Goal: Use online tool/utility: Utilize a website feature to perform a specific function

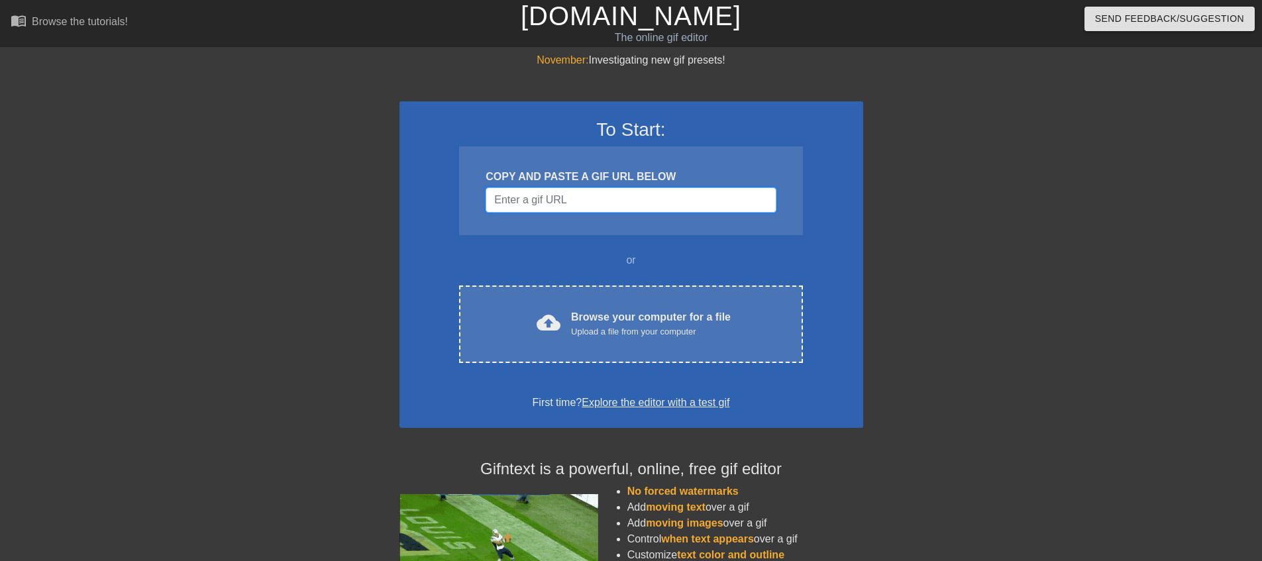
click at [538, 207] on input "Username" at bounding box center [631, 200] width 290 height 25
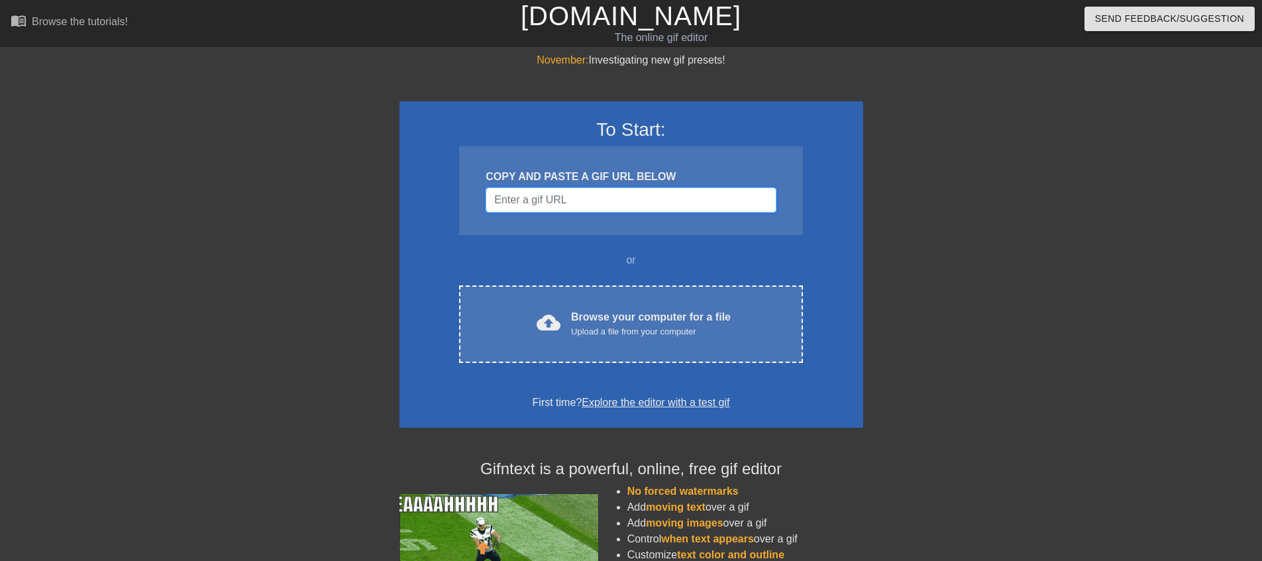
click at [557, 199] on input "Username" at bounding box center [631, 200] width 290 height 25
click at [570, 205] on input "Username" at bounding box center [631, 200] width 290 height 25
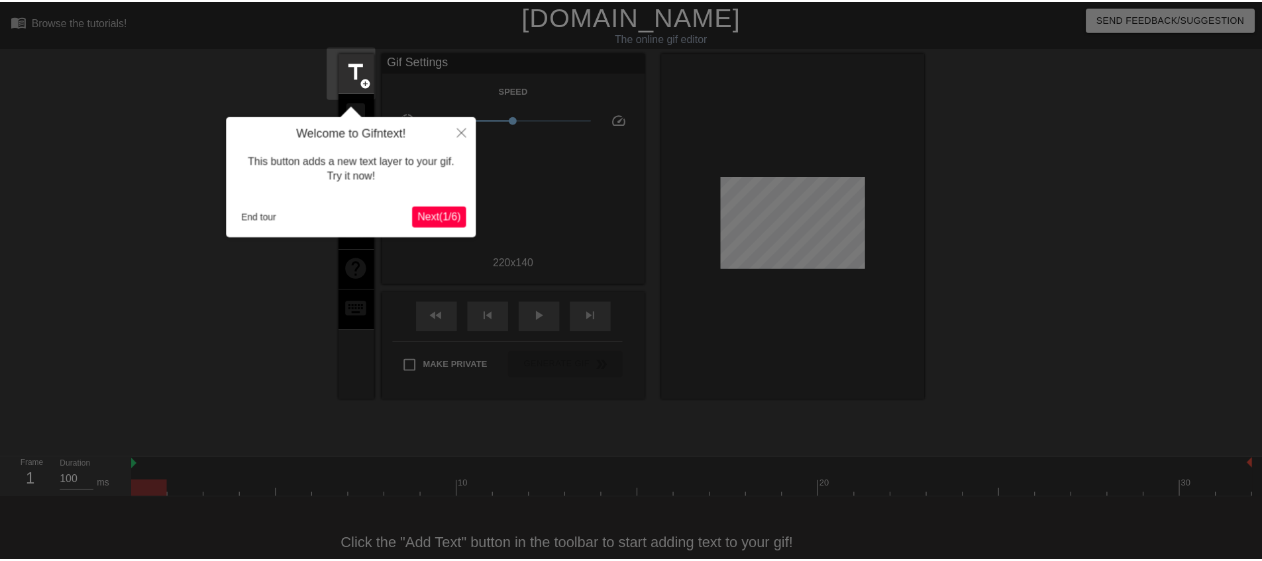
scroll to position [32, 0]
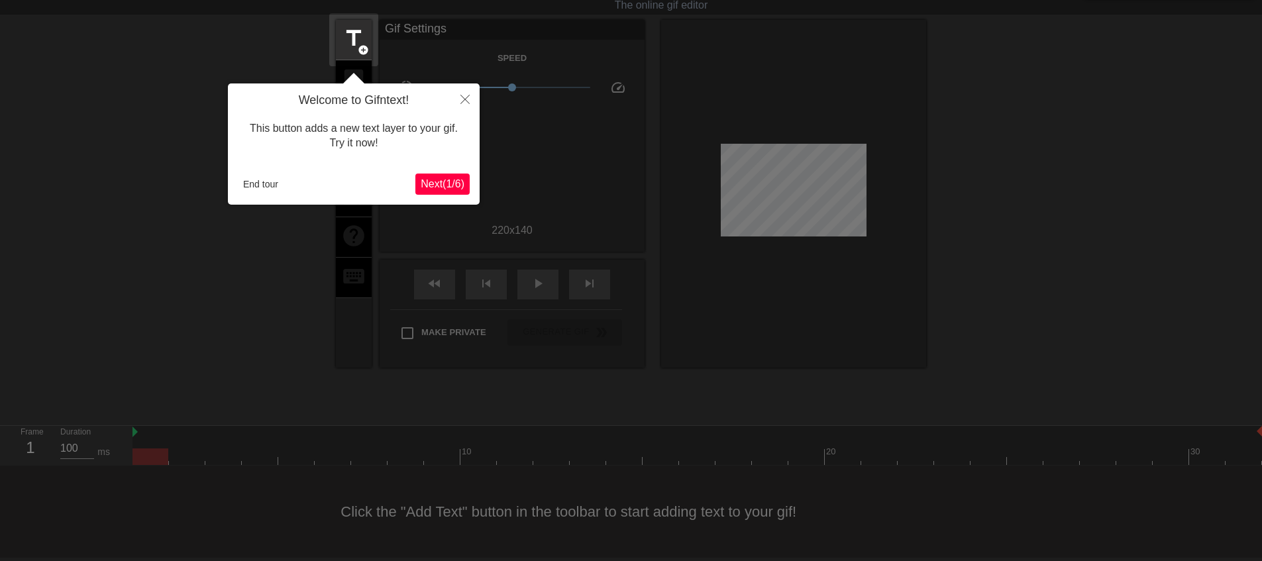
click at [448, 188] on span "Next ( 1 / 6 )" at bounding box center [443, 183] width 44 height 11
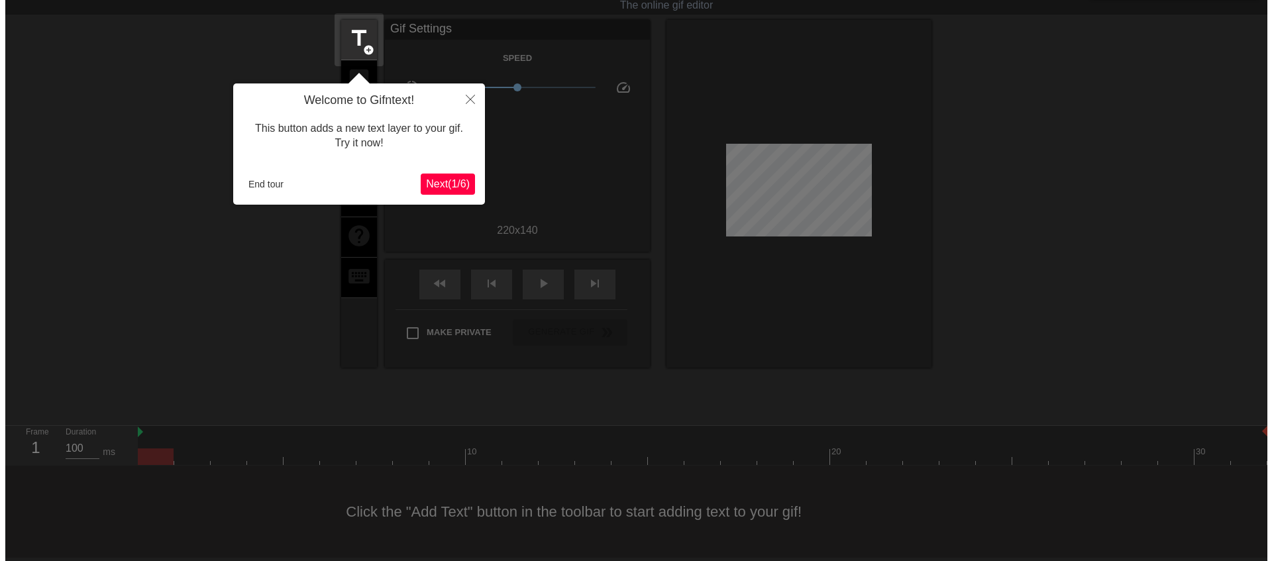
scroll to position [0, 0]
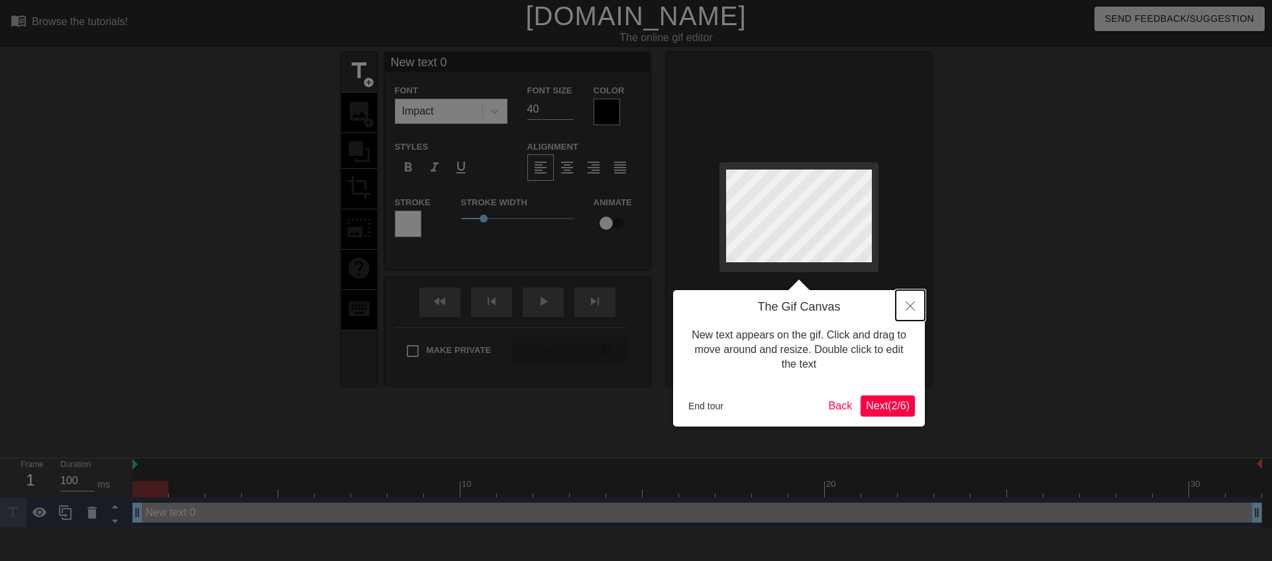
click at [916, 305] on button "Close" at bounding box center [910, 305] width 29 height 30
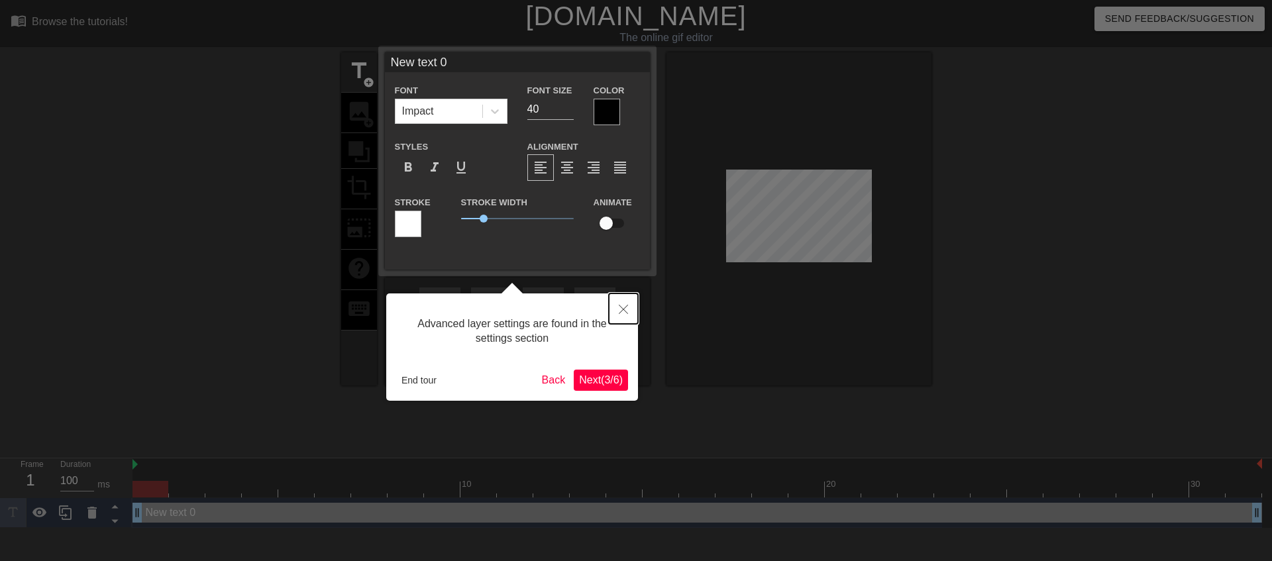
click at [623, 311] on icon "Close" at bounding box center [623, 309] width 9 height 9
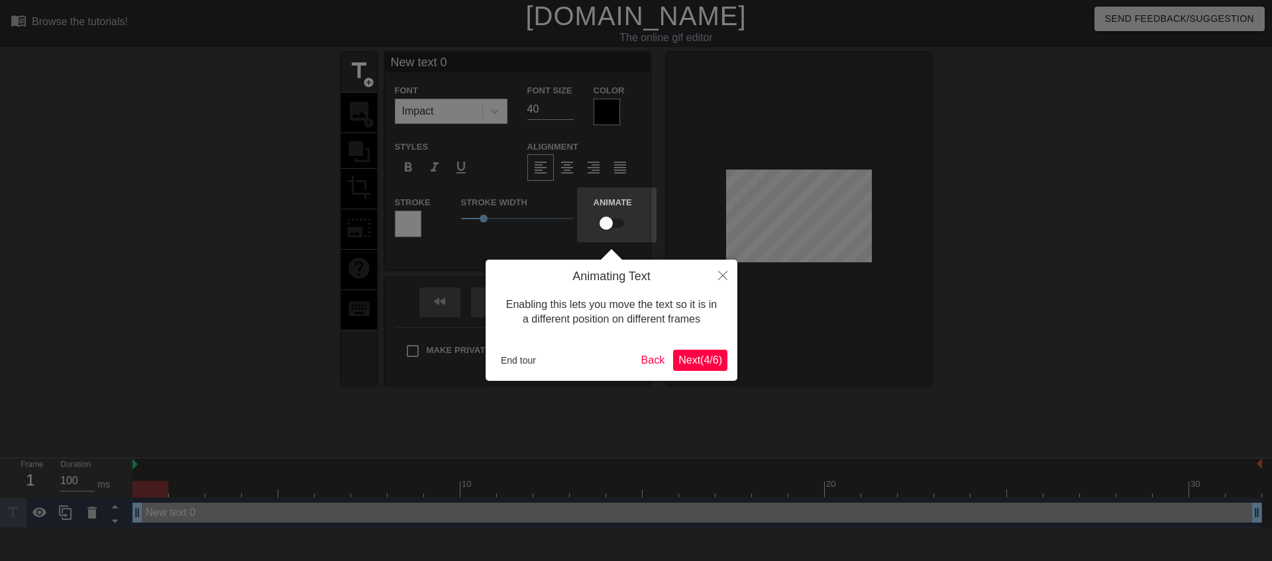
click at [695, 364] on span "Next ( 4 / 6 )" at bounding box center [700, 359] width 44 height 11
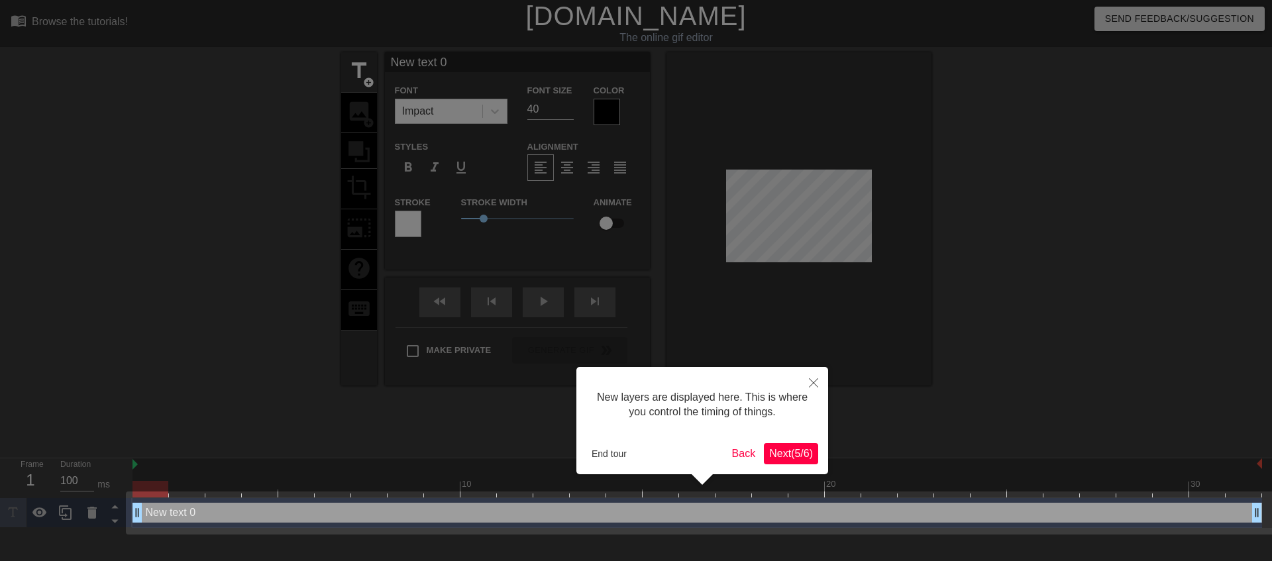
click at [779, 449] on span "Next ( 5 / 6 )" at bounding box center [791, 453] width 44 height 11
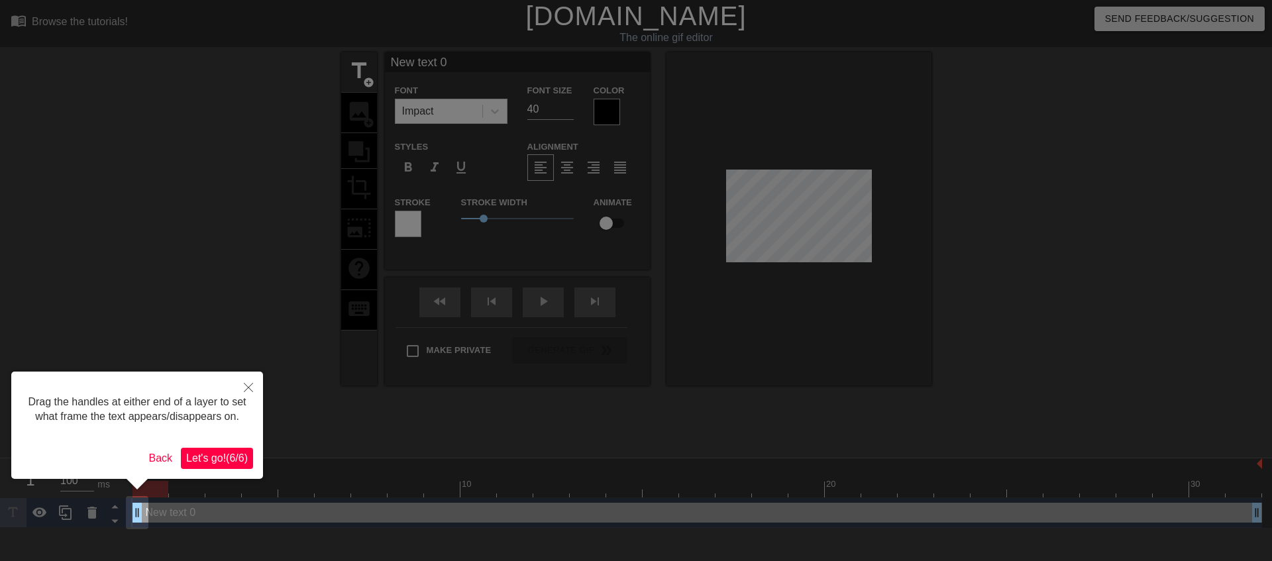
click at [227, 462] on span "Let's go! ( 6 / 6 )" at bounding box center [217, 458] width 62 height 11
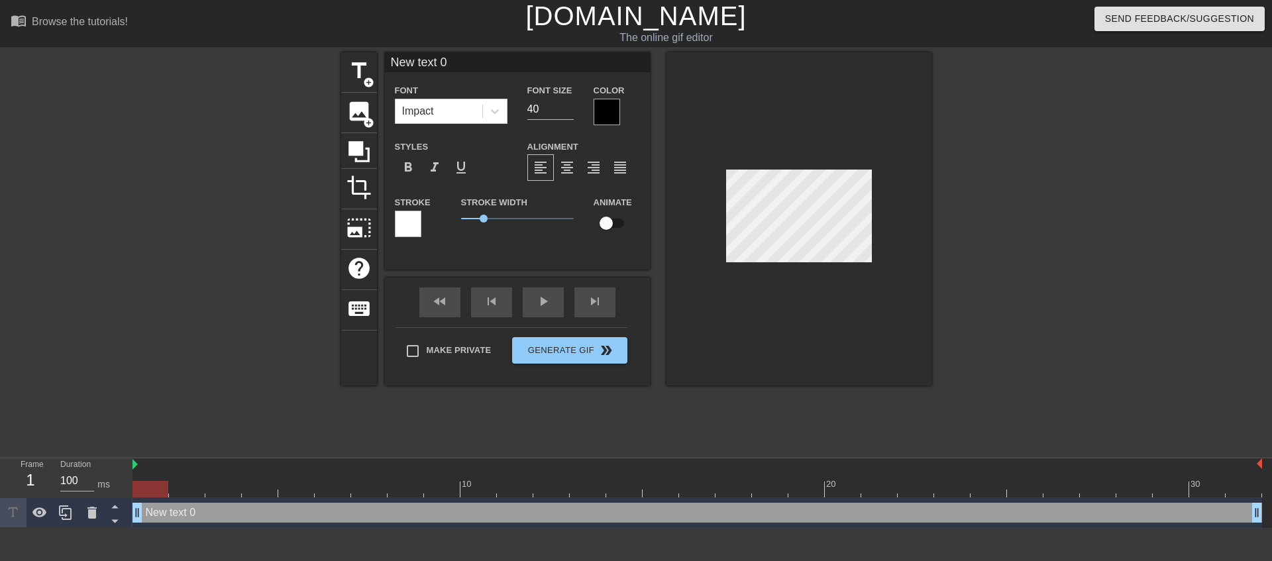
scroll to position [2, 3]
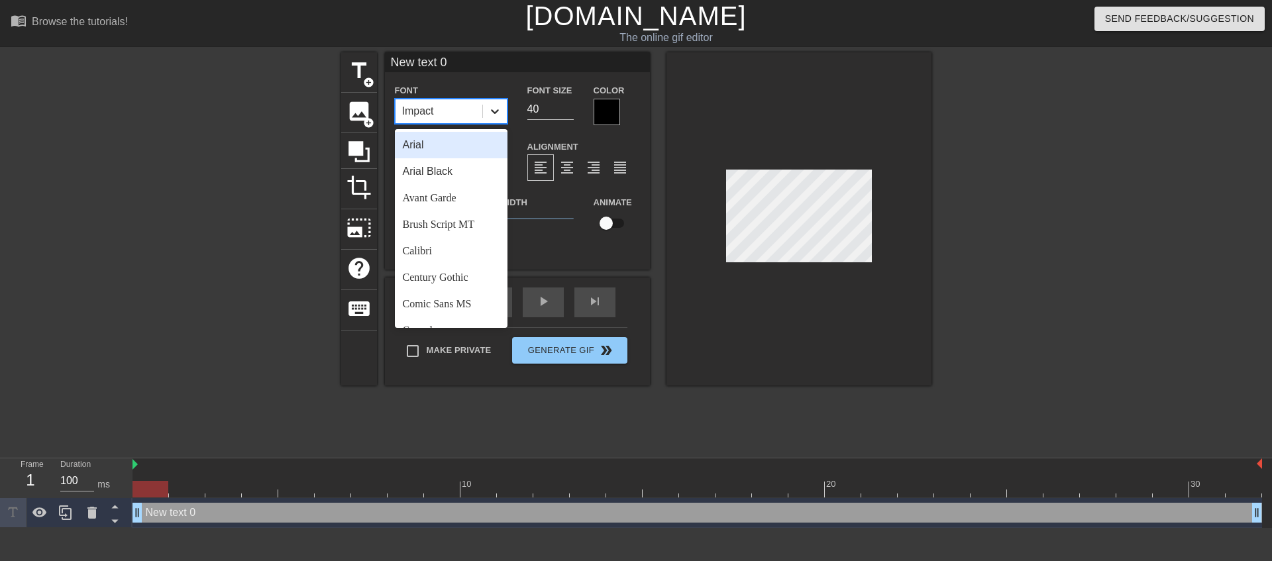
click at [492, 111] on icon at bounding box center [494, 111] width 13 height 13
click at [451, 220] on div "Brush Script MT" at bounding box center [451, 224] width 113 height 27
click at [425, 115] on div "Brush Script MT" at bounding box center [438, 111] width 72 height 16
click at [426, 146] on div "Arial" at bounding box center [451, 145] width 113 height 27
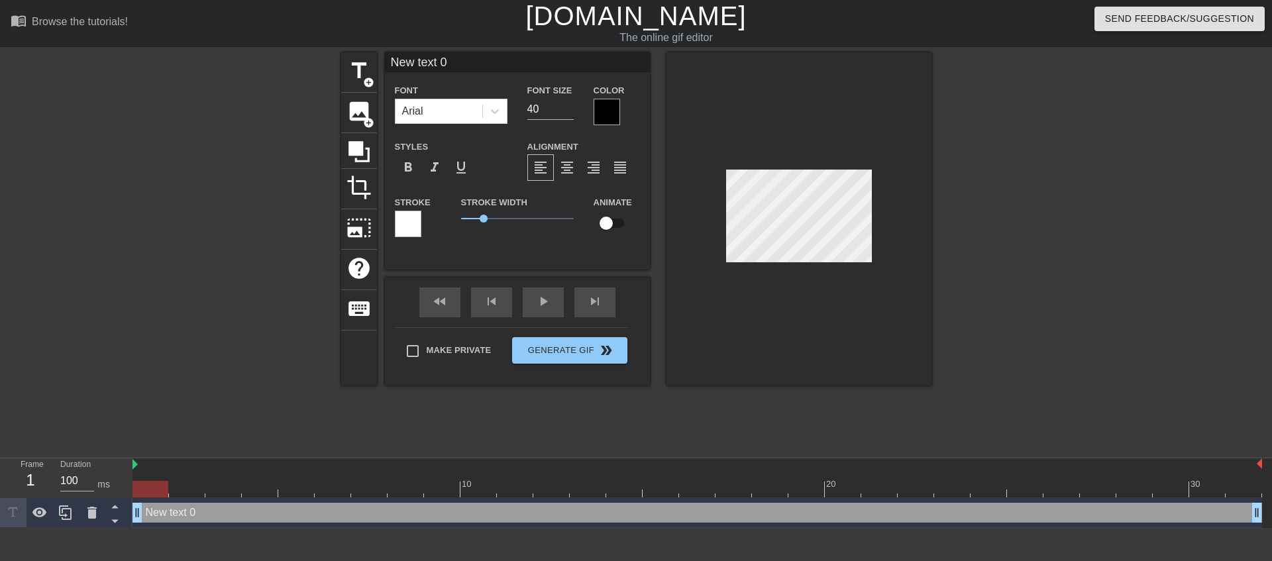
type input "B"
type textarea "B"
type input "Ba"
type textarea "Ba"
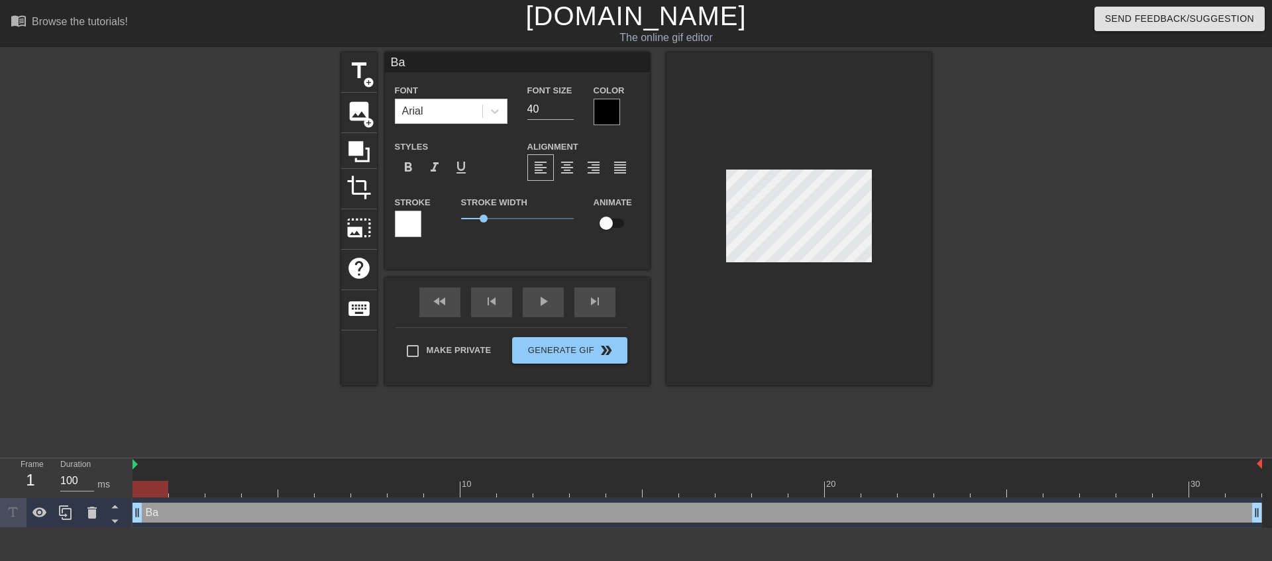
type input "[MEDICAL_DATA]"
type textarea "[MEDICAL_DATA]"
type input "Ball"
type textarea "Ball"
type input "Balla"
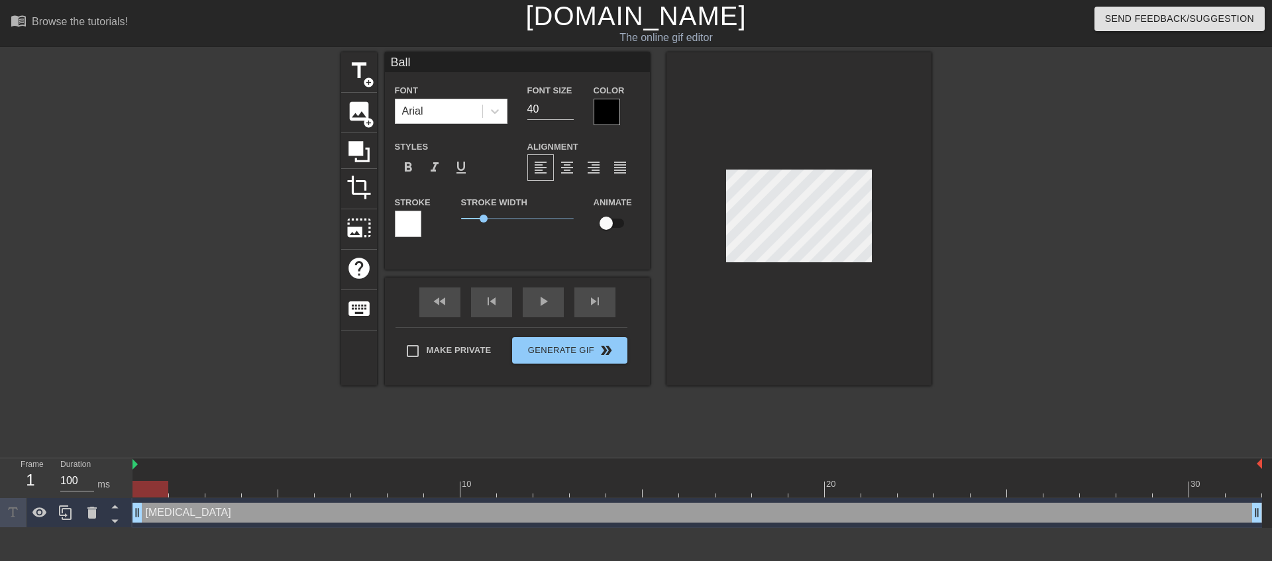
type textarea "Balla"
type input "Ballad"
type textarea "Ballad"
type input "Ballad'"
type textarea "Ballad'"
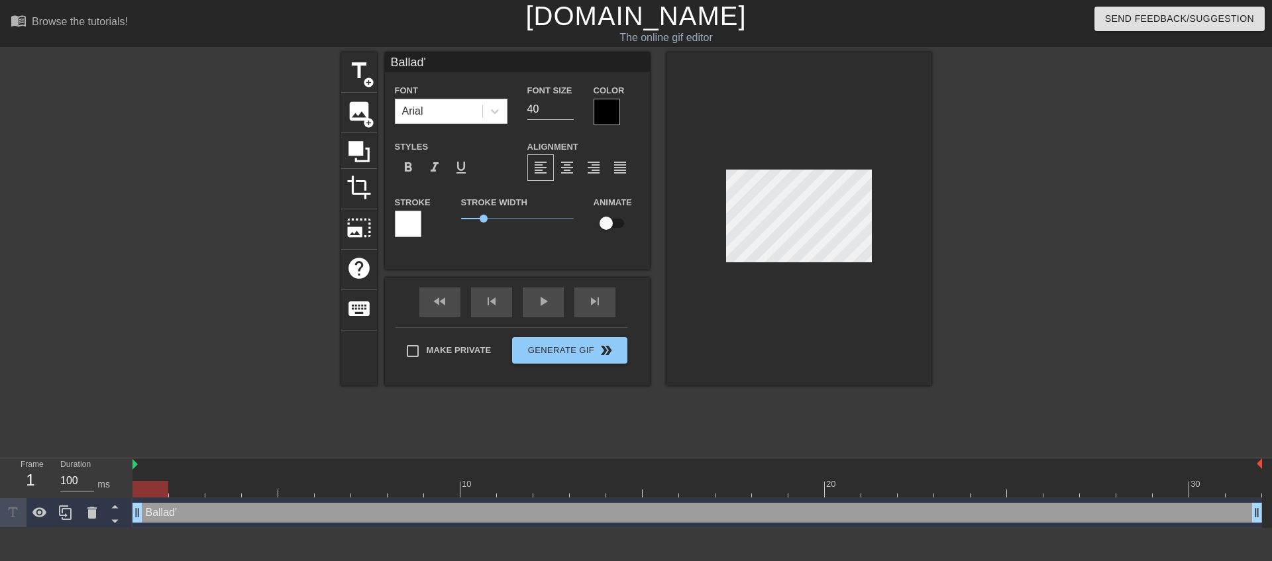
type input "Ballad's"
type textarea "Ballad's"
type input "Ballad's"
type textarea "Ballad's"
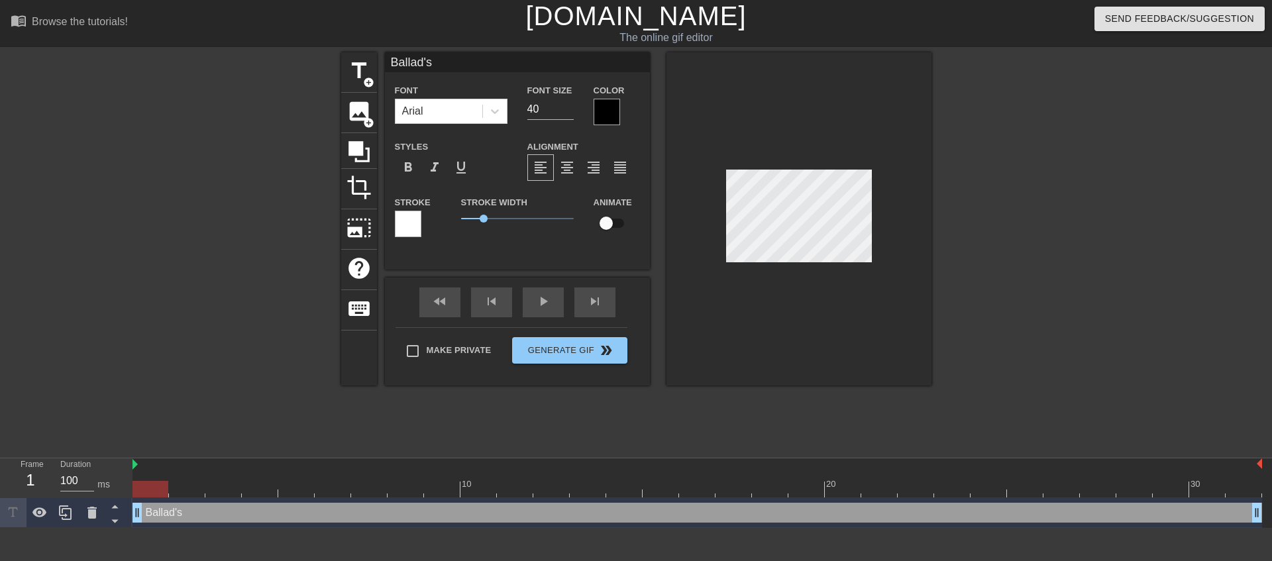
type input "Ballad's S"
type textarea "Ballad's S"
type input "Ballad's Su"
type textarea "Ballad's Su"
type input "Ballad's Sur"
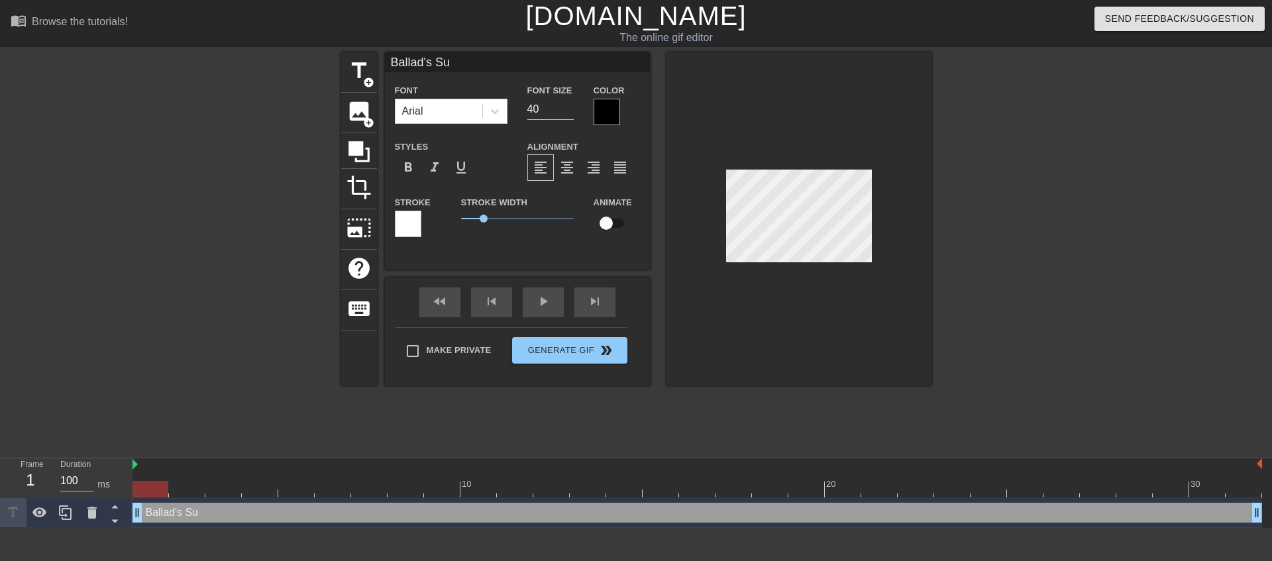
type textarea "Ballad's Sur"
type input "Ballad's Surv"
type textarea "Ballad's Surv"
type input "Ballad's Surve"
type textarea "Ballad's Surve"
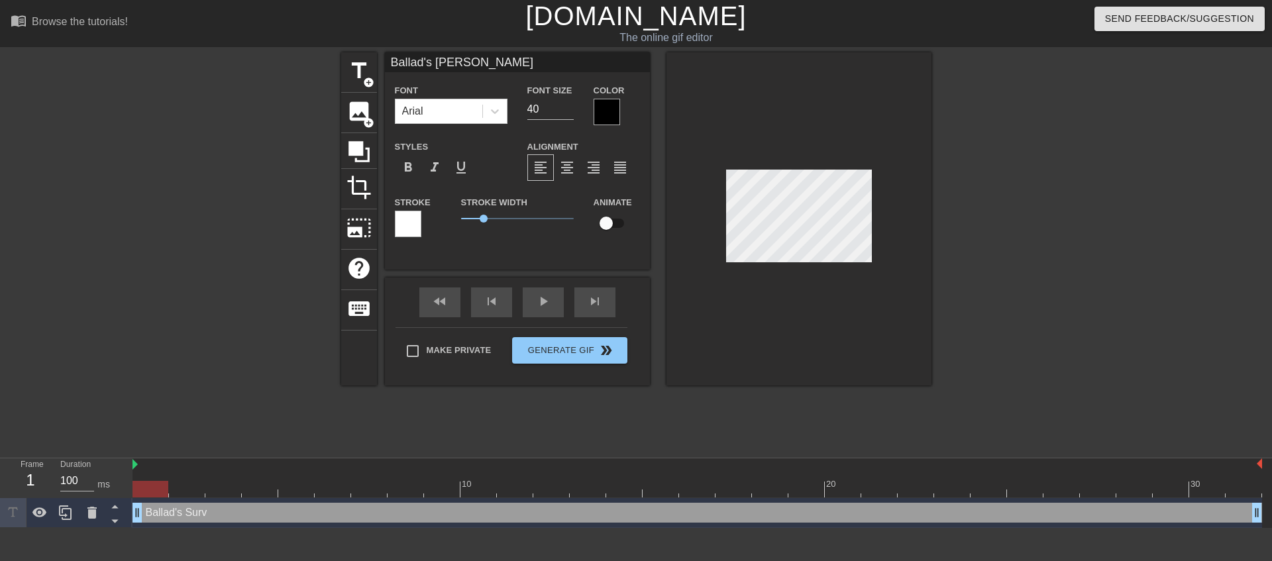
type input "Ballad's Survey"
type textarea "Ballad's Survey"
type input "Ballad's Survey"
type textarea "Ballad's Survey"
type input "Ballad's Survey I"
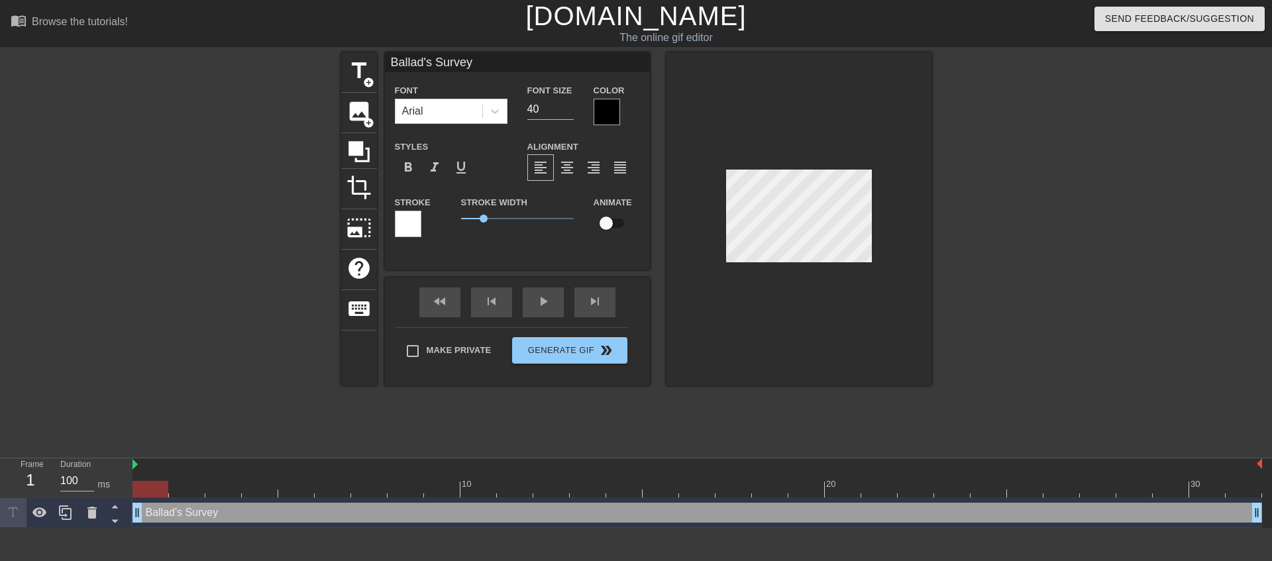
type textarea "Ballad's Survey I"
type input "Ballad's Survey Im"
type textarea "Ballad's Survey Im"
type input "Ballad's Survey Imp"
type textarea "Ballad's Survey Imp"
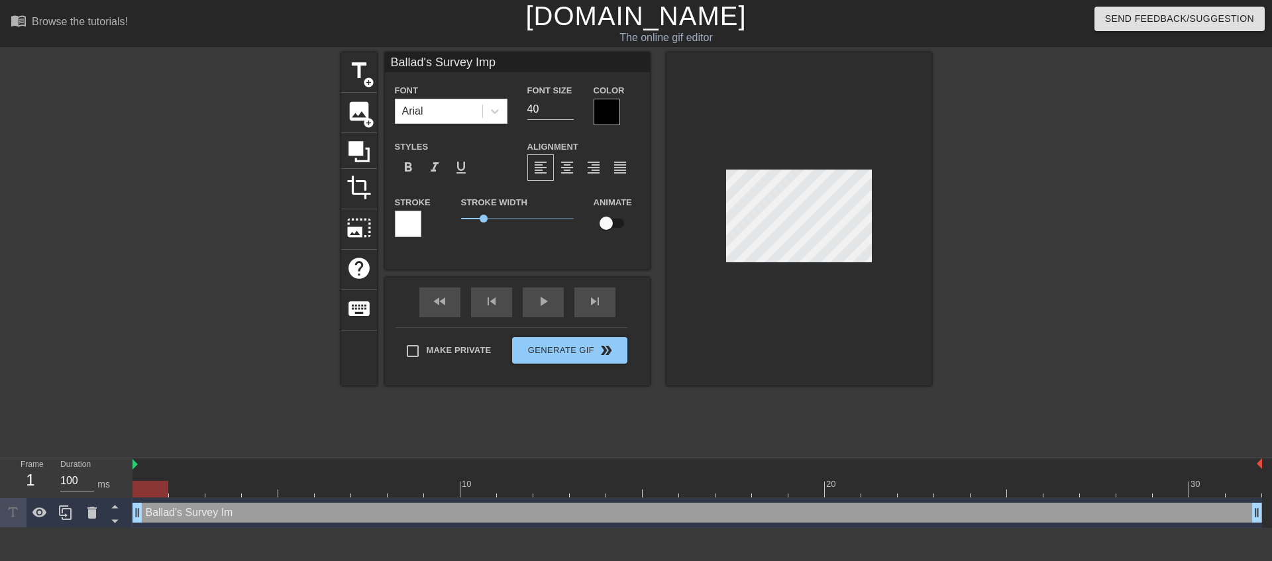
type input "Ballad's Survey Impo"
type textarea "Ballad's Survey Impo"
type input "Ballad's Survey Impor"
type textarea "Ballad's Survey Impor"
type input "Ballad's Survey Import"
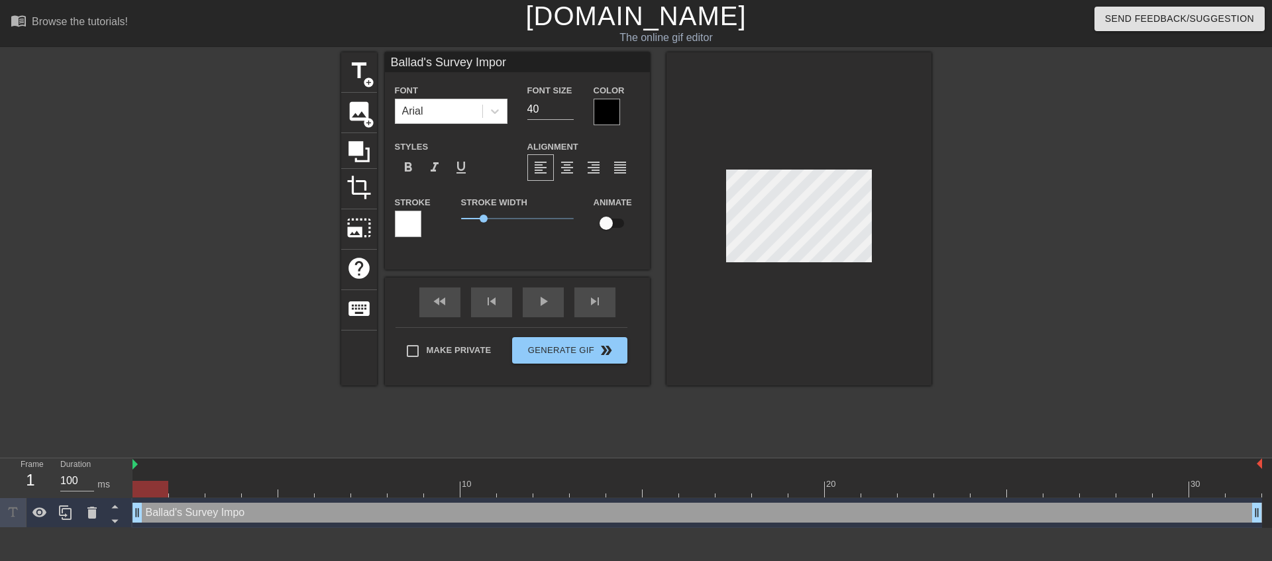
type textarea "Ballad's Survey Import"
type input "Ballad's Survey Import"
type textarea "Ballad's Survey Import"
type input "Ballad's Survey Import F"
type textarea "Ballad's Survey Import F"
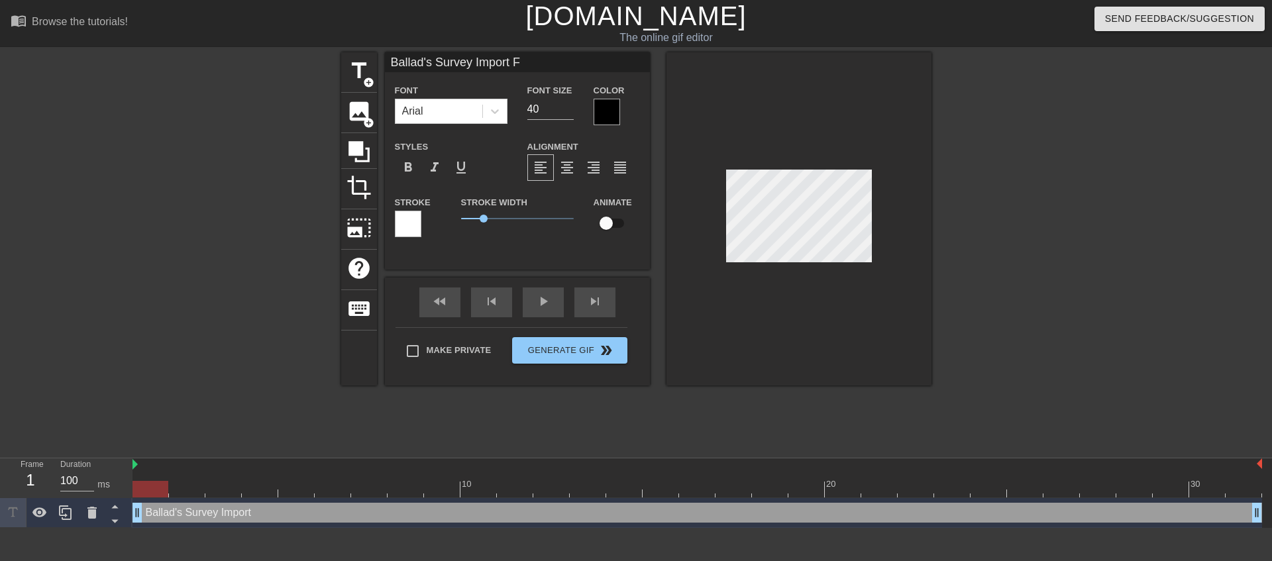
type input "Ballad's Survey Import FI"
type textarea "Ballad's Survey Import FI"
type input "Ballad's Survey Import FIl"
type textarea "Ballad's Survey Import FIl"
type input "Ballad's Survey Import FIle"
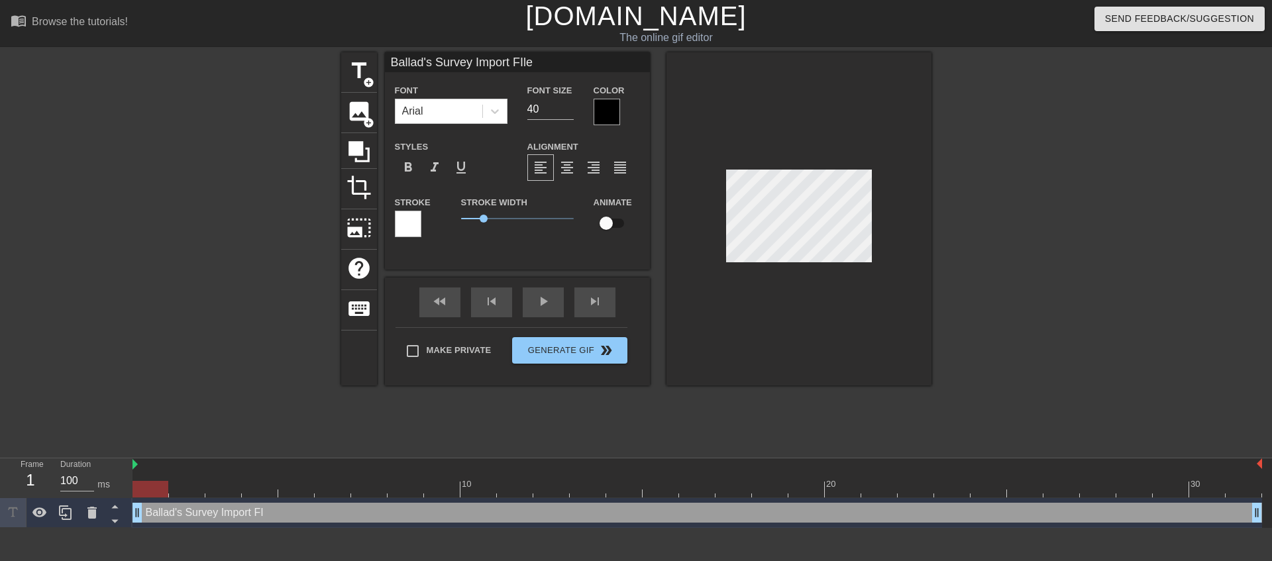
scroll to position [2, 8]
type textarea "Ballad's Survey Import FIle"
click at [563, 170] on span "format_align_center" at bounding box center [567, 168] width 16 height 16
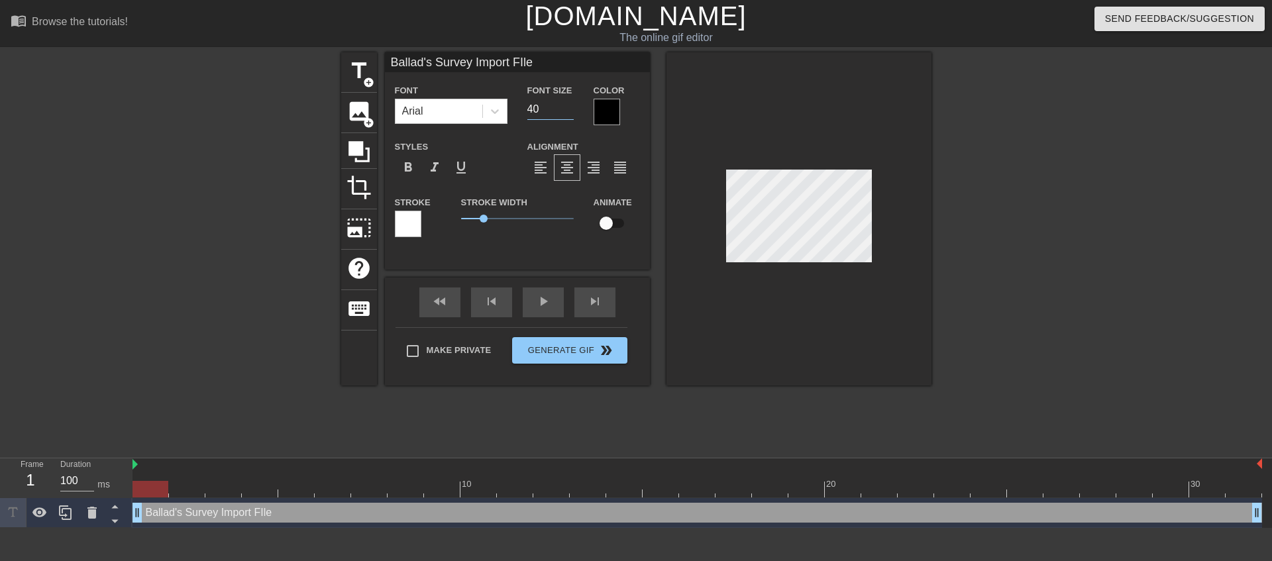
click at [546, 107] on input "40" at bounding box center [550, 109] width 46 height 21
click at [568, 115] on input "15" at bounding box center [550, 109] width 46 height 21
click at [568, 115] on input "9" at bounding box center [550, 109] width 46 height 21
click at [570, 105] on input "15" at bounding box center [550, 109] width 46 height 21
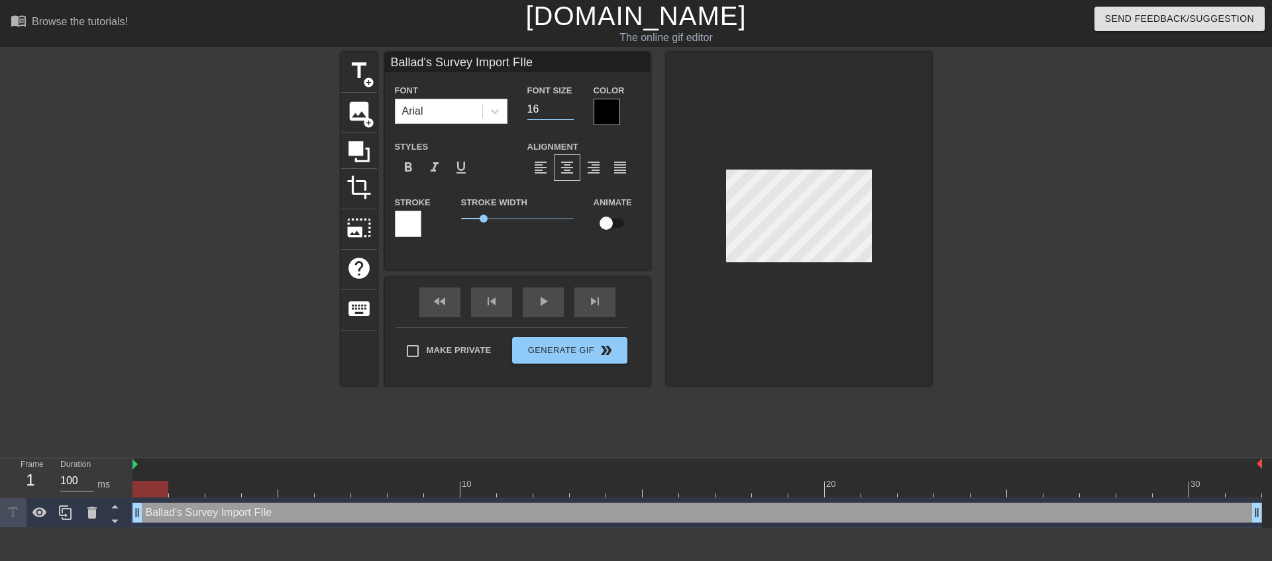
type input "16"
click at [570, 105] on input "16" at bounding box center [550, 109] width 46 height 21
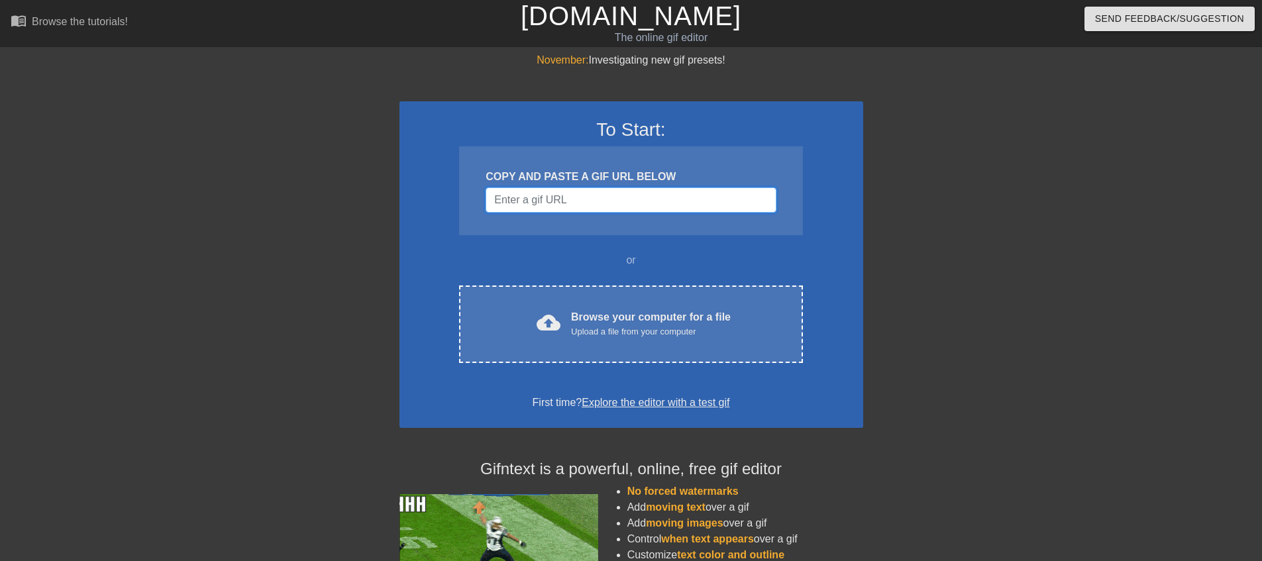
click at [606, 205] on input "Username" at bounding box center [631, 200] width 290 height 25
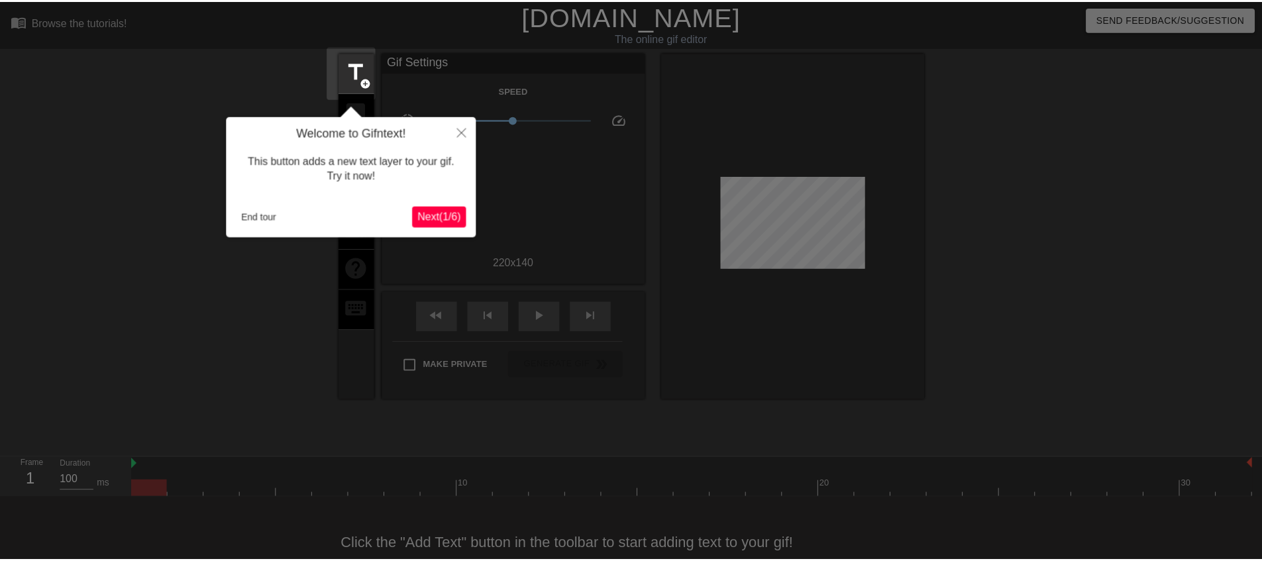
scroll to position [32, 0]
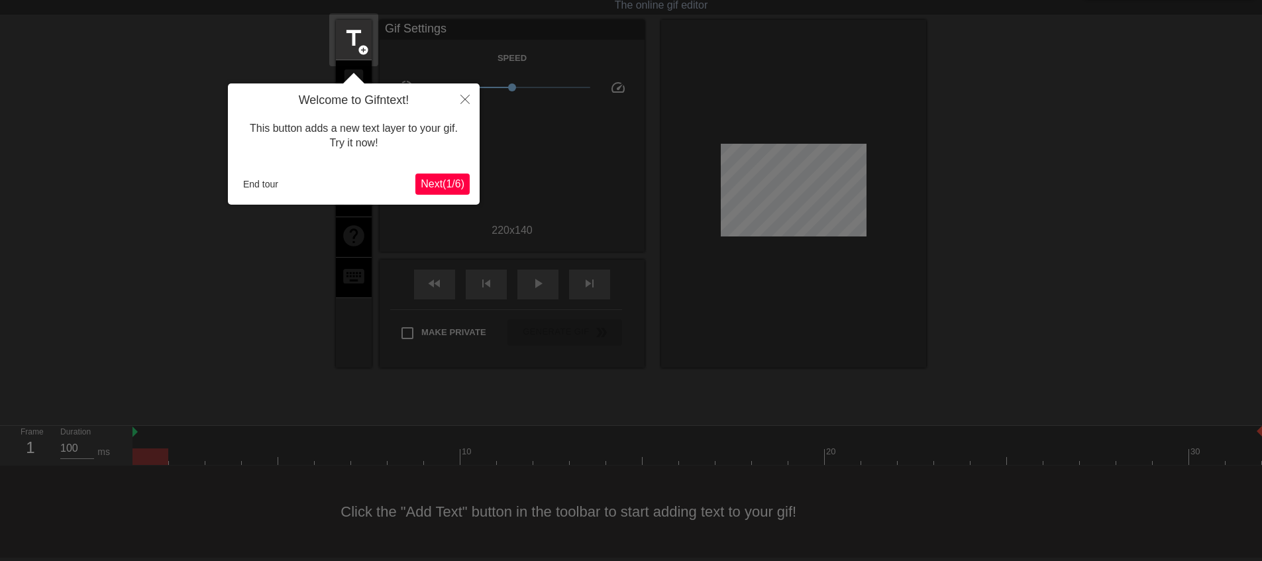
click at [445, 189] on span "Next ( 1 / 6 )" at bounding box center [443, 183] width 44 height 11
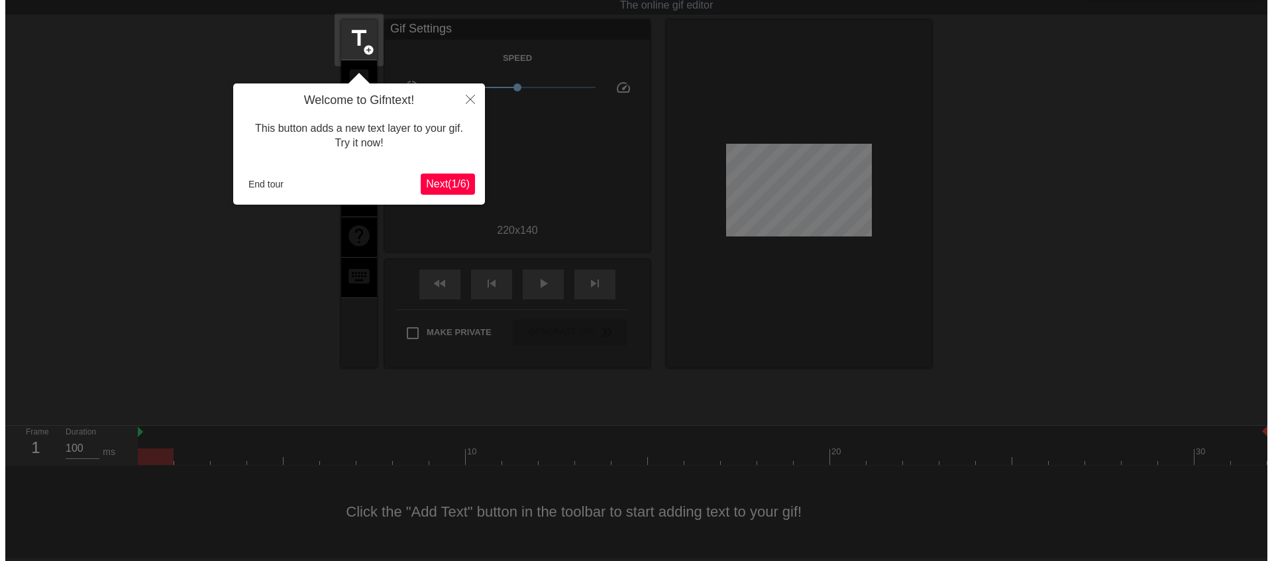
scroll to position [0, 0]
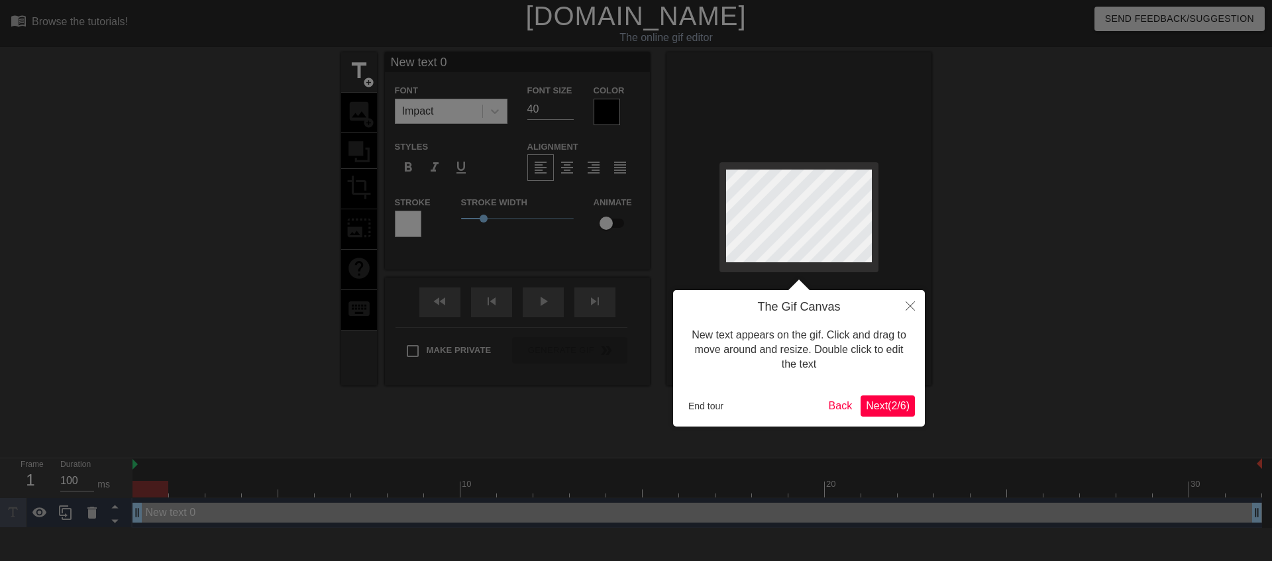
click at [871, 408] on span "Next ( 2 / 6 )" at bounding box center [888, 405] width 44 height 11
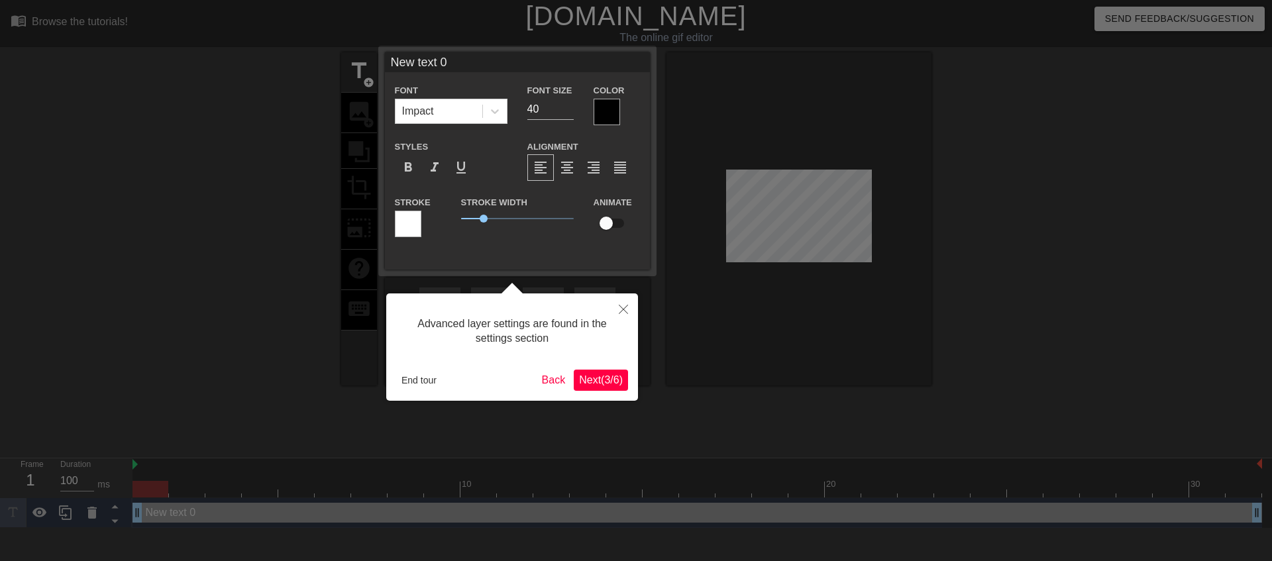
click at [601, 385] on span "Next ( 3 / 6 )" at bounding box center [601, 379] width 44 height 11
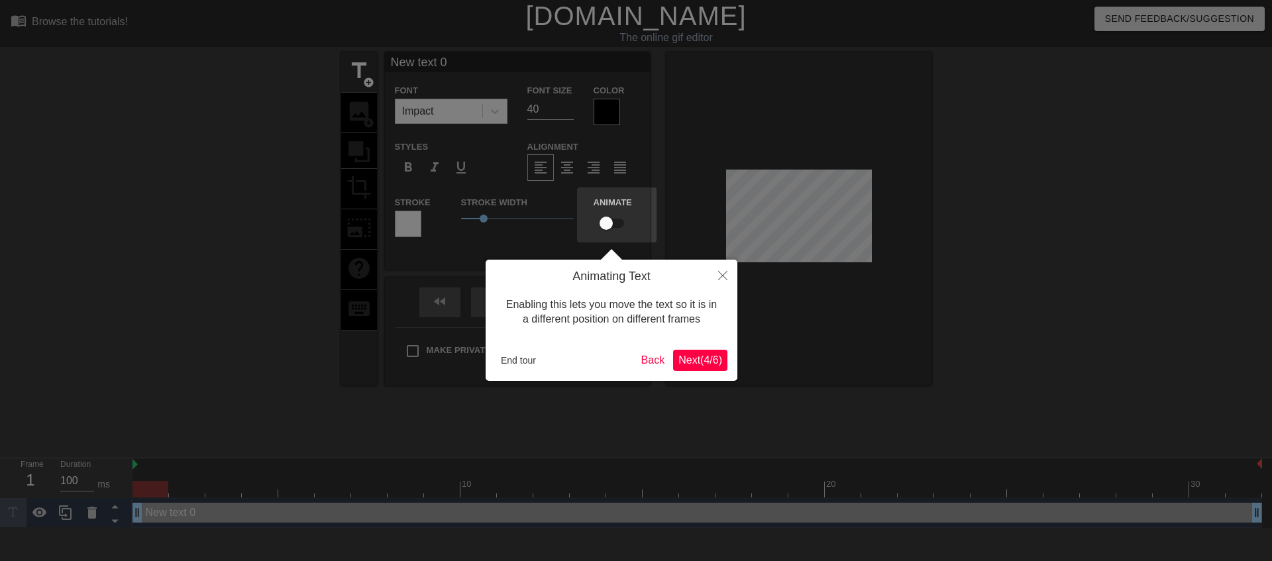
click at [687, 366] on span "Next ( 4 / 6 )" at bounding box center [700, 359] width 44 height 11
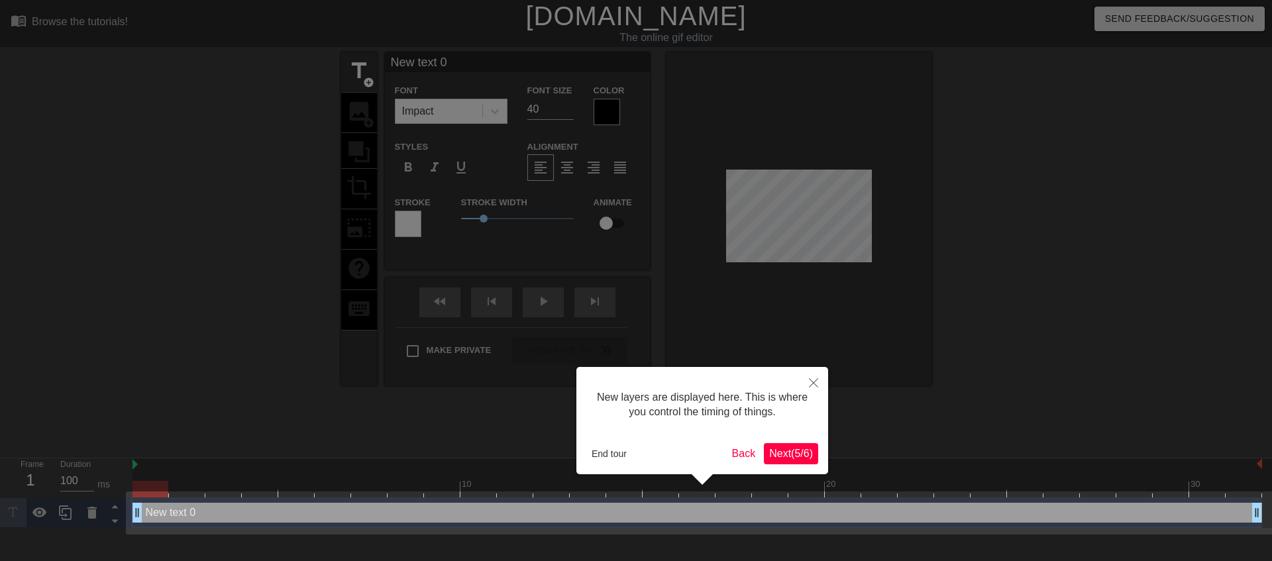
click at [773, 451] on span "Next ( 5 / 6 )" at bounding box center [791, 453] width 44 height 11
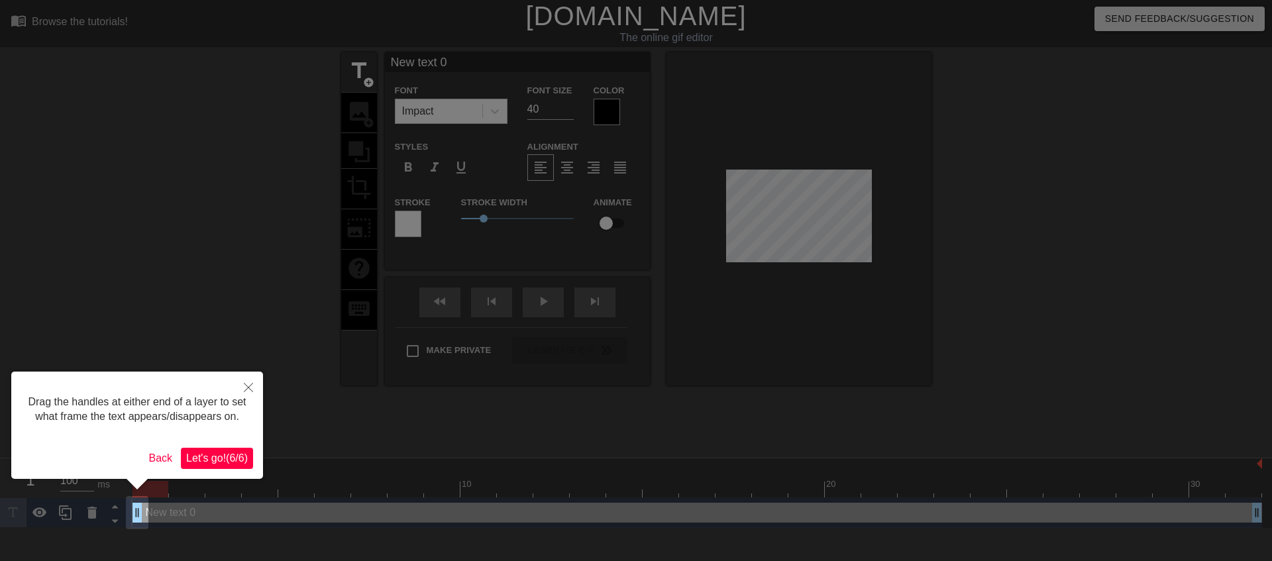
click at [238, 463] on span "Let's go! ( 6 / 6 )" at bounding box center [217, 458] width 62 height 11
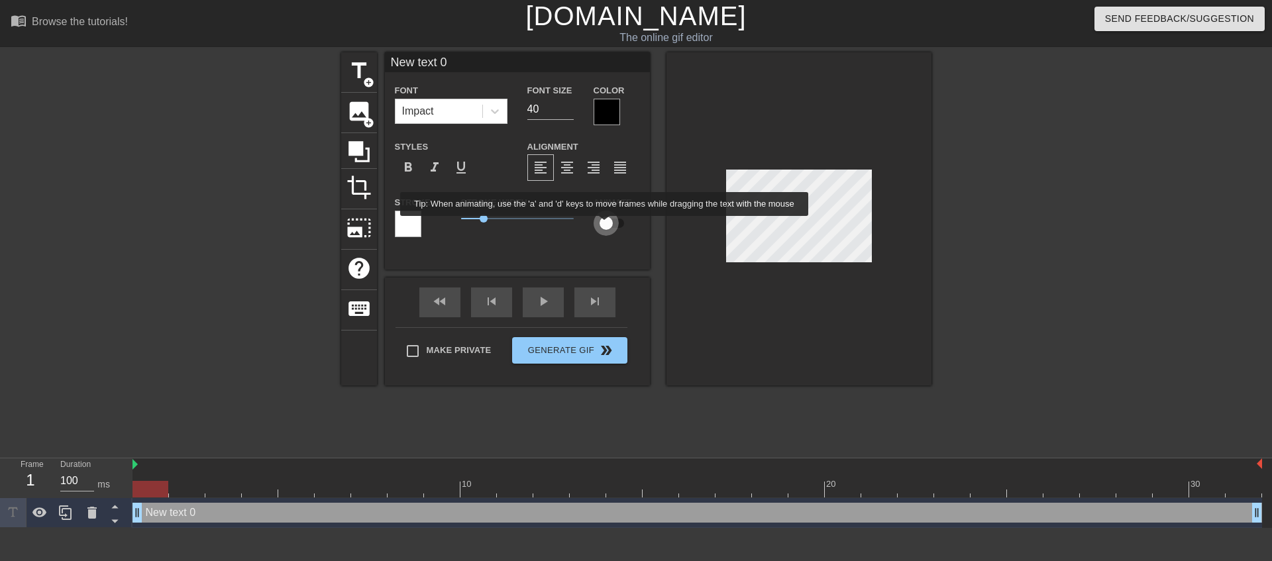
click at [605, 225] on input "checkbox" at bounding box center [606, 223] width 76 height 25
checkbox input "true"
type input "B"
type textarea "B"
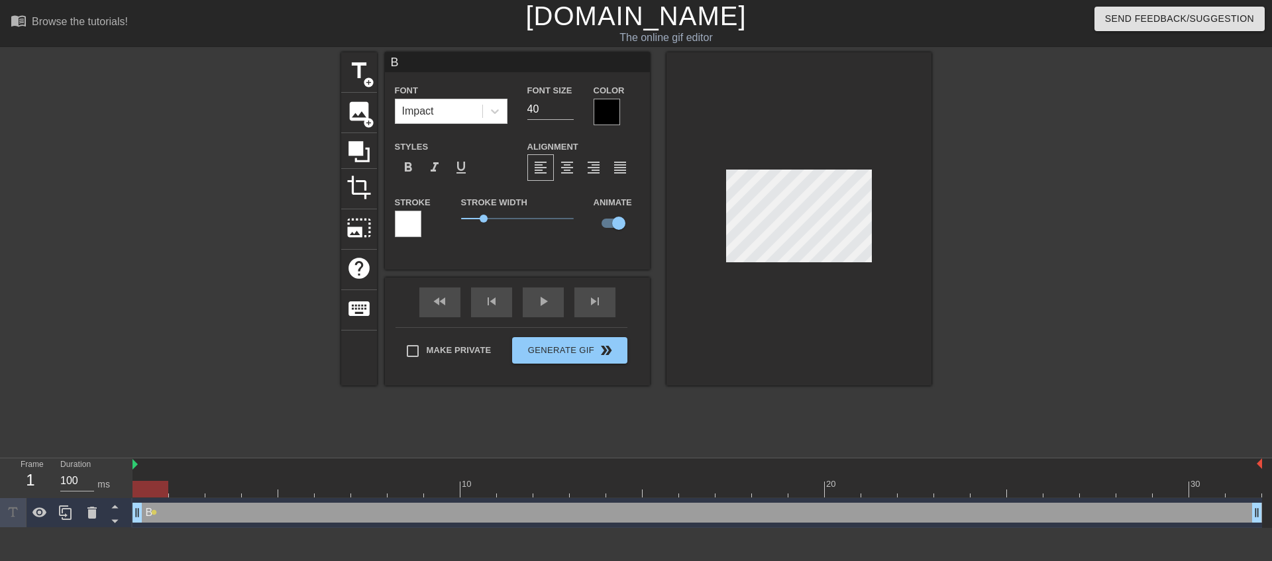
scroll to position [2, 1]
type input "Ba"
type textarea "Ba"
type input "[MEDICAL_DATA]"
type textarea "[MEDICAL_DATA]"
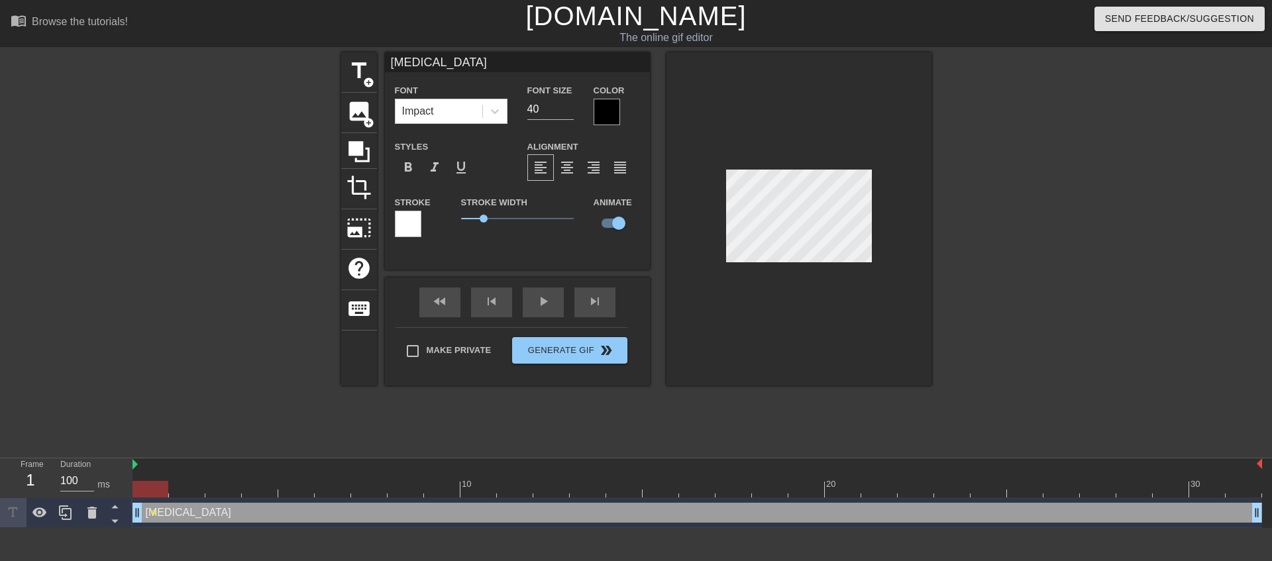
type input "Ball"
type textarea "Ball"
type input "Balla"
type textarea "Balla"
type input "Ballad"
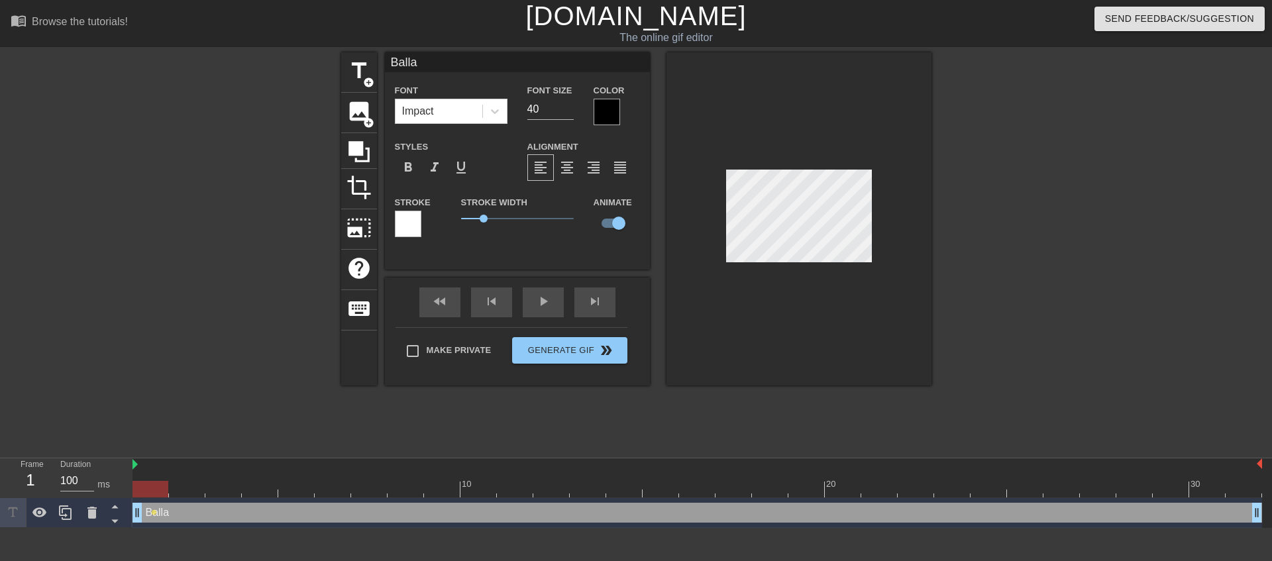
type textarea "Ballad"
type input "Ballad'"
type textarea "Ballad'"
type input "Ballad"
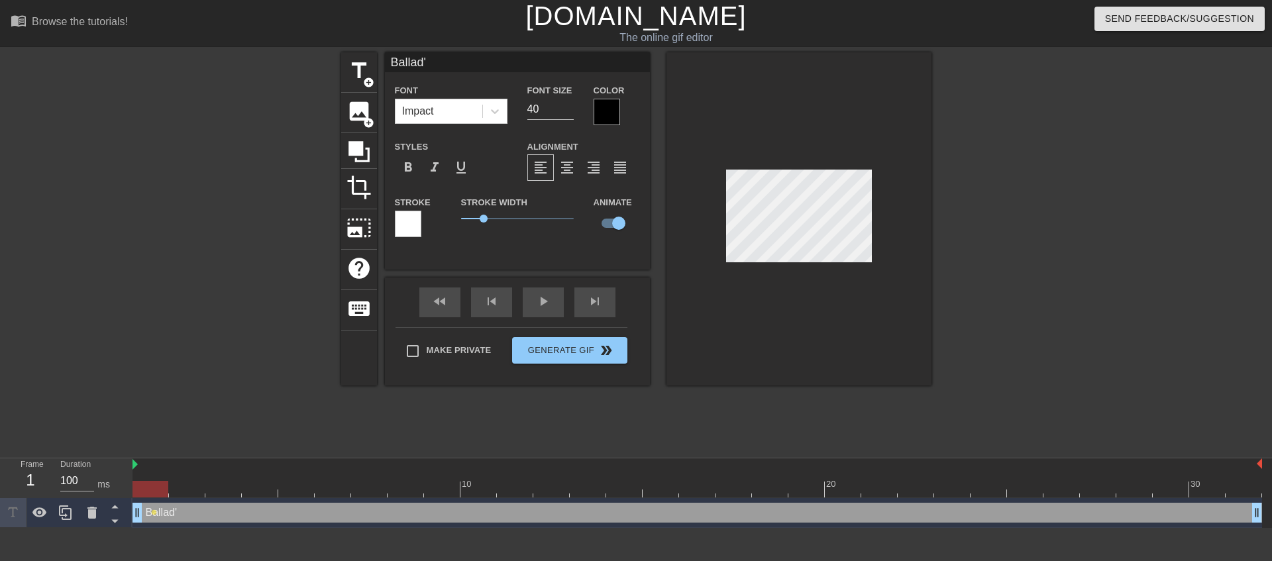
type textarea "Ballad"
type input "Ballad"
type textarea "Ballad"
type input "Ballad H"
type textarea "Ballad H"
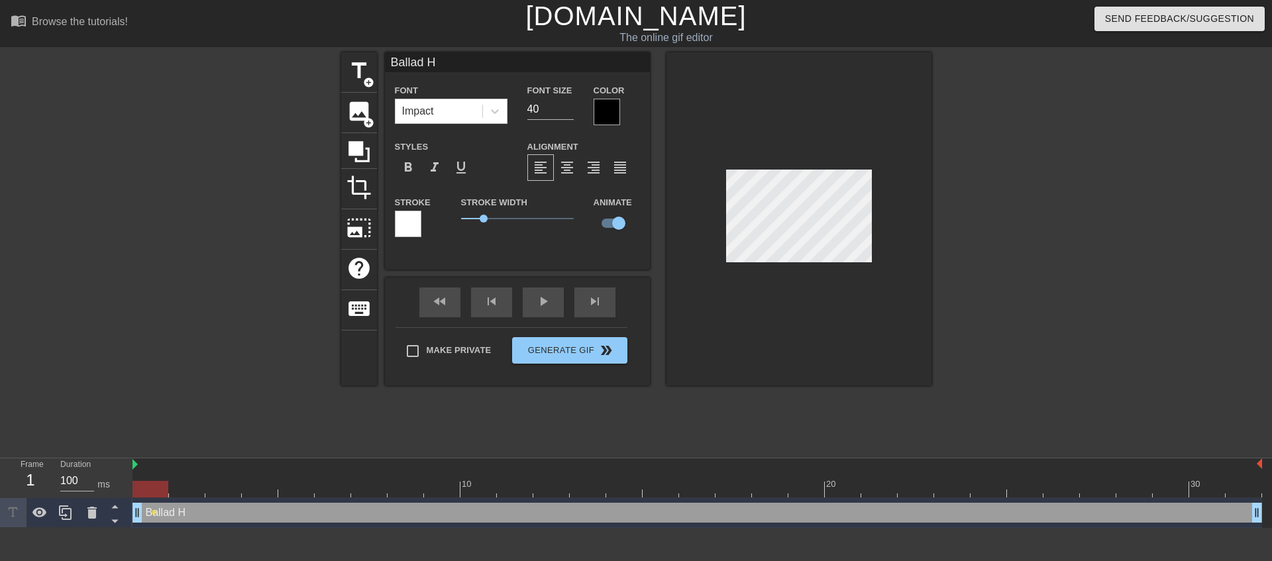
type input "Ballad He"
type textarea "Ballad Hea"
type input "Ballad Heal"
type textarea "Ballad Heal"
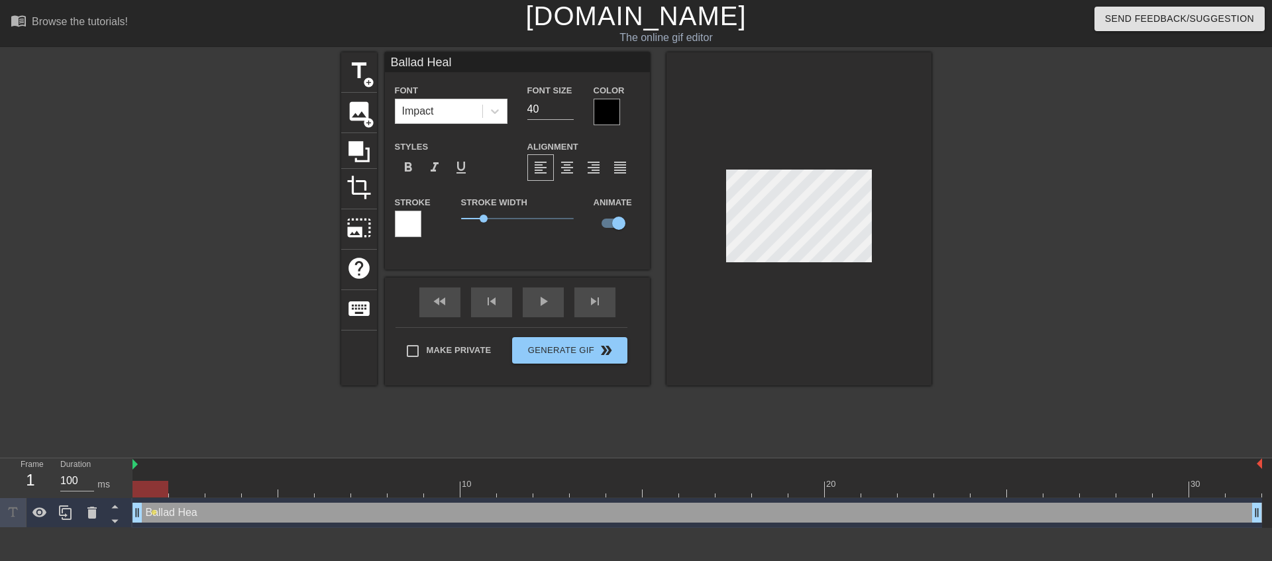
type input "Ballad Healt"
type textarea "Ballad Healt"
type input "Ballad Health"
type textarea "Ballad Health"
type input "Ballad Healths"
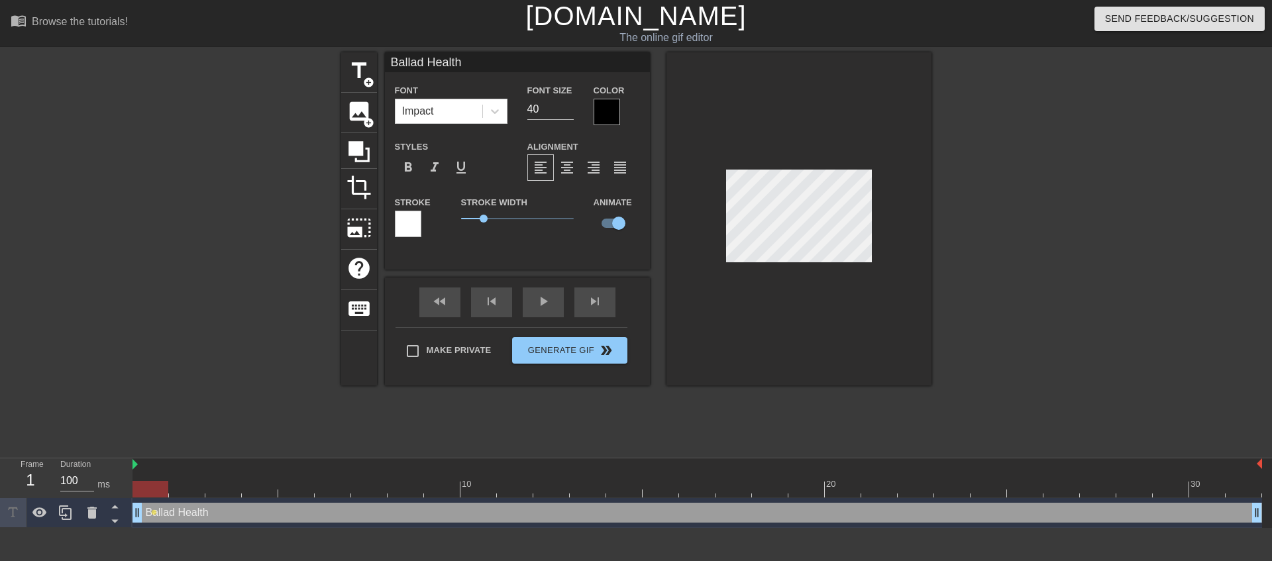
type textarea "Ballad Healths"
type input "Ballad Health"
type textarea "Ballad Health"
type input "Ballad Health'"
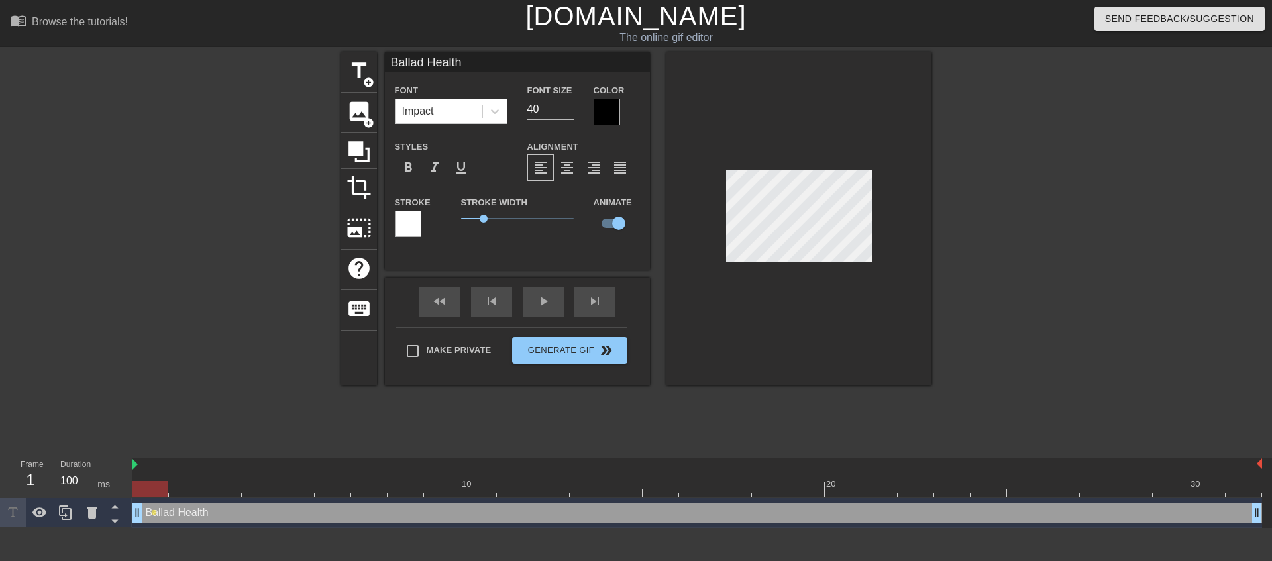
type textarea "Ballad Health'"
type input "Ballad Health's"
type textarea "Ballad Health's"
type input "Ballad Health'"
type textarea "Ballad Health'"
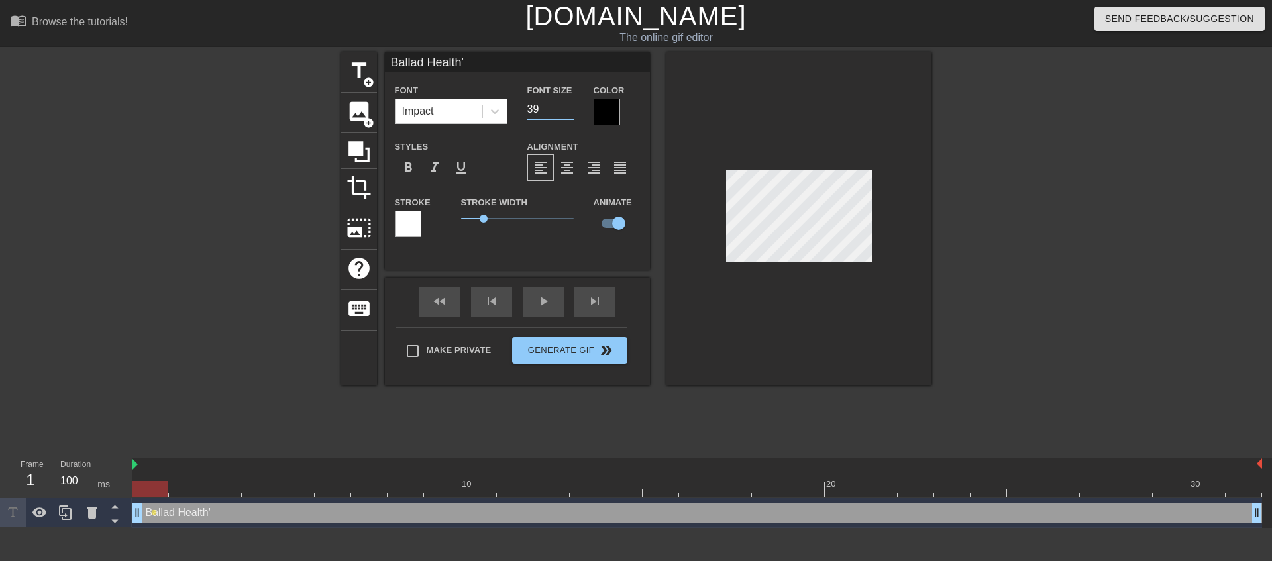
click at [572, 114] on input "39" at bounding box center [550, 109] width 46 height 21
click at [572, 114] on input "38" at bounding box center [550, 109] width 46 height 21
click at [572, 114] on input "37" at bounding box center [550, 109] width 46 height 21
click at [572, 114] on input "36" at bounding box center [550, 109] width 46 height 21
click at [572, 114] on input "35" at bounding box center [550, 109] width 46 height 21
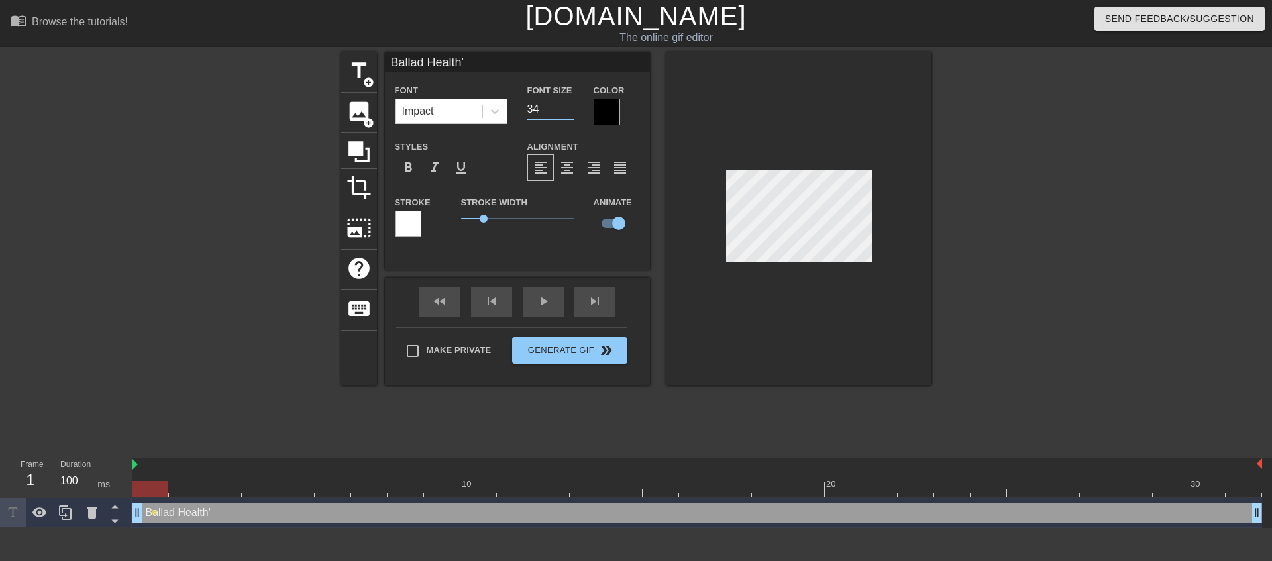
click at [572, 114] on input "34" at bounding box center [550, 109] width 46 height 21
click at [572, 114] on input "33" at bounding box center [550, 109] width 46 height 21
click at [572, 114] on input "32" at bounding box center [550, 109] width 46 height 21
type input "31"
click at [572, 114] on input "31" at bounding box center [550, 109] width 46 height 21
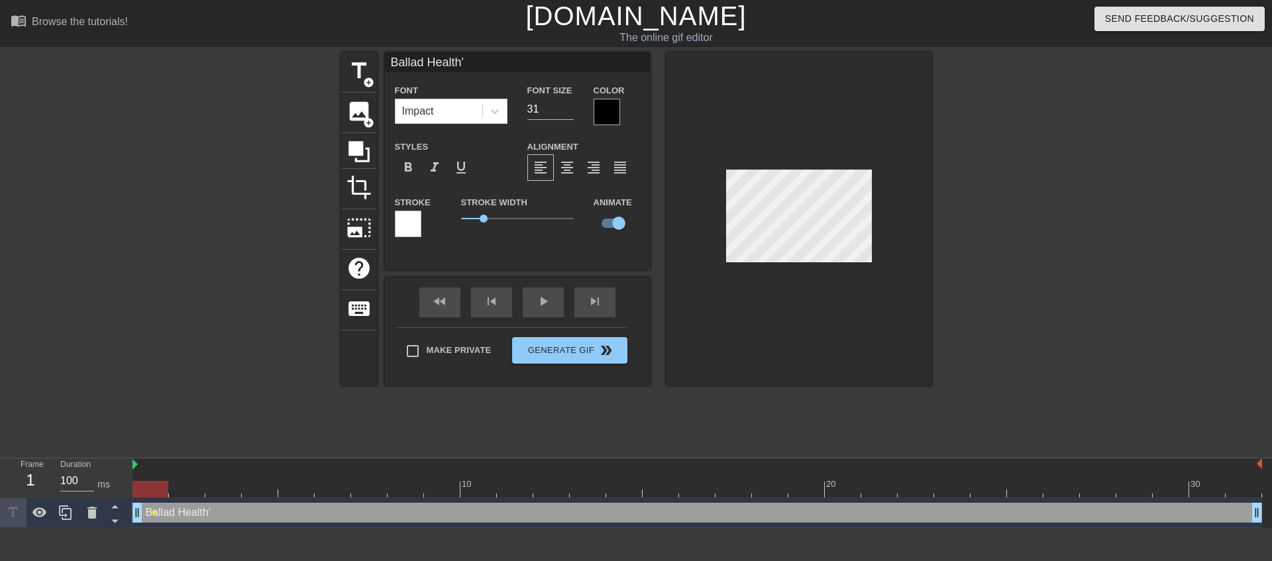
type input "Ballad Health's"
type textarea "Ballad Health's"
type input "Ballad Health's"
type textarea "Ballad Health's"
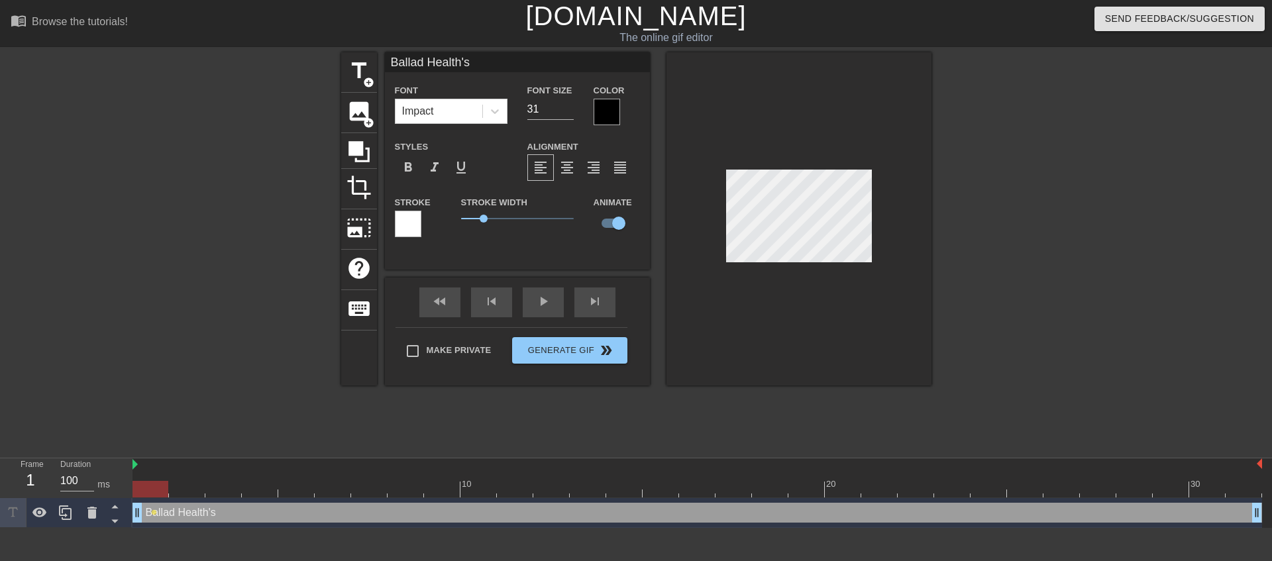
type input "Ballad Health'sI"
type textarea "Ballad Health's I"
type input "Ballad Health'sIm"
type textarea "Ballad Health's Im"
type input "Ballad Health'sImp"
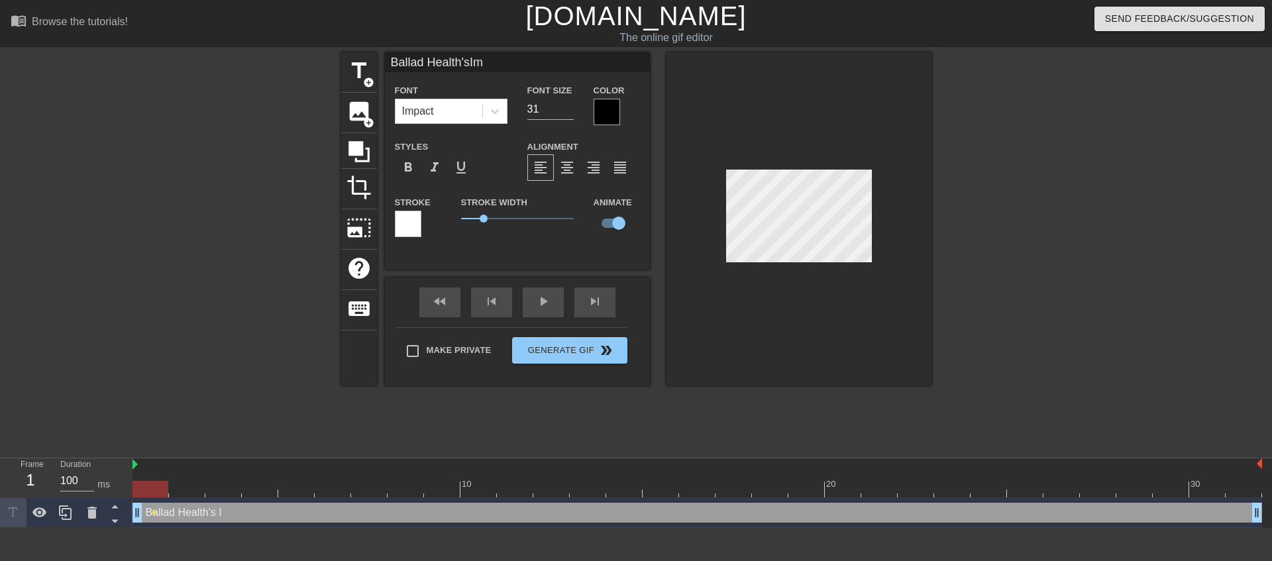
type textarea "Ballad Health's Imp"
type input "Ballad Health'sImpo"
type textarea "Ballad Health's Impo"
type input "Ballad Health'sImpor"
type textarea "Ballad Health's Impor"
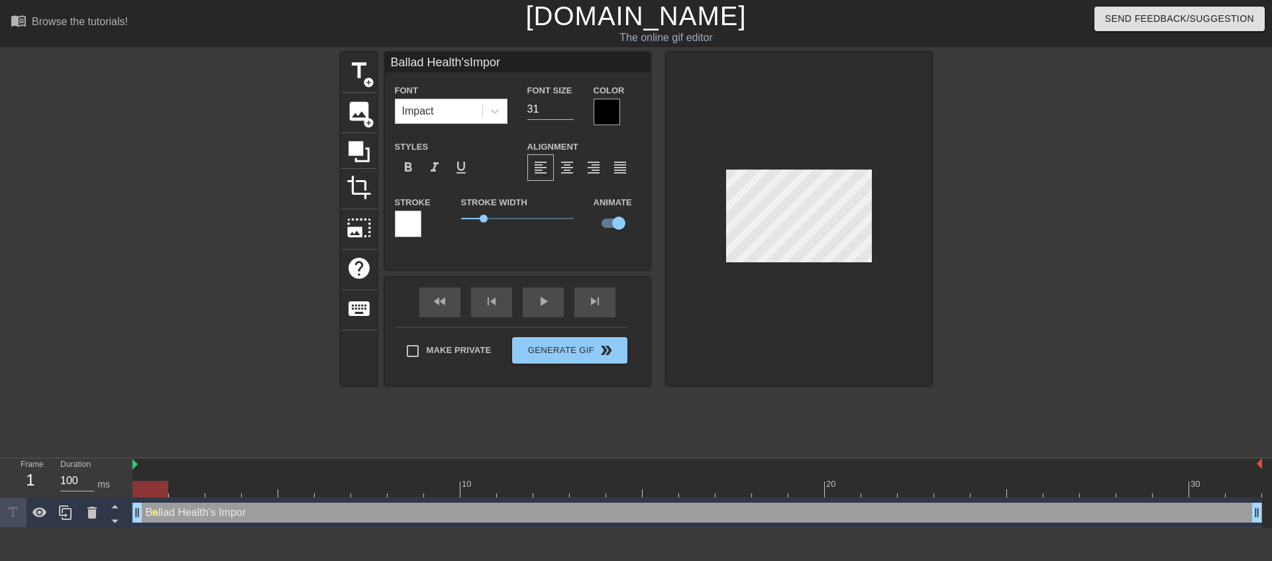
type input "Ballad Health'sImport"
type textarea "Ballad Health's Import"
type input "Ballad Health'sImport"
type textarea "Ballad Health's Import"
type input "Ballad Health'sImport F"
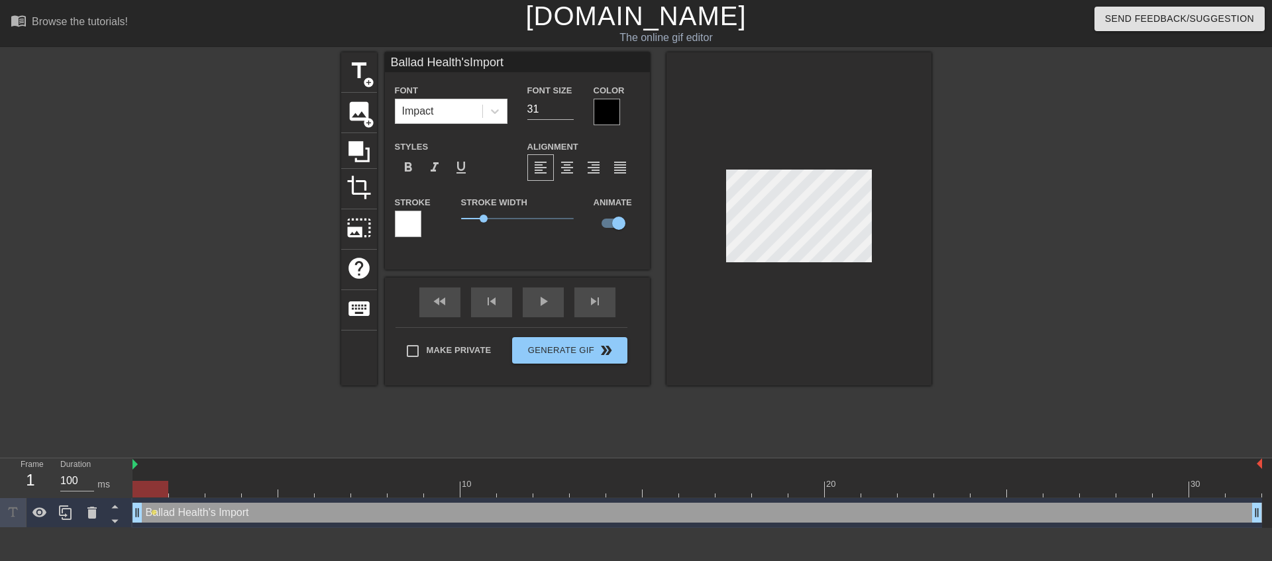
type textarea "Ballad Health's Import F"
type input "Ballad Health'sImport Fi"
type textarea "Ballad Health's Import Fi"
type input "Ballad Health'sImport Fil"
type textarea "Ballad Health's Import Fil"
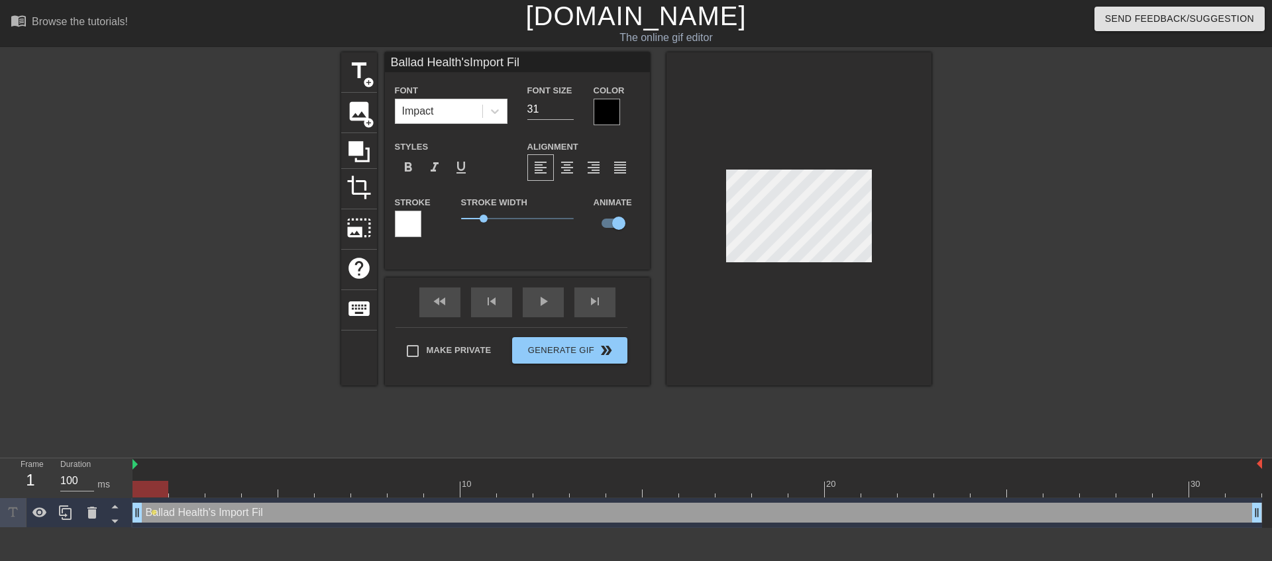
type input "Ballad Health'sImport File"
type textarea "Ballad Health's Import File"
click at [565, 164] on span "format_align_center" at bounding box center [567, 168] width 16 height 16
click at [602, 113] on div at bounding box center [607, 112] width 27 height 27
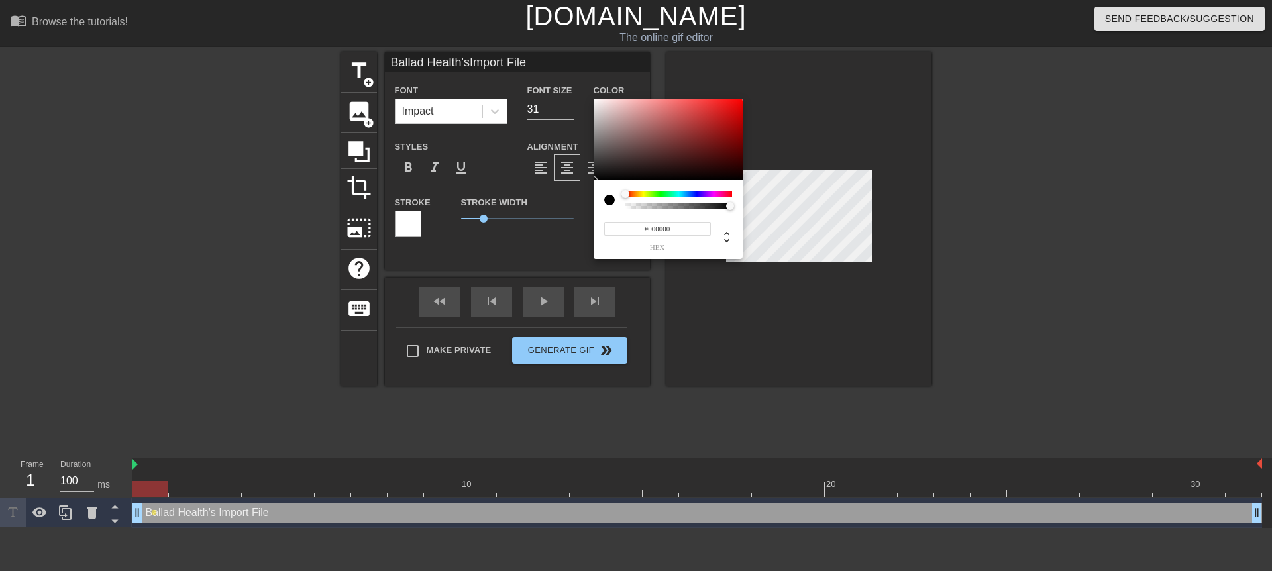
drag, startPoint x: 625, startPoint y: 193, endPoint x: 607, endPoint y: 197, distance: 18.3
click at [607, 197] on div at bounding box center [668, 200] width 128 height 19
type input "Ballad Health'sImport File"
type input "#534040"
type input "Ballad Health'sImport File"
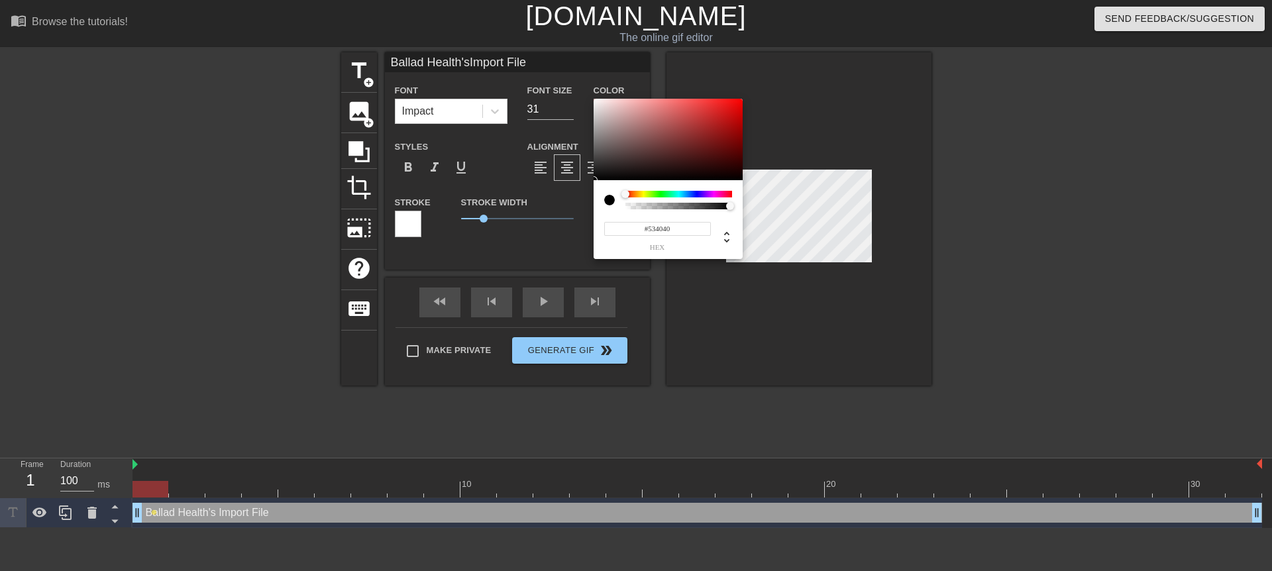
type input "#534141"
type input "Ballad Health'sImport File"
type input "#FFFFFF"
drag, startPoint x: 609, startPoint y: 129, endPoint x: 542, endPoint y: 50, distance: 103.4
click at [542, 50] on div "#FFFFFF hex" at bounding box center [636, 285] width 1272 height 571
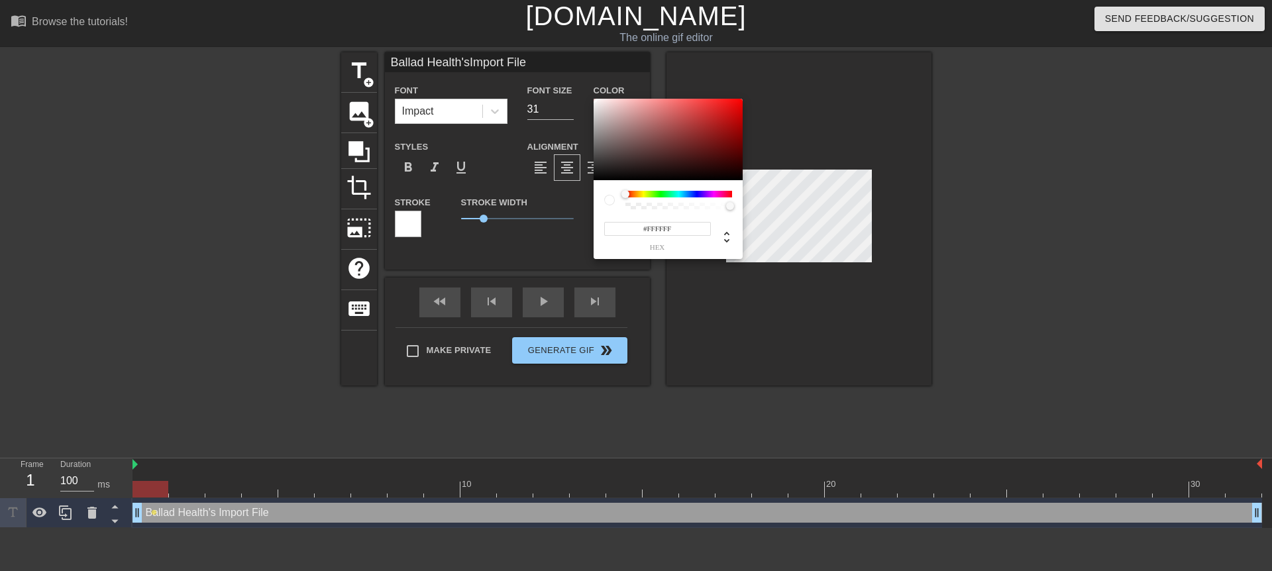
type input "Ballad Health'sImport File"
type input "#DDD3D3"
type input "Ballad Health'sImport File"
type input "#E5DFDF"
type input "Ballad Health'sImport File"
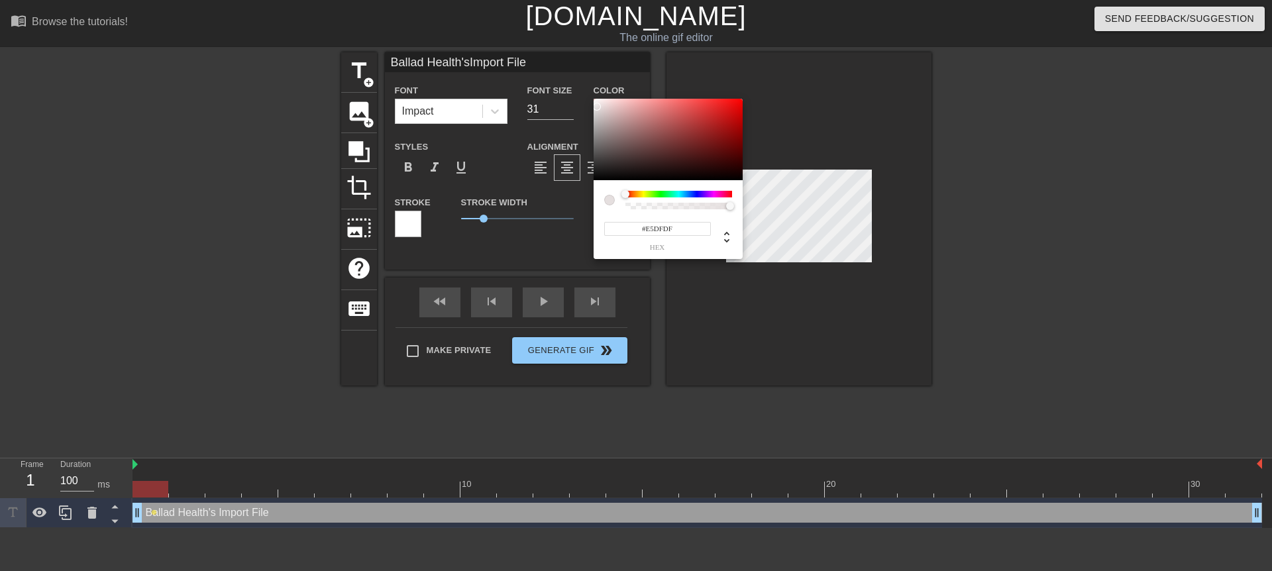
type input "#FFFFFF"
type input "Ballad Health'sImport File"
type input "#FEFEFE"
type input "Ballad Health'sImport File"
type input "#F8F8F8"
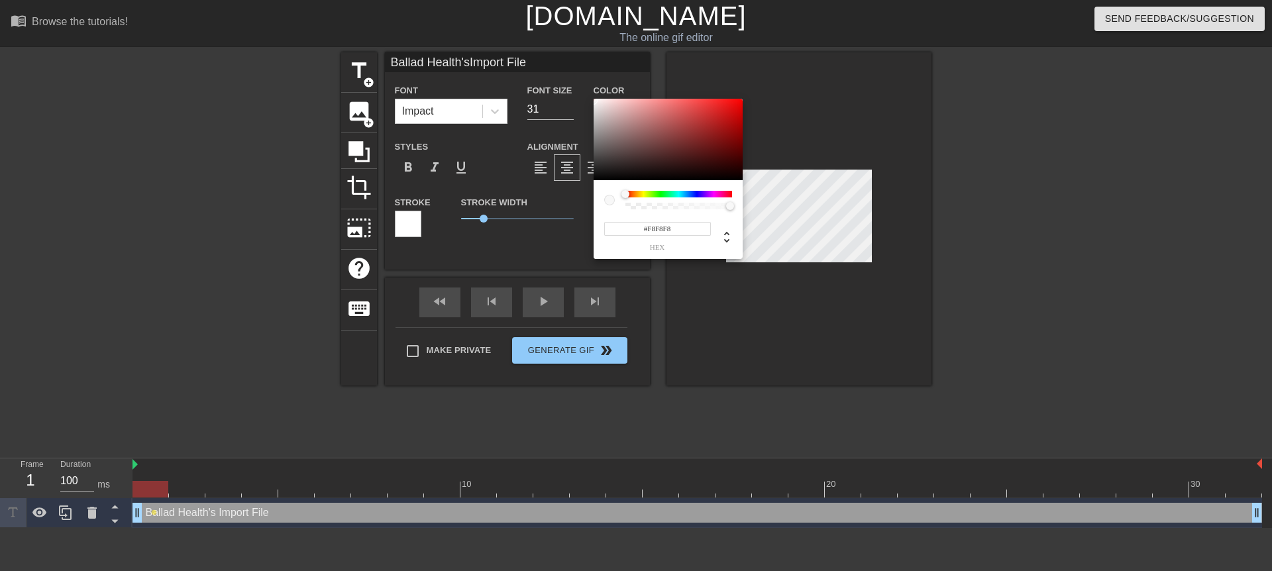
type input "Ballad Health'sImport File"
type input "#F6BFBF"
type input "Ballad Health'sImport File"
type input "#F65252"
type input "Ballad Health'sImport File"
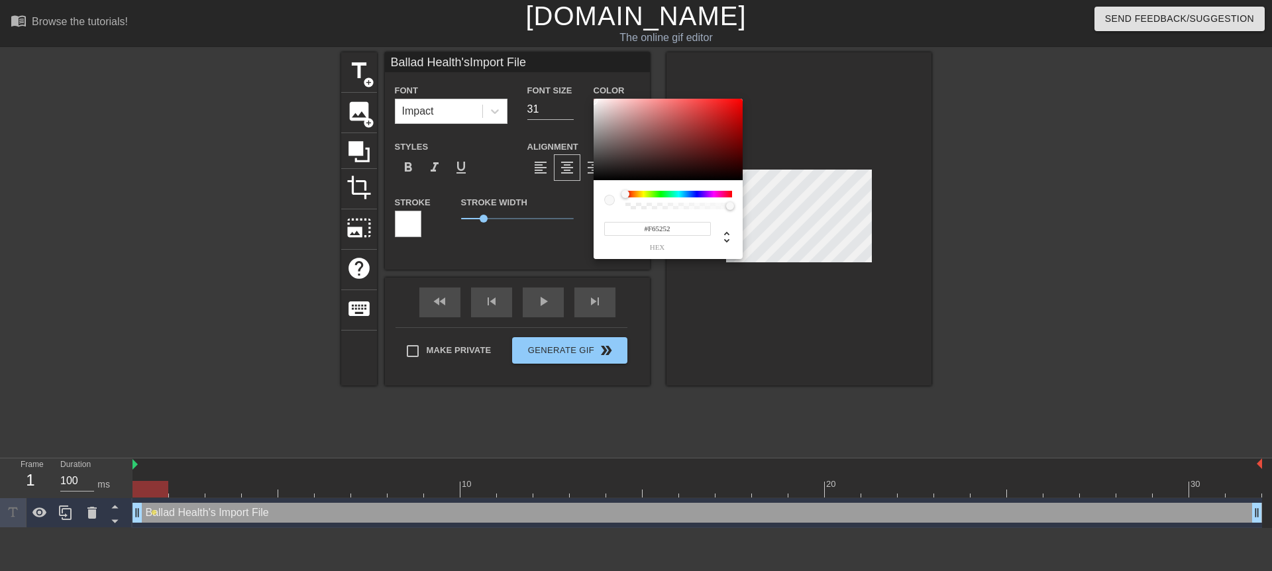
type input "#F4F1F1"
type input "Ballad Health'sImport File"
type input "#F4F0F0"
type input "Ballad Health'sImport File"
type input "#F4EFEF"
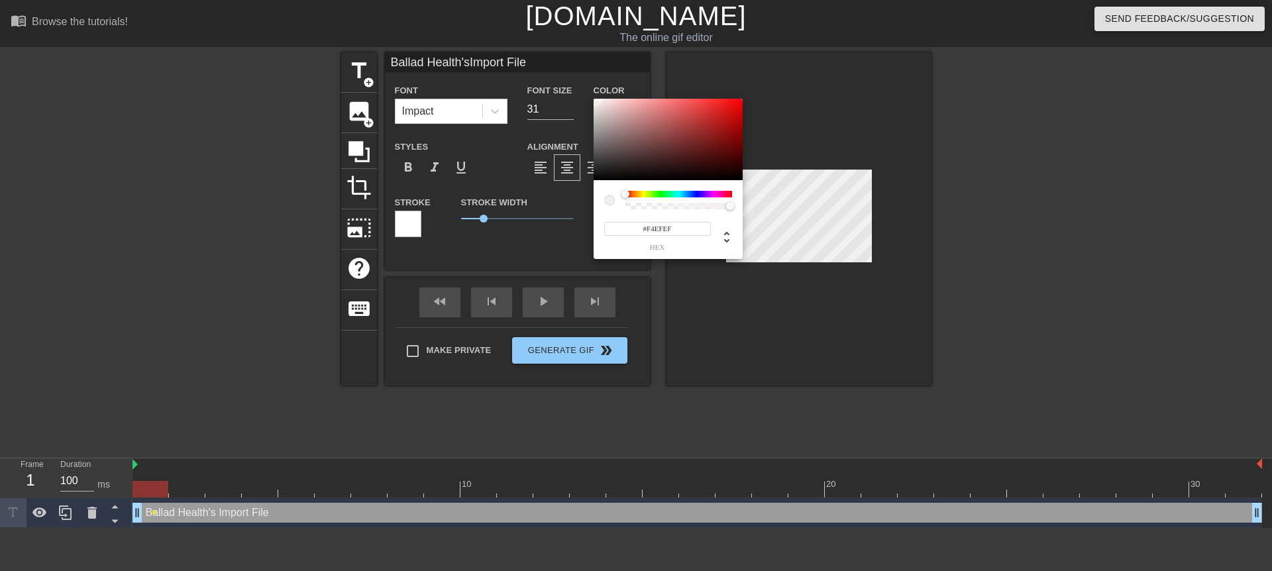
click at [596, 102] on div at bounding box center [596, 102] width 8 height 8
type input "Ballad Health'sImport File"
type input "#F8F4F4"
type input "Ballad Health'sImport File"
type input "#FEFEFE"
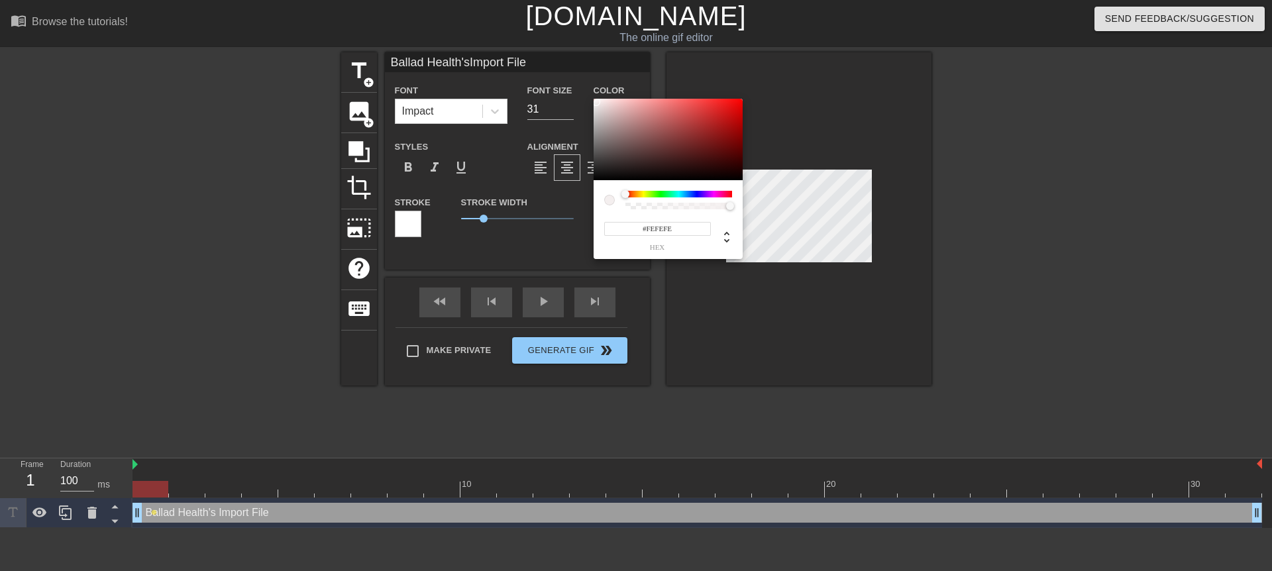
type input "Ballad Health'sImport File"
type input "#FFFFFF"
drag, startPoint x: 596, startPoint y: 102, endPoint x: 580, endPoint y: 68, distance: 37.6
click at [580, 68] on div "#FFFFFF hex" at bounding box center [636, 285] width 1272 height 571
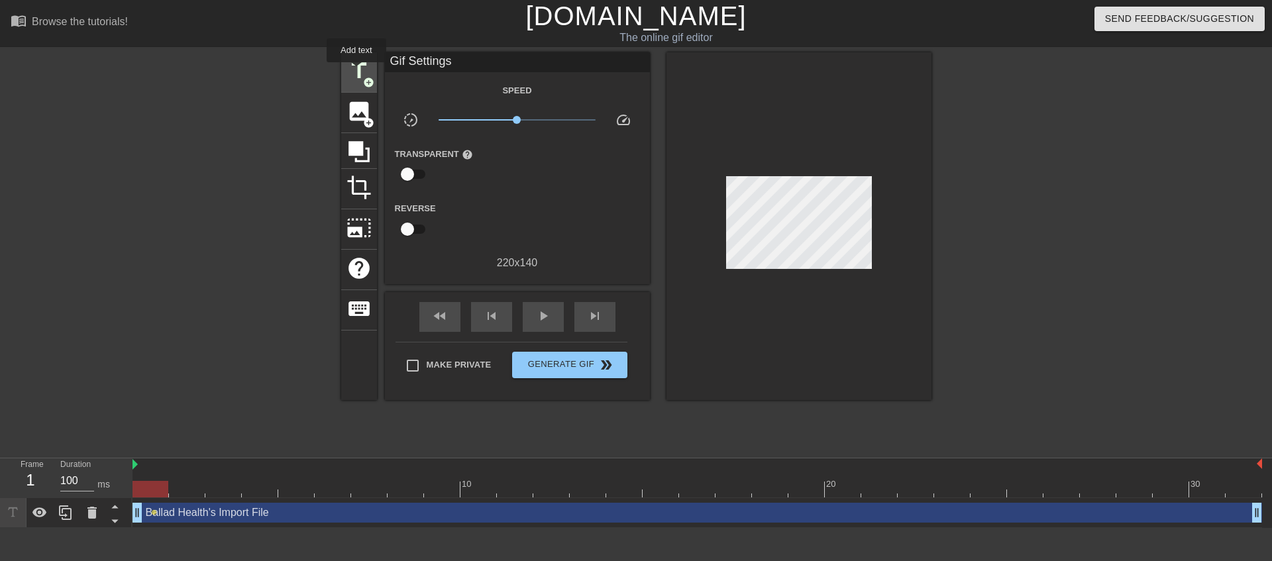
click at [356, 72] on span "title" at bounding box center [359, 70] width 25 height 25
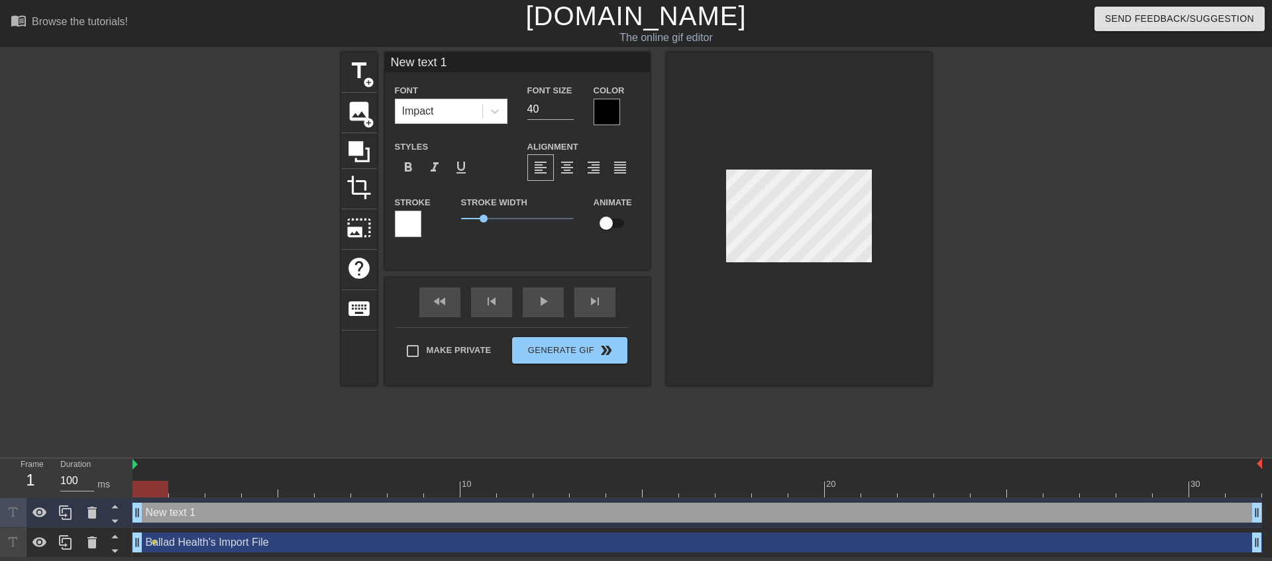
click at [779, 288] on div at bounding box center [799, 218] width 265 height 333
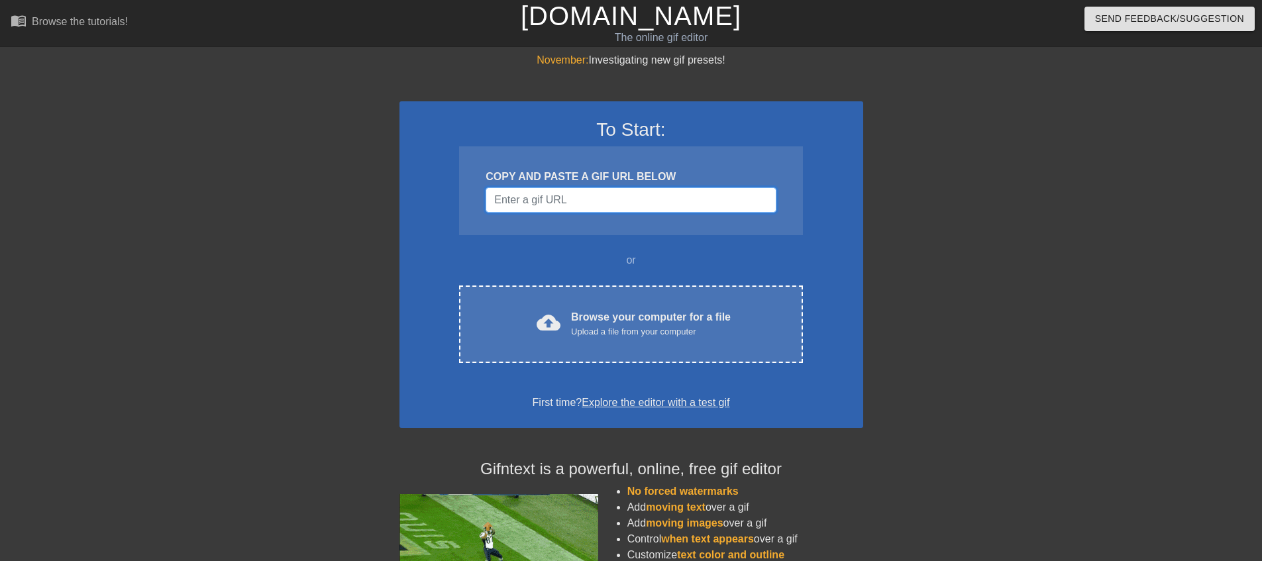
click at [537, 202] on input "Username" at bounding box center [631, 200] width 290 height 25
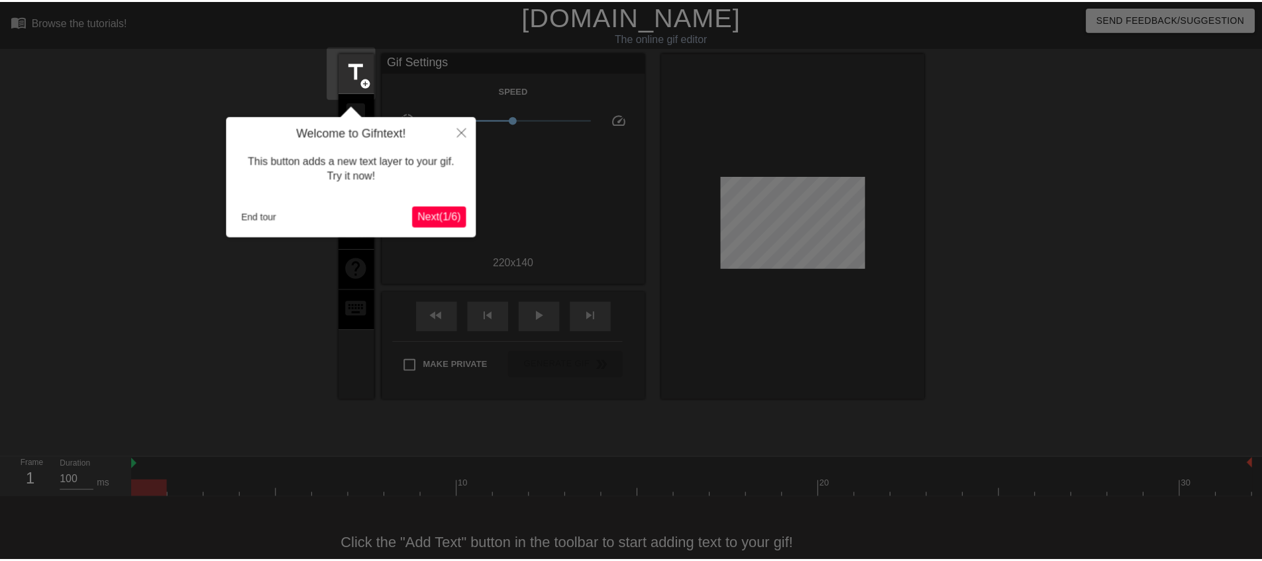
scroll to position [32, 0]
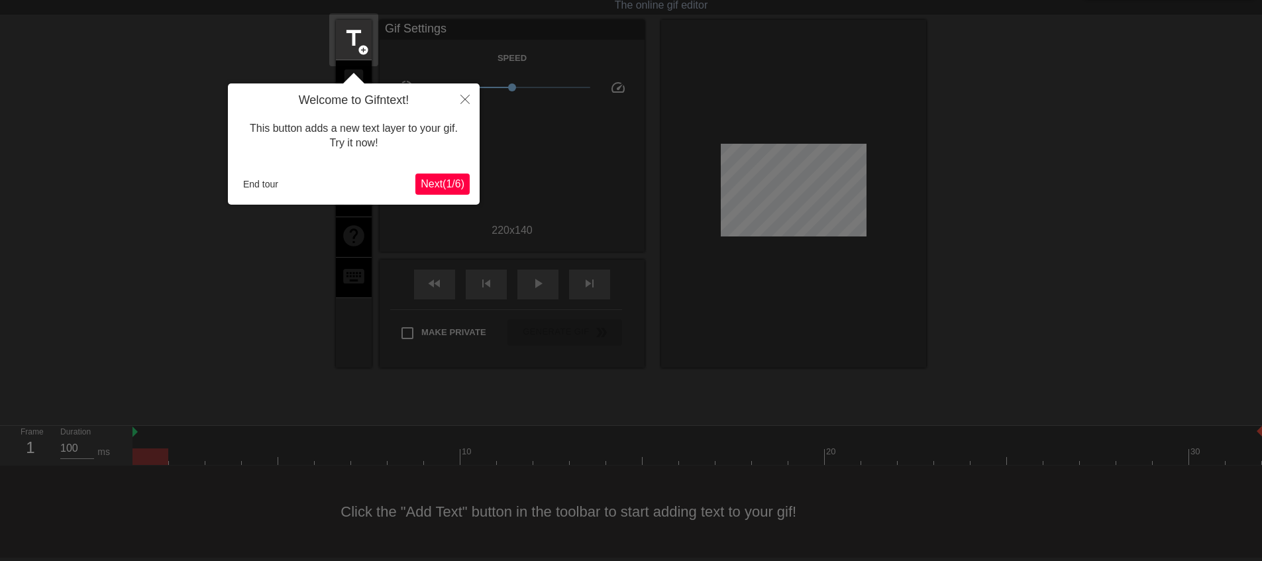
click at [446, 189] on span "Next ( 1 / 6 )" at bounding box center [443, 183] width 44 height 11
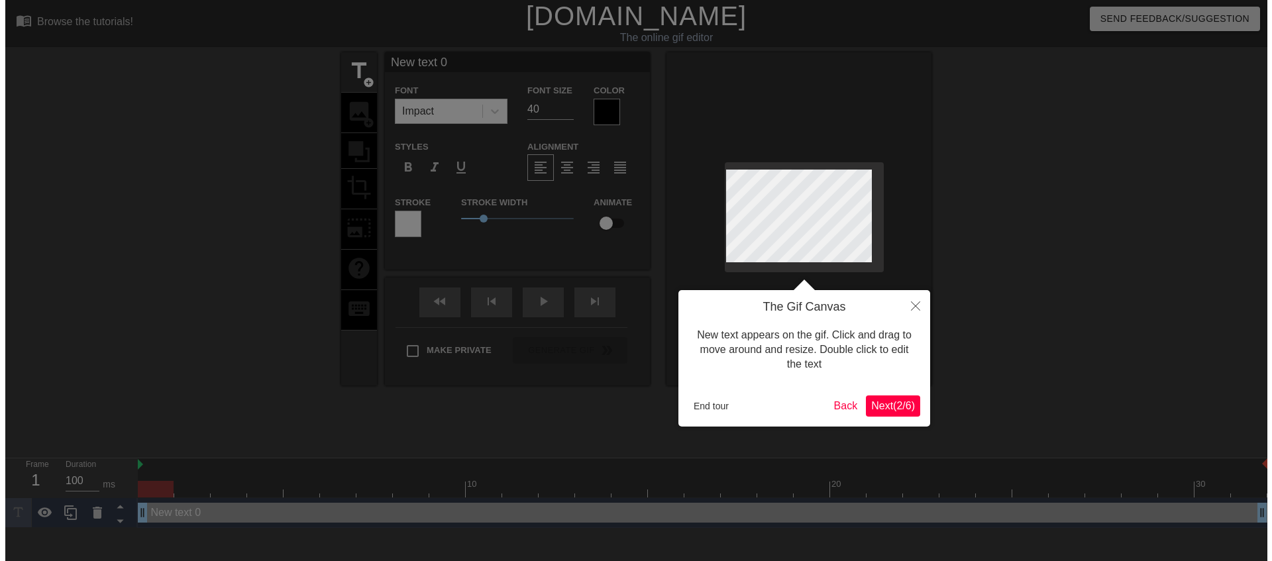
scroll to position [0, 0]
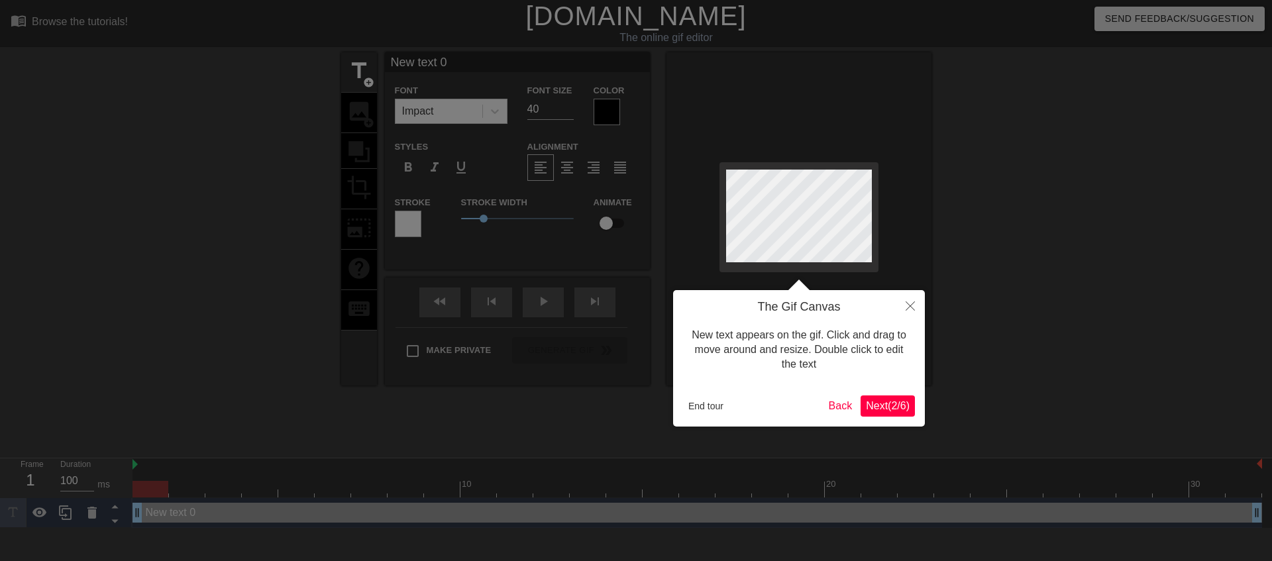
click at [897, 404] on span "Next ( 2 / 6 )" at bounding box center [888, 405] width 44 height 11
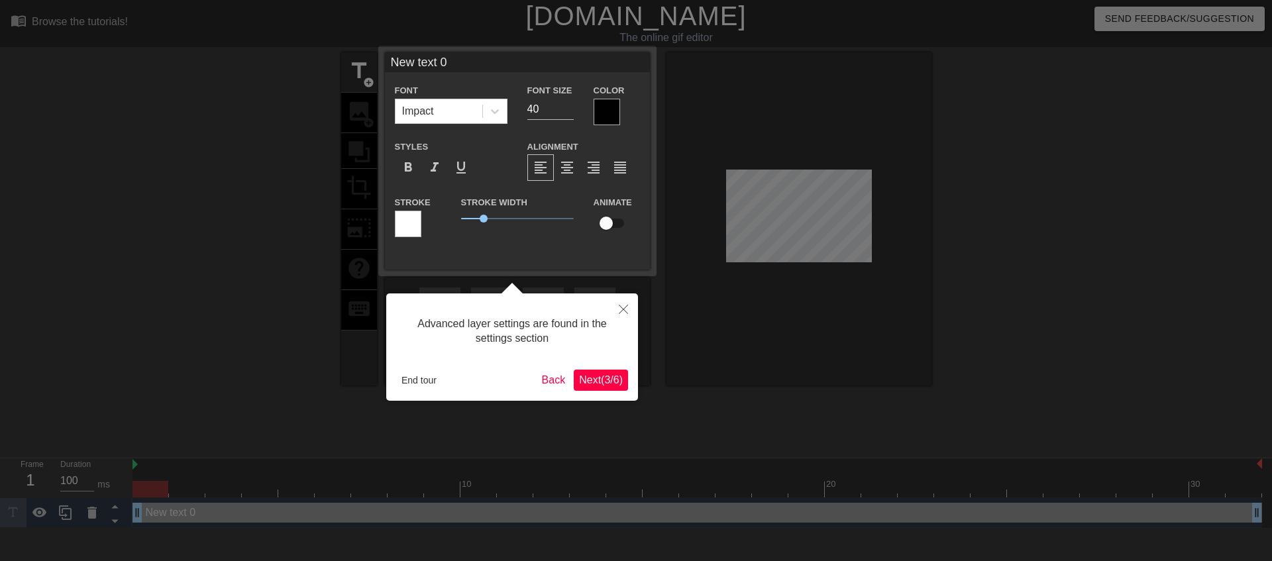
click at [600, 385] on span "Next ( 3 / 6 )" at bounding box center [601, 379] width 44 height 11
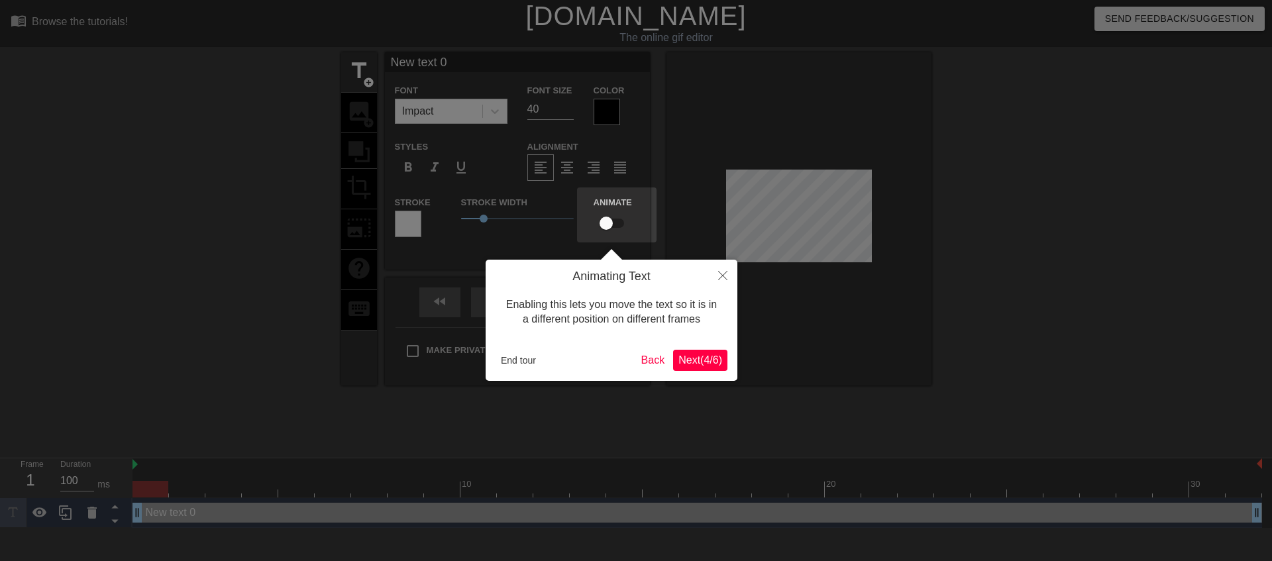
click at [680, 366] on span "Next ( 4 / 6 )" at bounding box center [700, 359] width 44 height 11
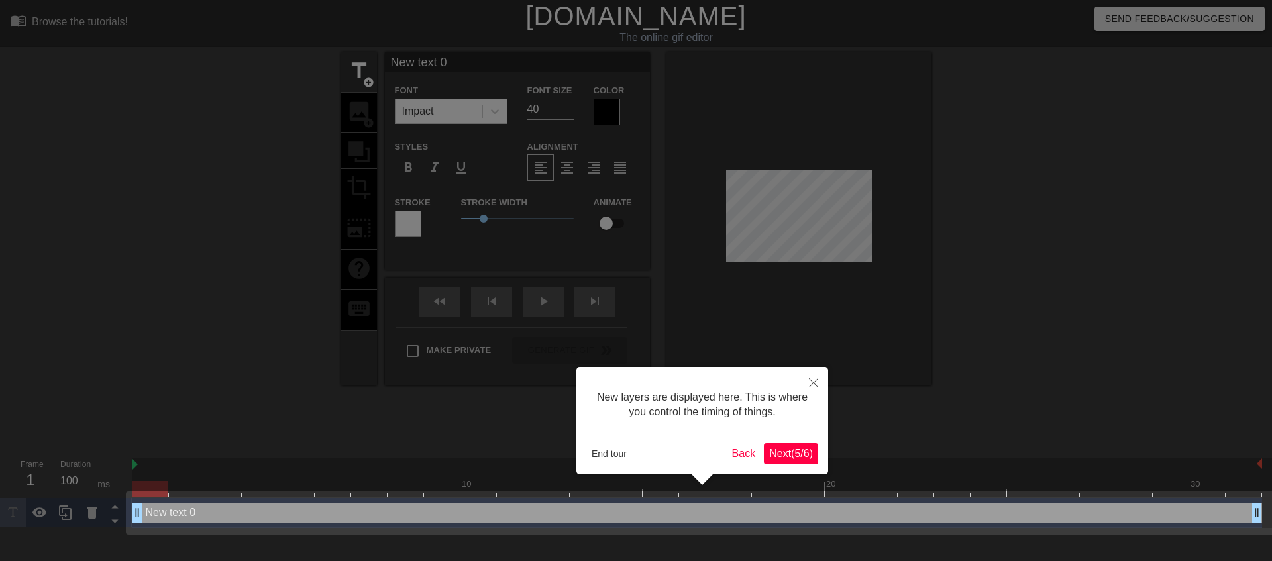
click at [779, 451] on span "Next ( 5 / 6 )" at bounding box center [791, 453] width 44 height 11
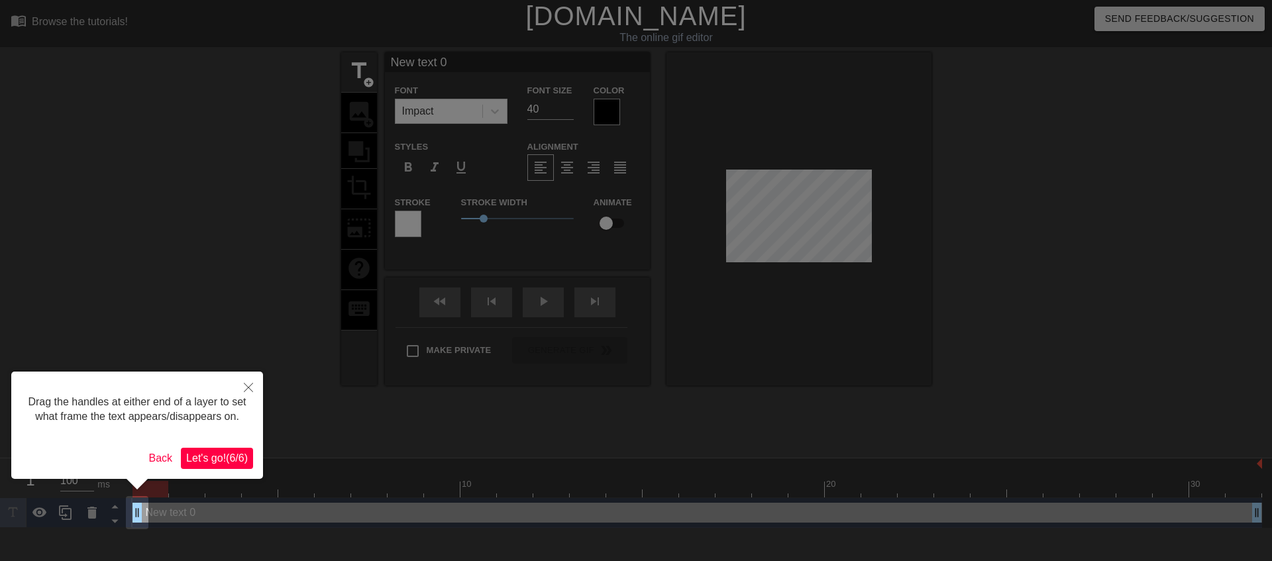
click at [241, 462] on span "Let's go! ( 6 / 6 )" at bounding box center [217, 458] width 62 height 11
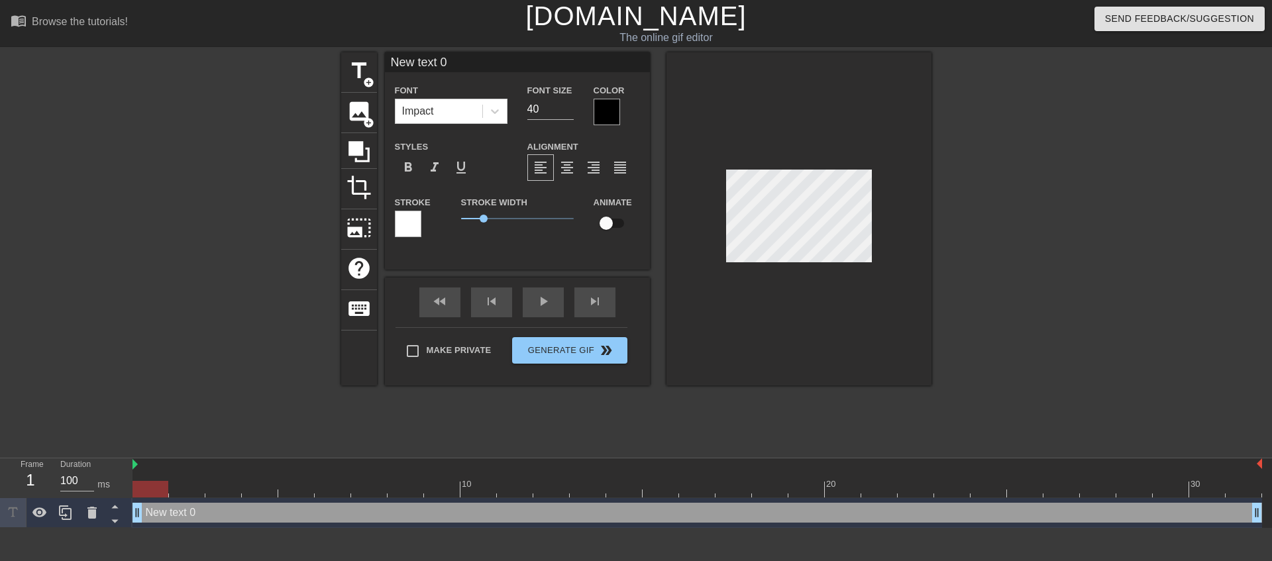
click at [609, 113] on div at bounding box center [607, 112] width 27 height 27
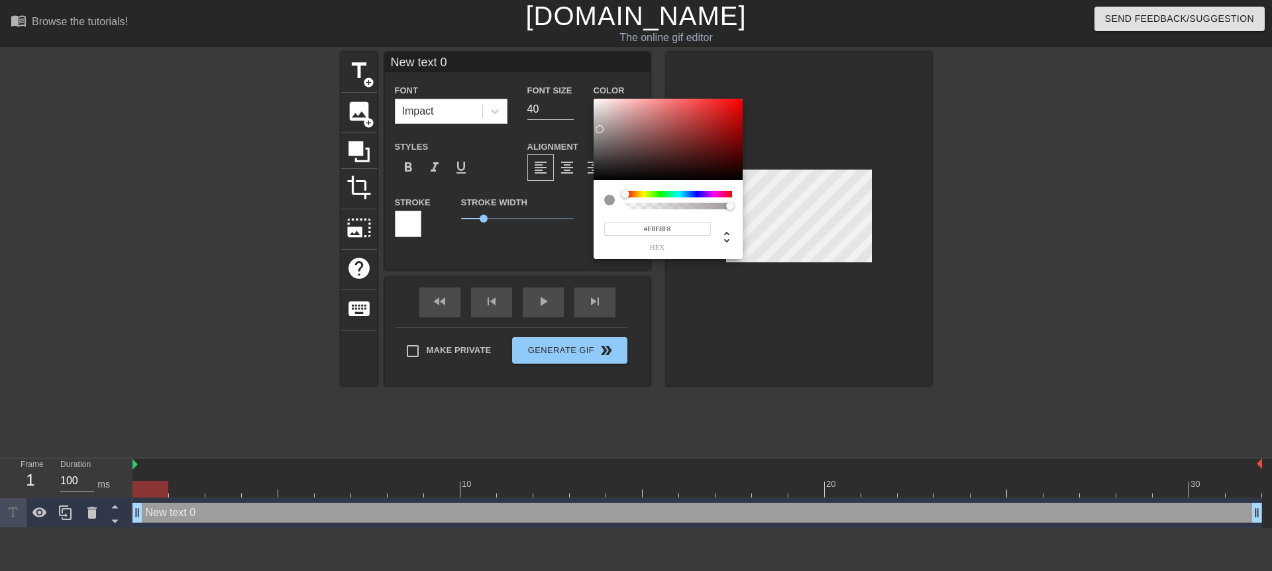
type input "#FFFFFF"
drag, startPoint x: 598, startPoint y: 126, endPoint x: 578, endPoint y: 75, distance: 54.5
click at [578, 76] on div "#FFFFFF hex" at bounding box center [636, 285] width 1272 height 571
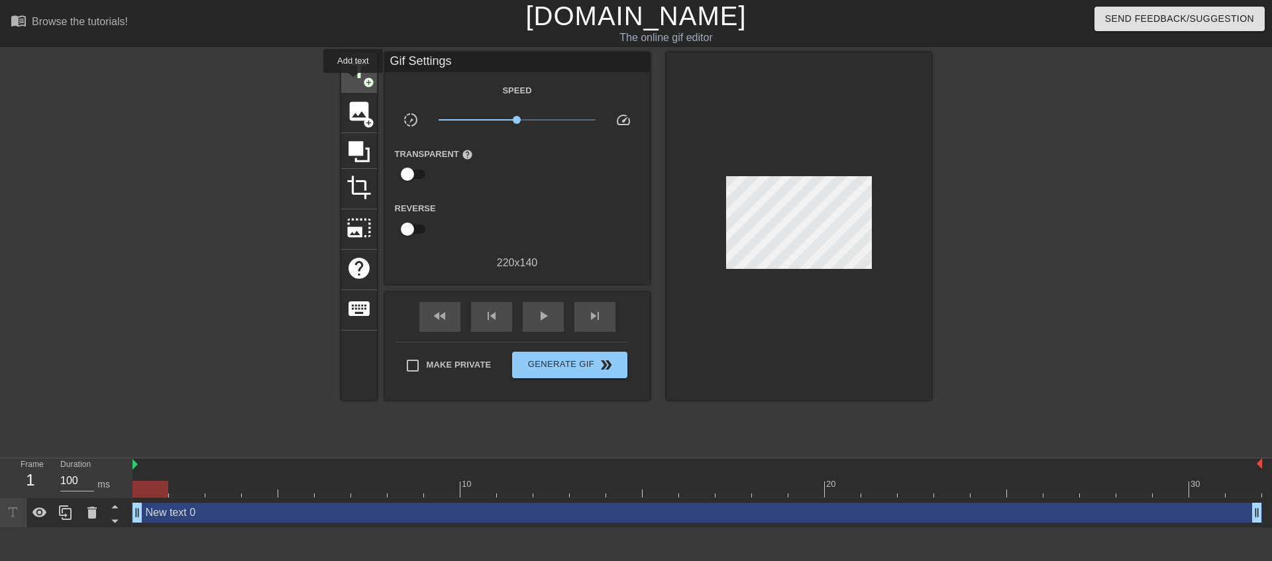
click at [353, 82] on span "title" at bounding box center [359, 70] width 25 height 25
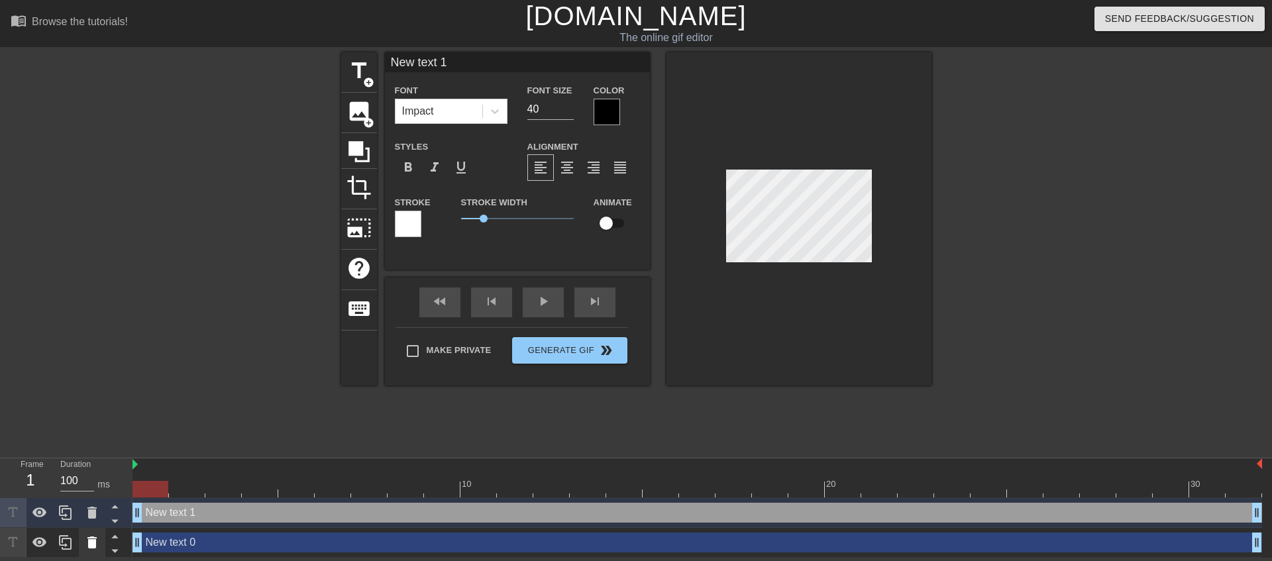
click at [85, 546] on icon at bounding box center [92, 543] width 16 height 16
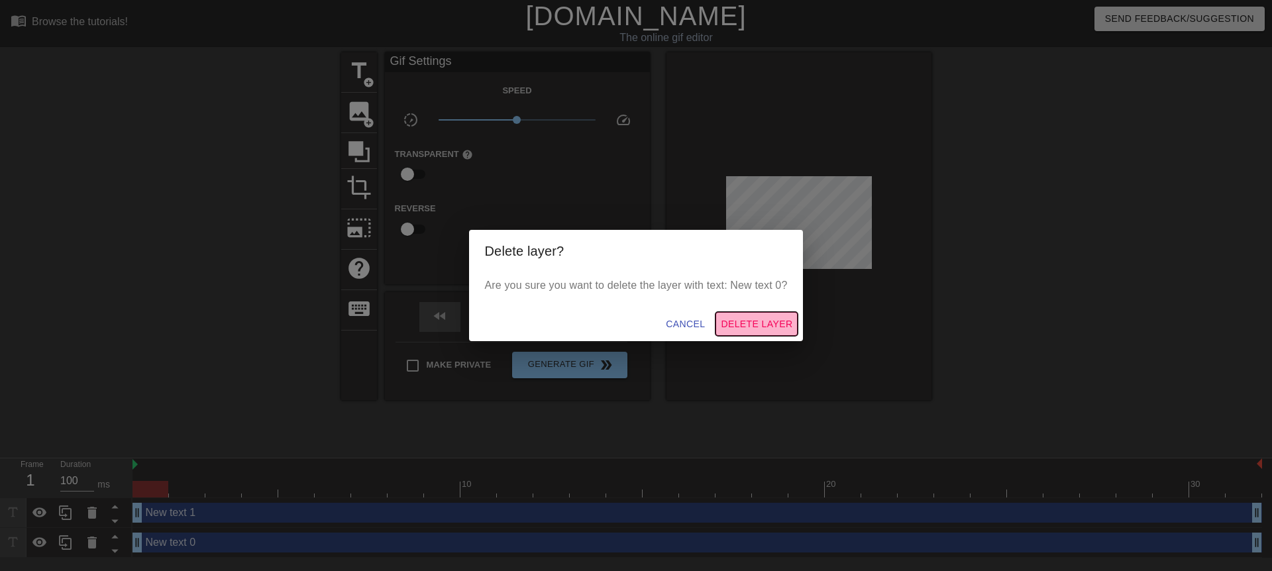
click at [743, 326] on span "Delete Layer" at bounding box center [757, 324] width 72 height 17
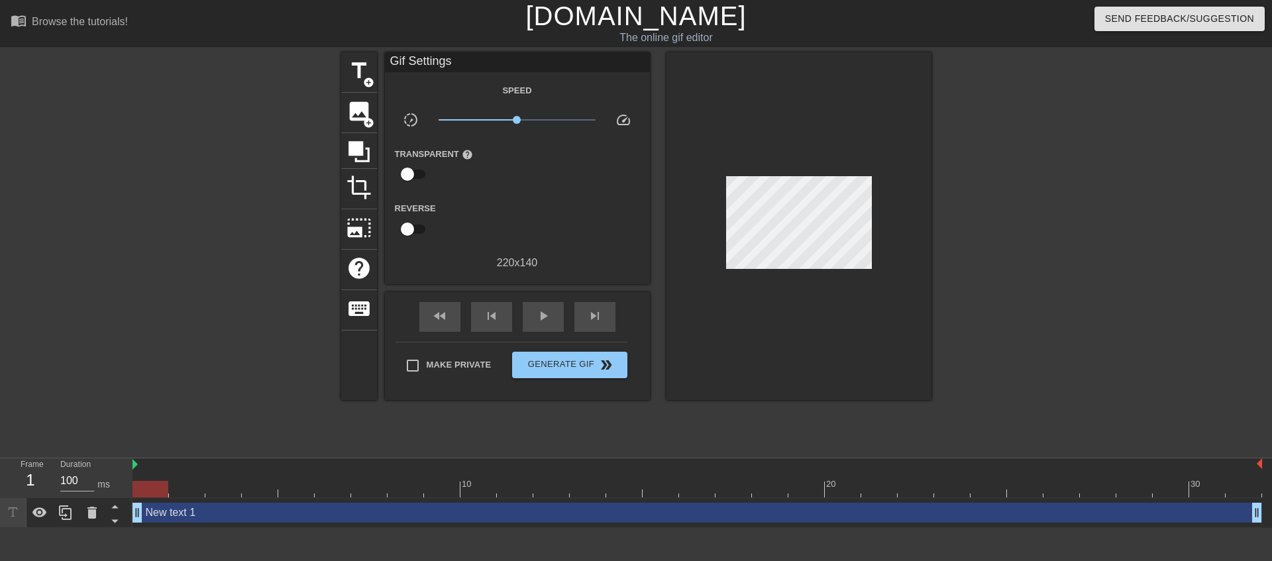
click at [241, 516] on div "New text 1 drag_handle drag_handle" at bounding box center [698, 513] width 1130 height 20
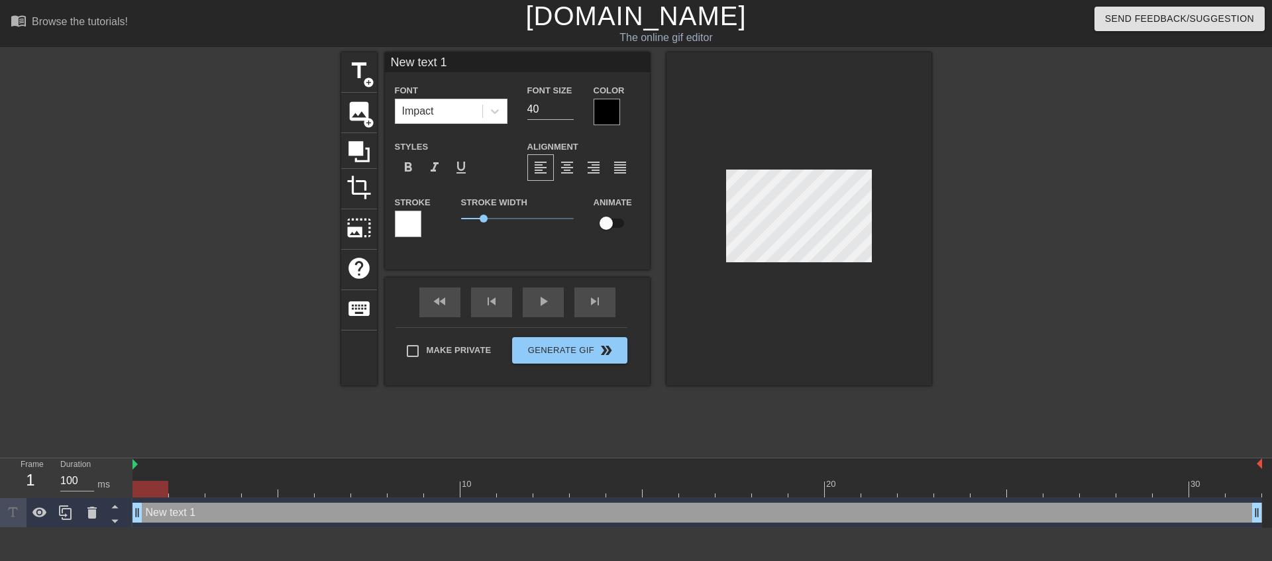
click at [606, 108] on div at bounding box center [607, 112] width 27 height 27
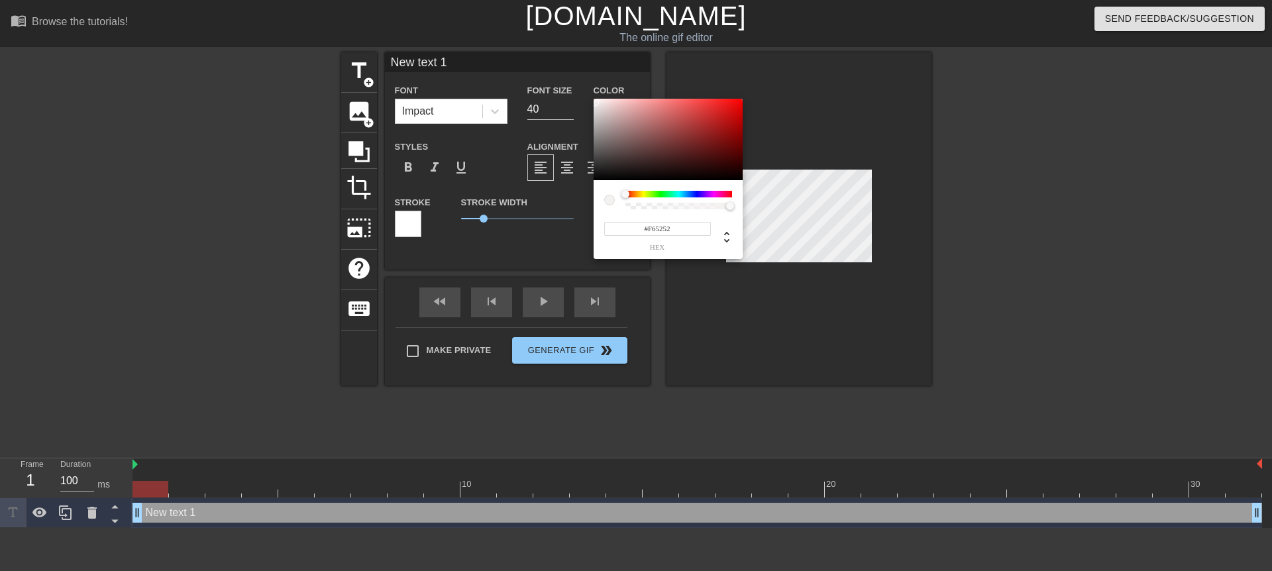
type input "#FFFFFF"
drag, startPoint x: 595, startPoint y: 103, endPoint x: 588, endPoint y: 83, distance: 20.3
click at [588, 83] on div "#FFFFFF hex" at bounding box center [636, 285] width 1272 height 571
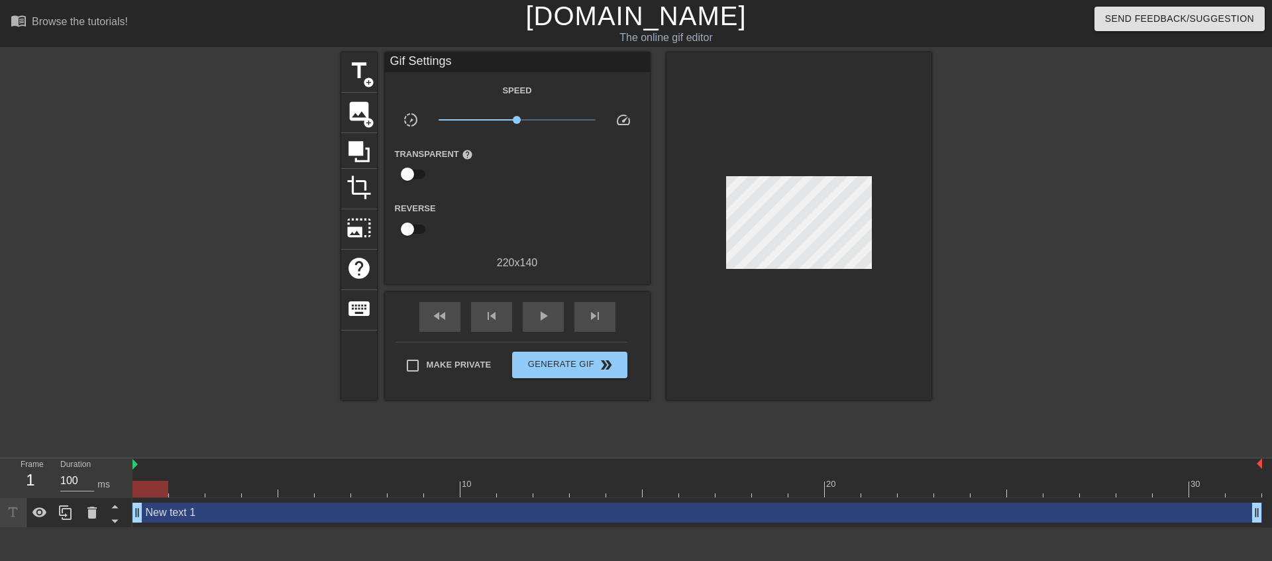
click at [217, 514] on div "New text 1 drag_handle drag_handle" at bounding box center [698, 513] width 1130 height 20
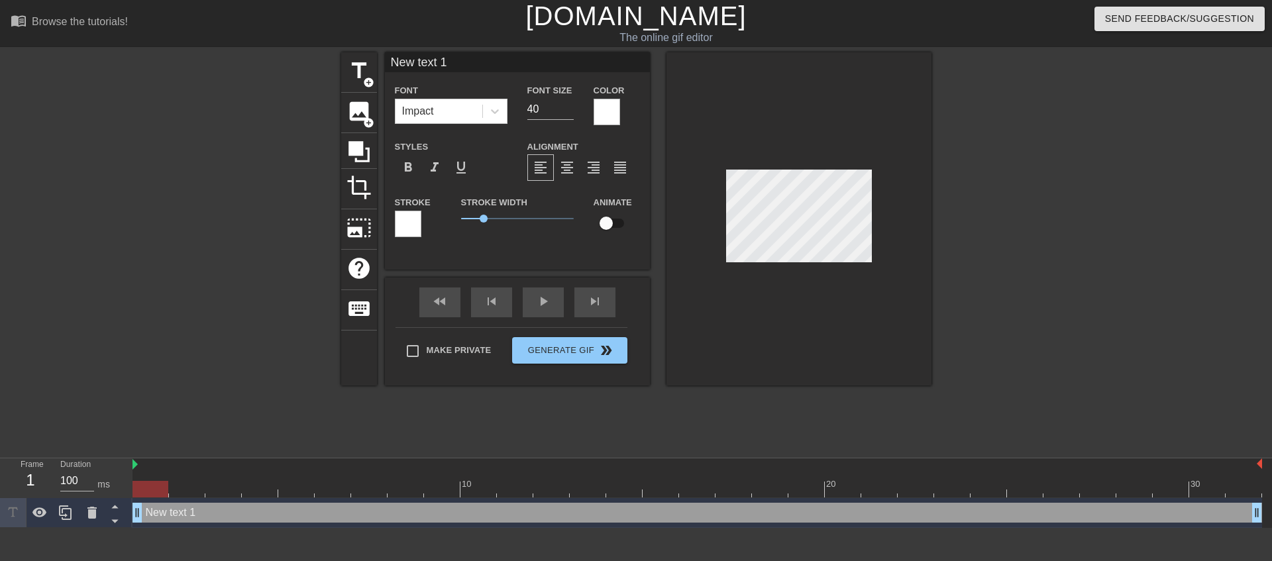
click at [415, 226] on div at bounding box center [408, 224] width 27 height 27
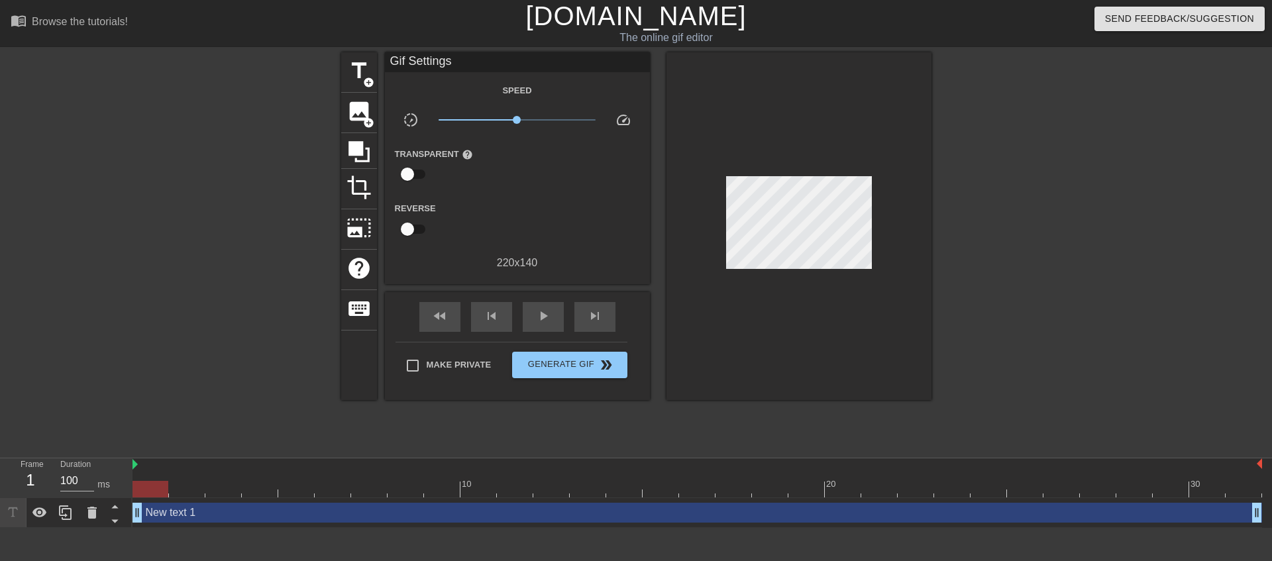
click at [246, 519] on div "New text 1 drag_handle drag_handle" at bounding box center [698, 513] width 1130 height 20
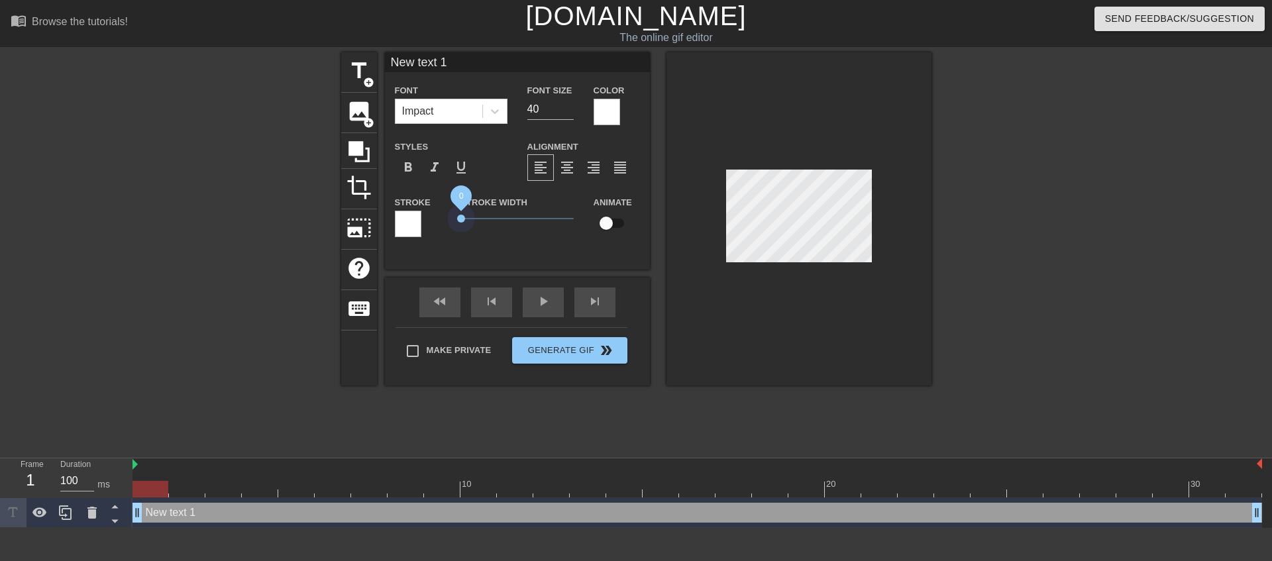
drag, startPoint x: 481, startPoint y: 222, endPoint x: 407, endPoint y: 231, distance: 74.0
click at [407, 231] on div "Stroke Stroke Width 0 Animate" at bounding box center [517, 221] width 265 height 55
type input "B"
type textarea "B"
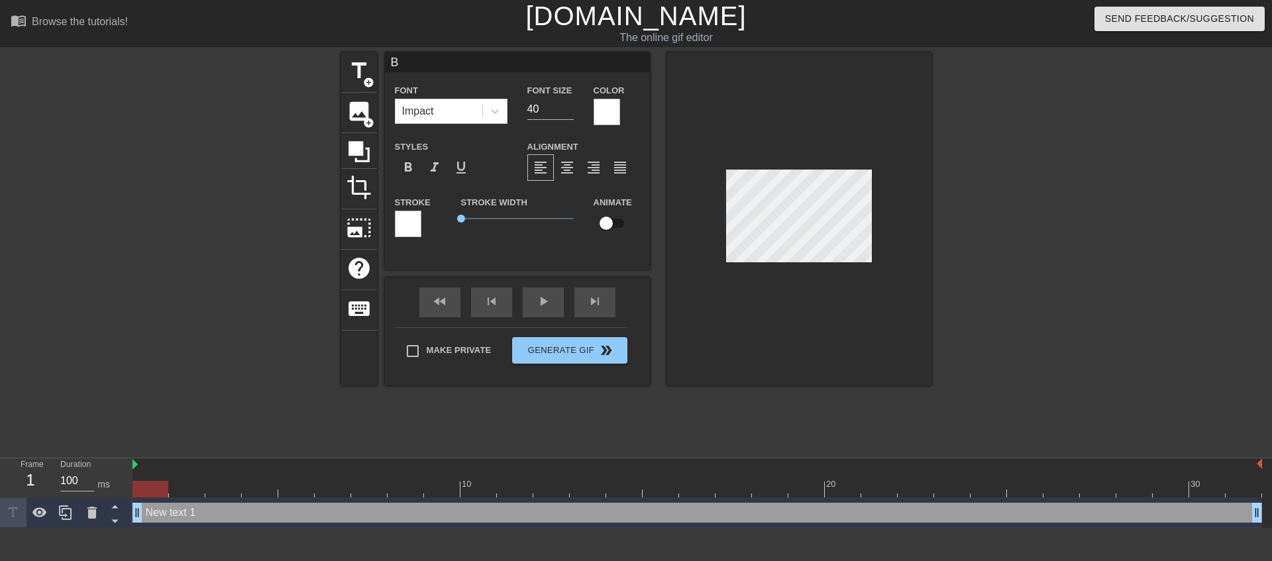
type input "Ba"
type textarea "Ba"
type input "[MEDICAL_DATA]"
type textarea "[MEDICAL_DATA]"
type input "Ball"
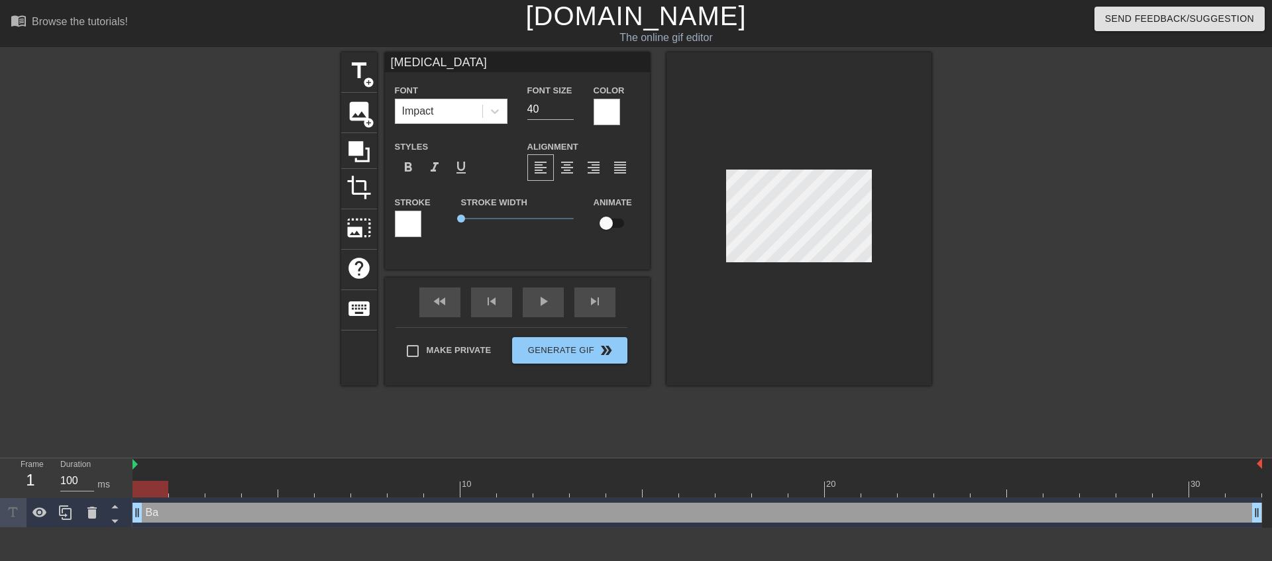
type textarea "Ball"
type input "Balla"
type textarea "Balla"
type input "Ballad"
type textarea "Ballad"
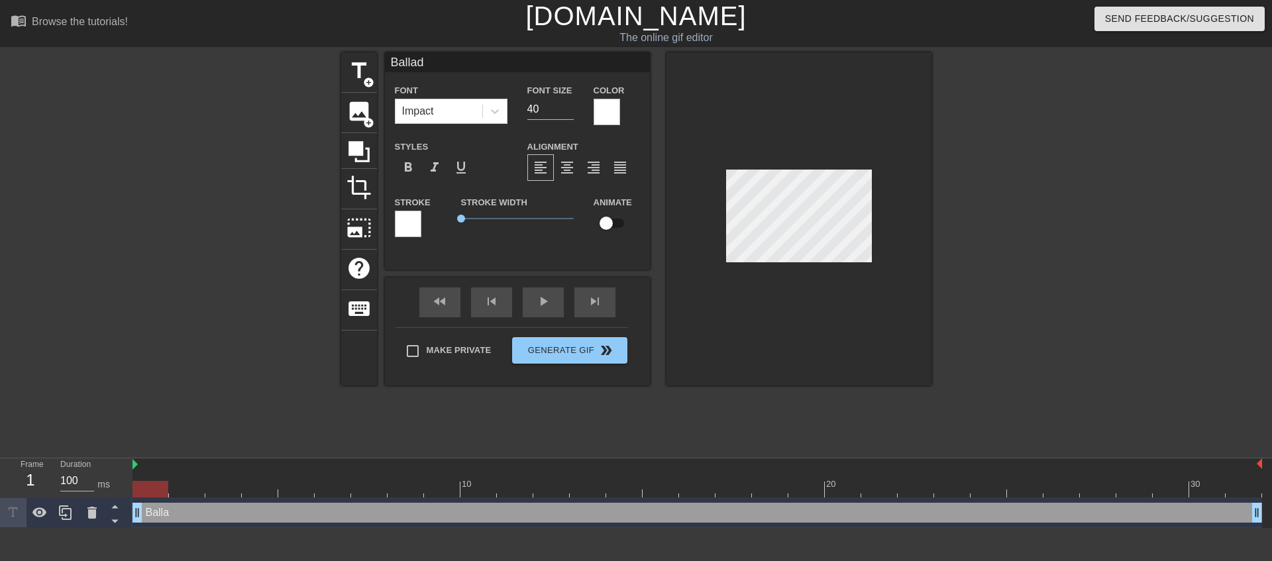
scroll to position [2, 2]
type input "Ballad"
type textarea "Ballad J"
type input "Ballad JH"
type textarea "Ballad JH"
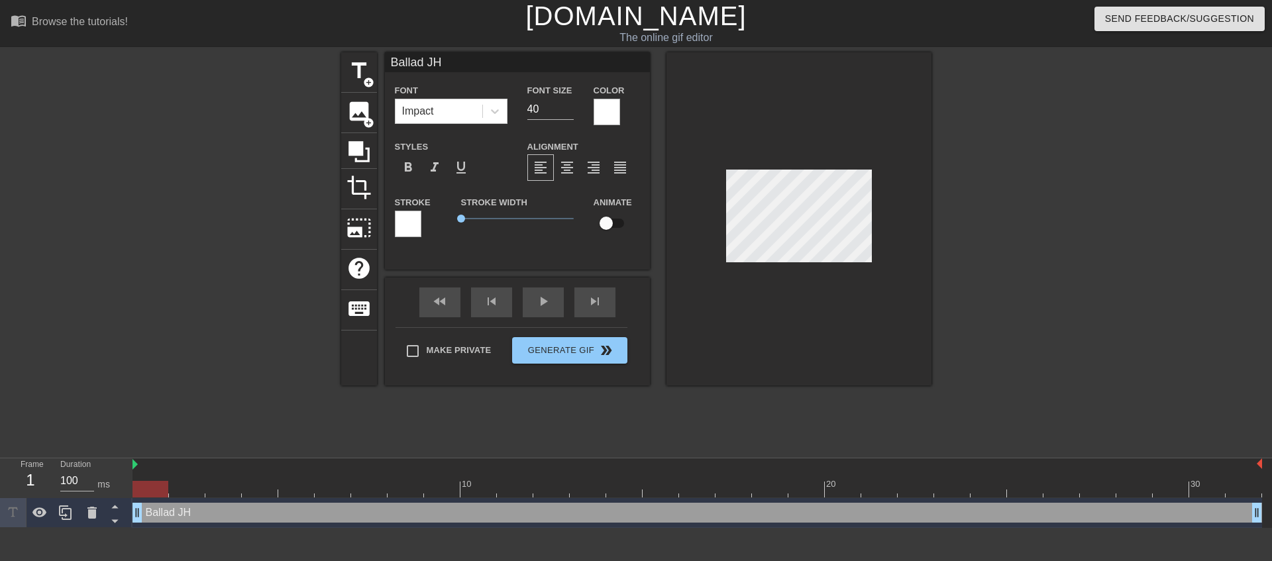
type input "Ballad J"
type textarea "Ballad J"
type input "Ballad"
type textarea "Ballad"
type input "Ballad H"
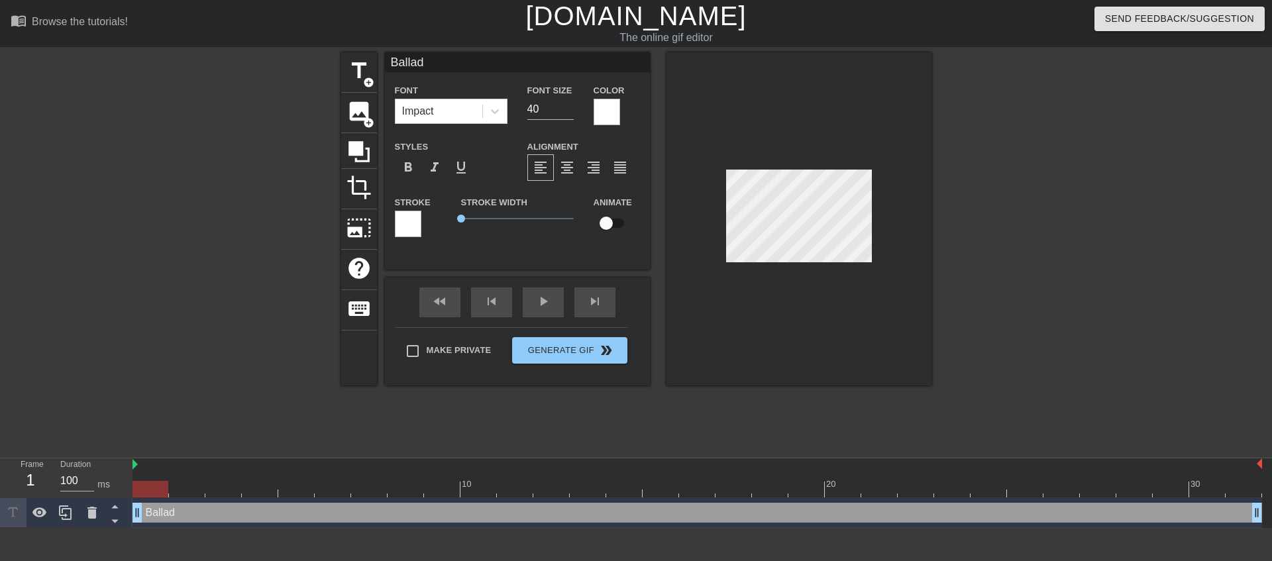
type textarea "Ballad H"
type input "Ballad He"
type textarea "Ballad He"
type input "Ballad Hea"
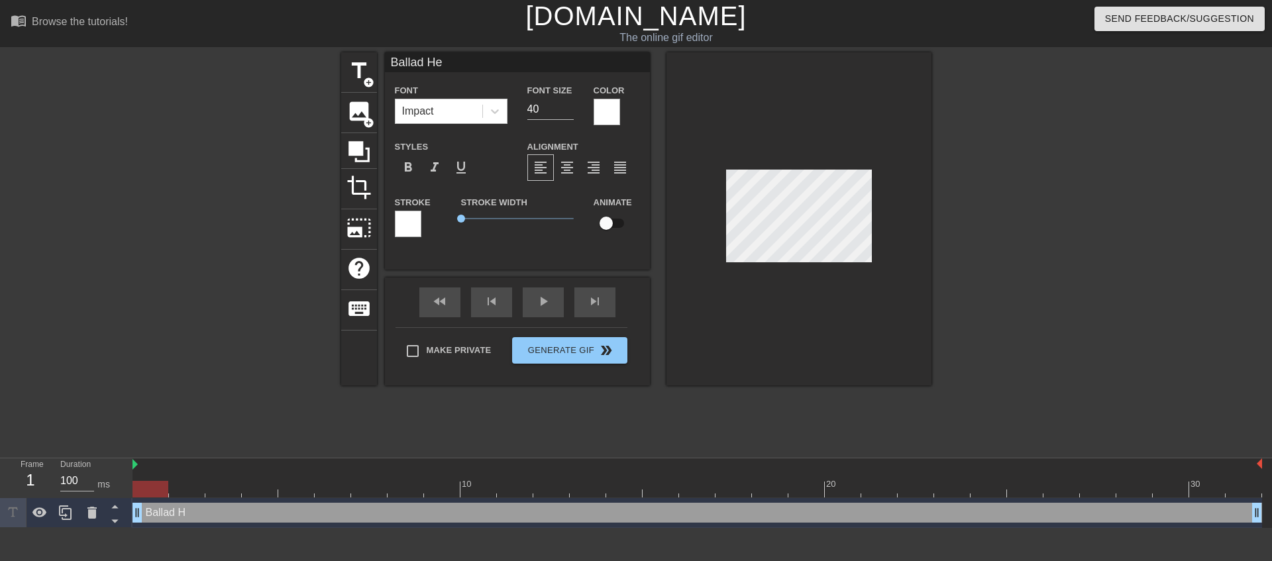
type textarea "Ballad Hea"
type input "Ballad Heal"
type textarea "Ballad Heal"
type input "Ballad Healt"
type textarea "Ballad Healt"
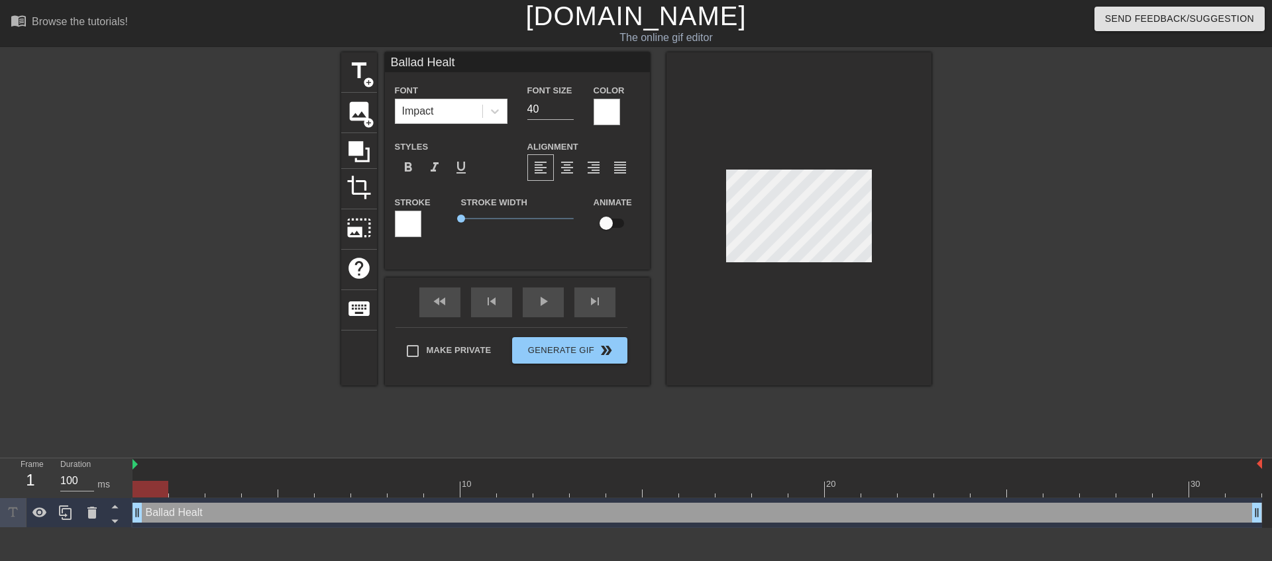
type input "Ballad Health"
type textarea "Ballad Health"
type input "Ballad Health'"
type textarea "Ballad Health'"
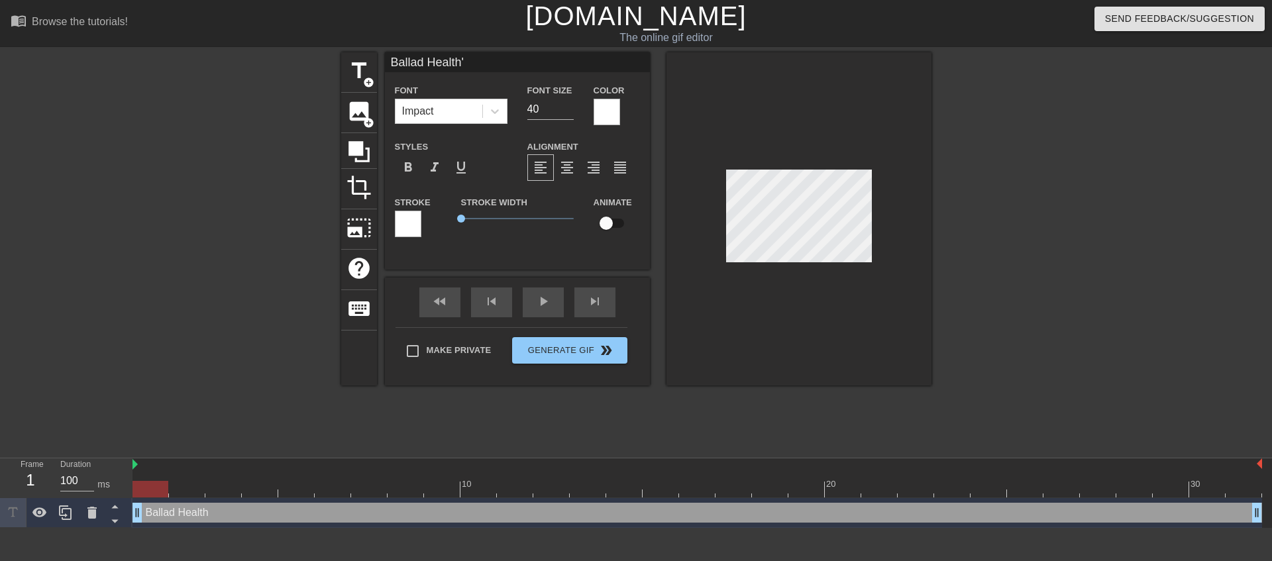
type input "Ballad Health's"
type textarea "Ballad Health's"
type input "Ballad Health's"
type textarea "Ballad Health's"
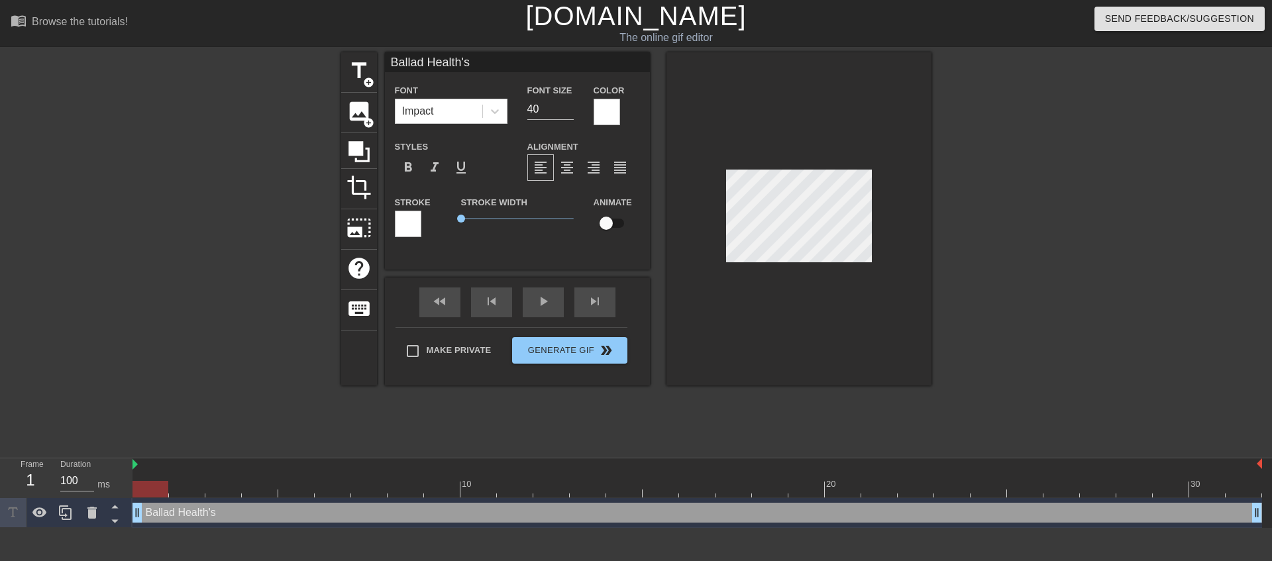
type input "Ballad Health'sI"
type textarea "Ballad Health's I"
type input "Ballad Health'sIm"
type textarea "Ballad Health's Im"
type input "Ballad Health'sImp"
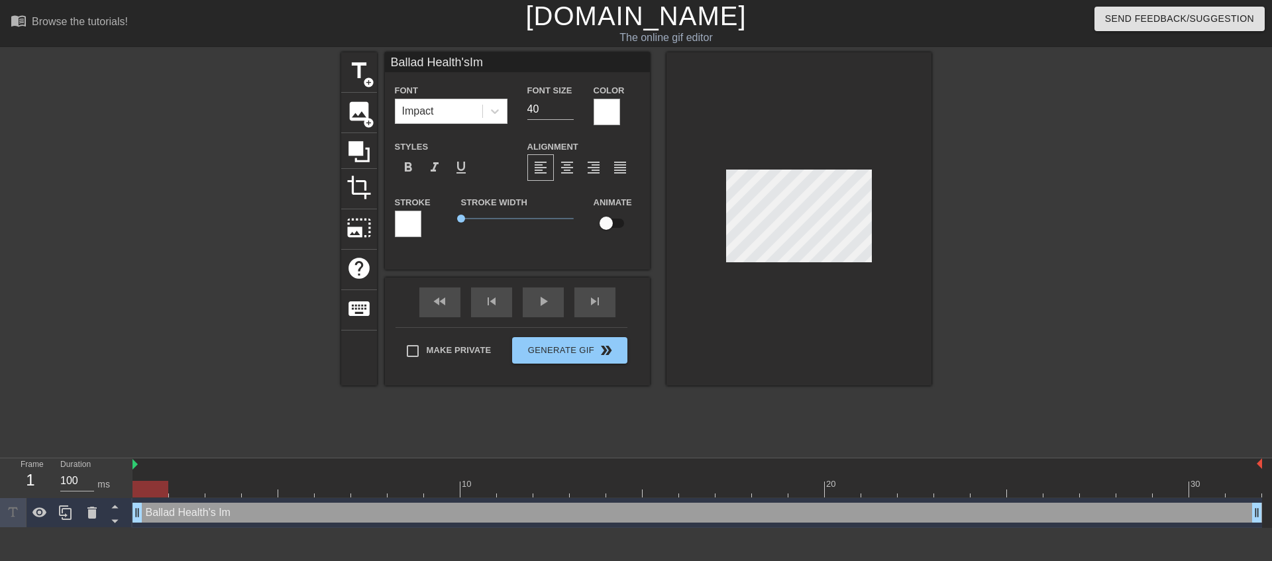
type textarea "Ballad Health's Imp"
type input "Ballad Health'sImpo"
type textarea "Ballad Health's Impo"
type input "Ballad Health'sImpor"
type textarea "Ballad Health's Impor"
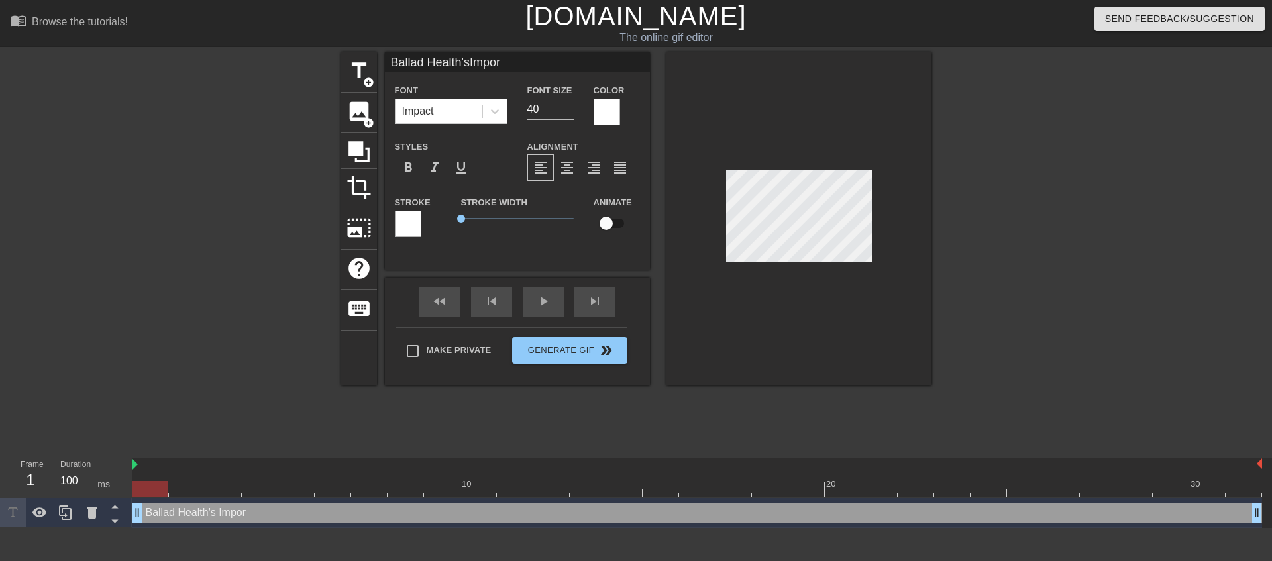
type input "Ballad Health'sImport"
type textarea "Ballad Health's Import"
type input "Ballad Health'sImport"
type textarea "Ballad Health's Import"
type input "Ballad Health'sImport F"
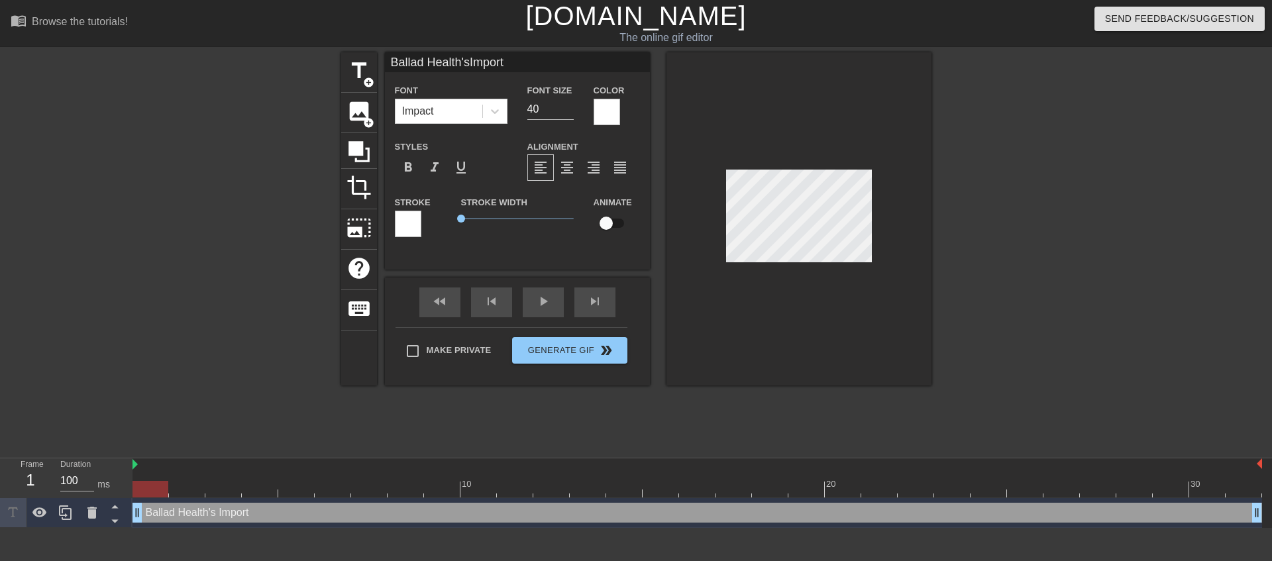
type textarea "Ballad Health's Import F"
type input "Ballad Health'sImport Fi"
type textarea "Ballad Health's Import Fi"
type input "Ballad Health'sImport Fil"
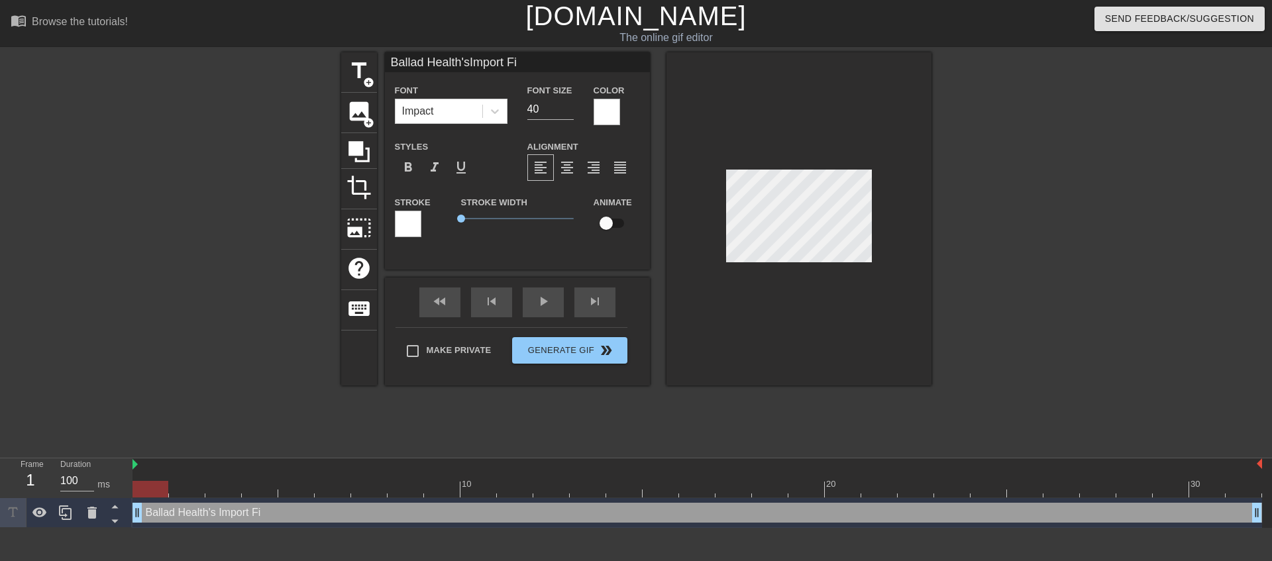
type textarea "Ballad Health's Import Fil"
type input "Ballad Health'sImport File"
type textarea "Ballad Health's Import File"
click at [569, 170] on span "format_align_center" at bounding box center [567, 168] width 16 height 16
click at [557, 111] on input "40" at bounding box center [550, 109] width 46 height 21
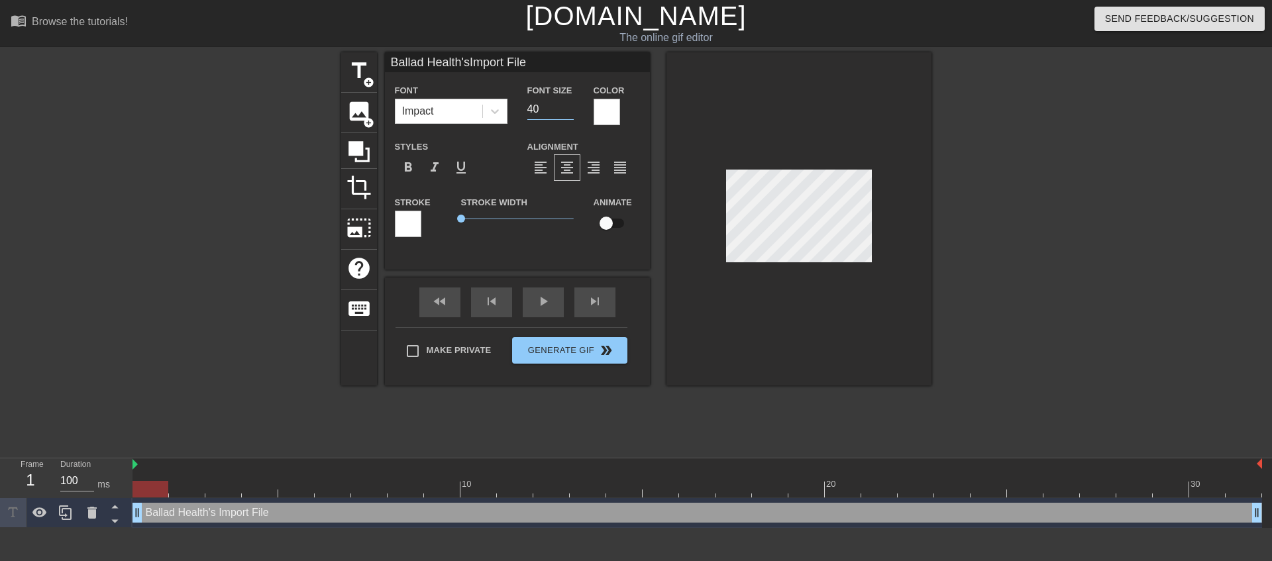
type input "Ballad Health'sImport File"
type input "39"
type input "Ballad Health'sImport File"
type input "38"
type input "Ballad Health'sImport File"
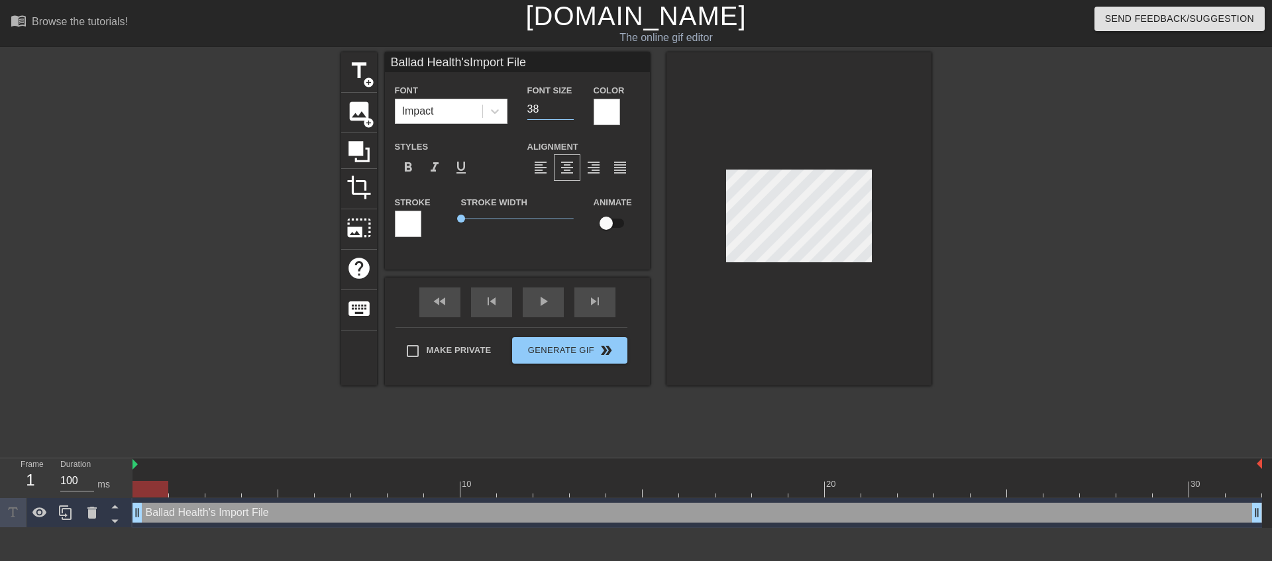
type input "37"
type input "Ballad Health'sImport File"
type input "36"
type input "Ballad Health'sImport File"
type input "35"
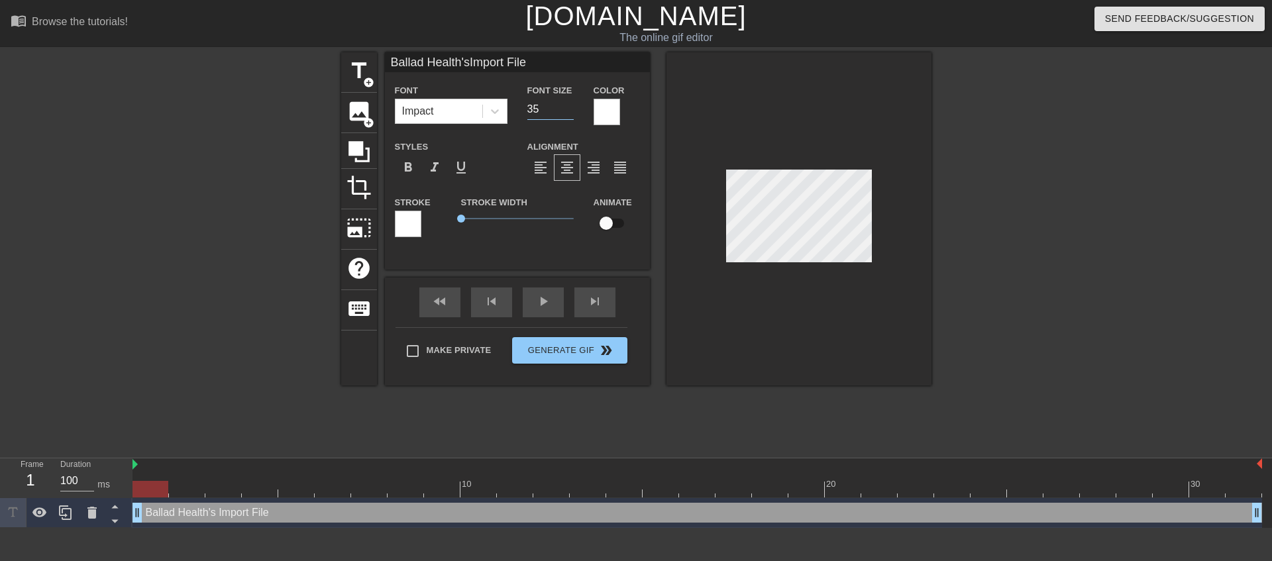
type input "Ballad Health'sImport File"
type input "34"
type input "Ballad Health'sImport File"
type input "33"
type input "Ballad Health'sImport File"
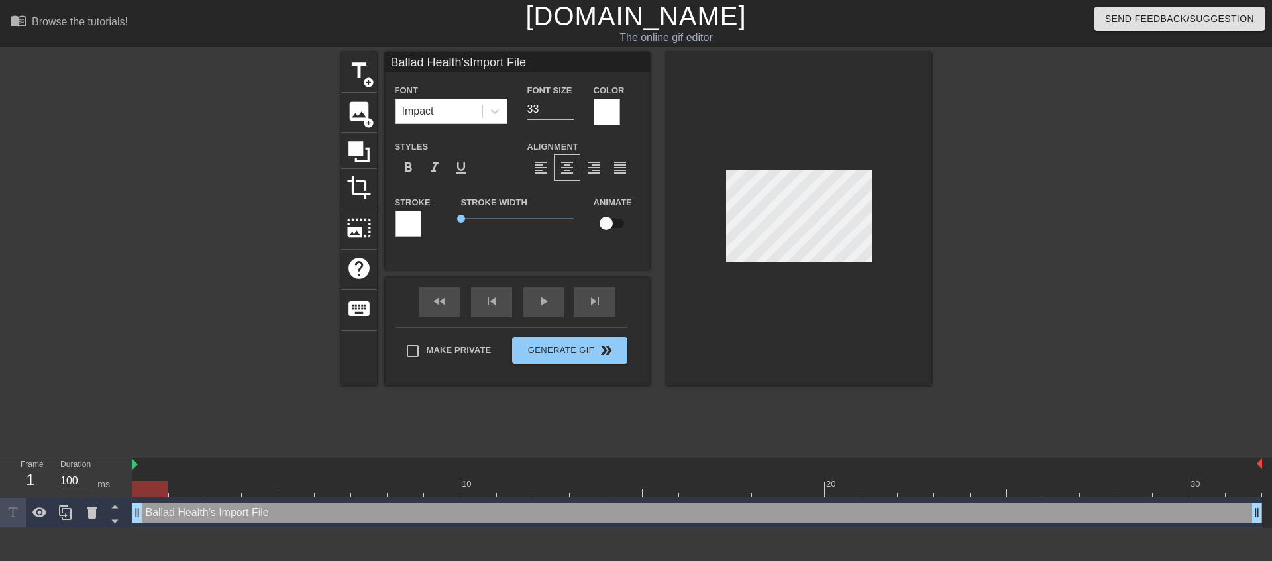
type input "32"
type input "Ballad Health'sImport File"
type input "31"
type input "Ballad Health'sImport File"
type input "30"
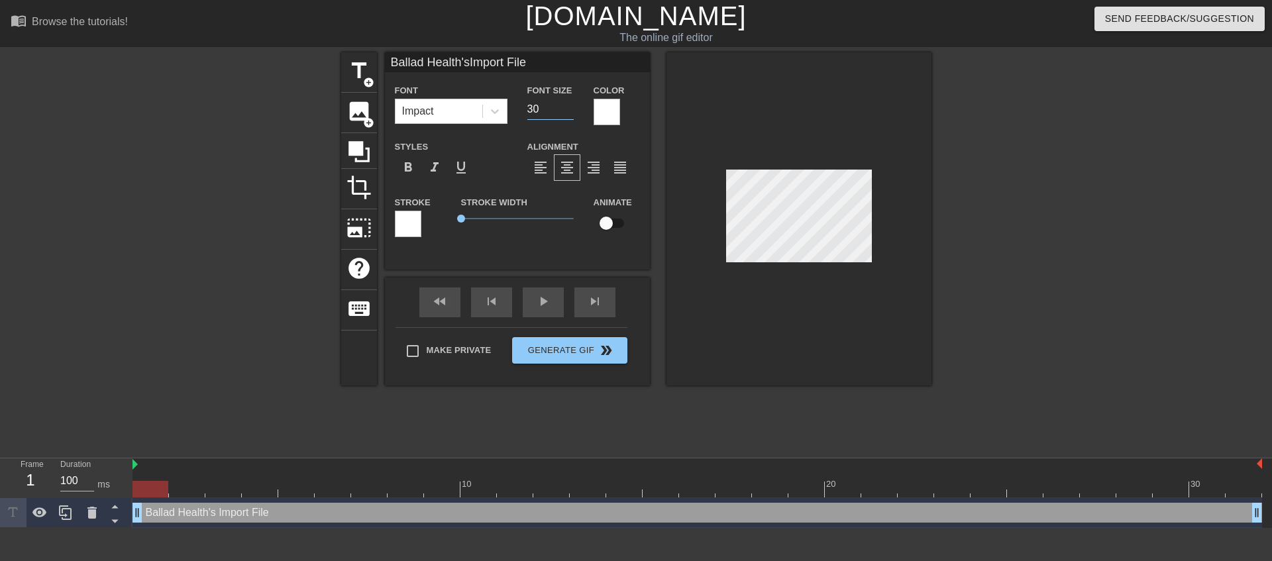
type input "Ballad Health'sImport File"
type input "29"
type input "Ballad Health'sImport File"
type input "28"
type input "Ballad Health'sImport File"
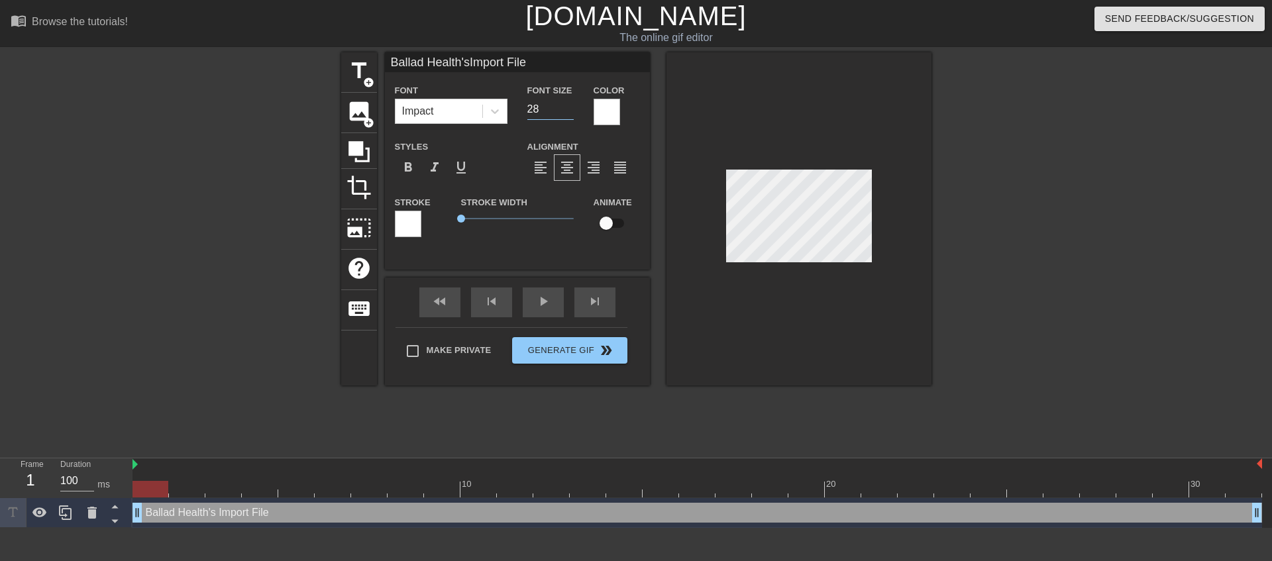
type input "27"
type input "Ballad Health'sImport File"
type input "26"
type input "Ballad Health'sImport File"
type input "25"
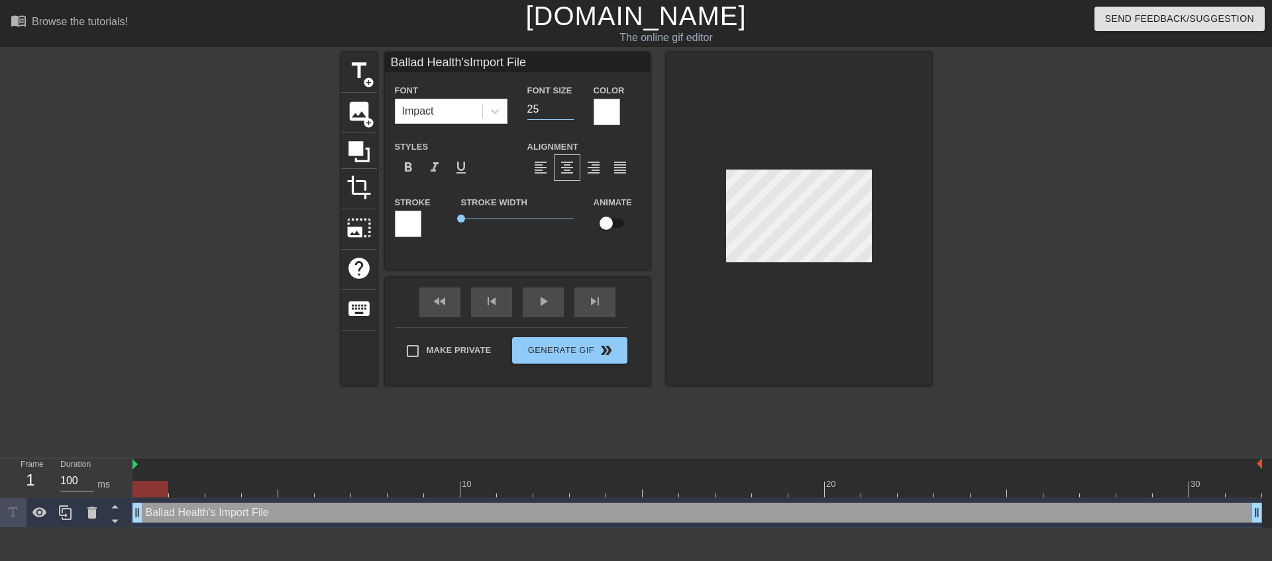
type input "Ballad Health'sImport File"
type input "24"
type input "Ballad Health'sImport File"
type input "23"
type input "Ballad Health'sImport File"
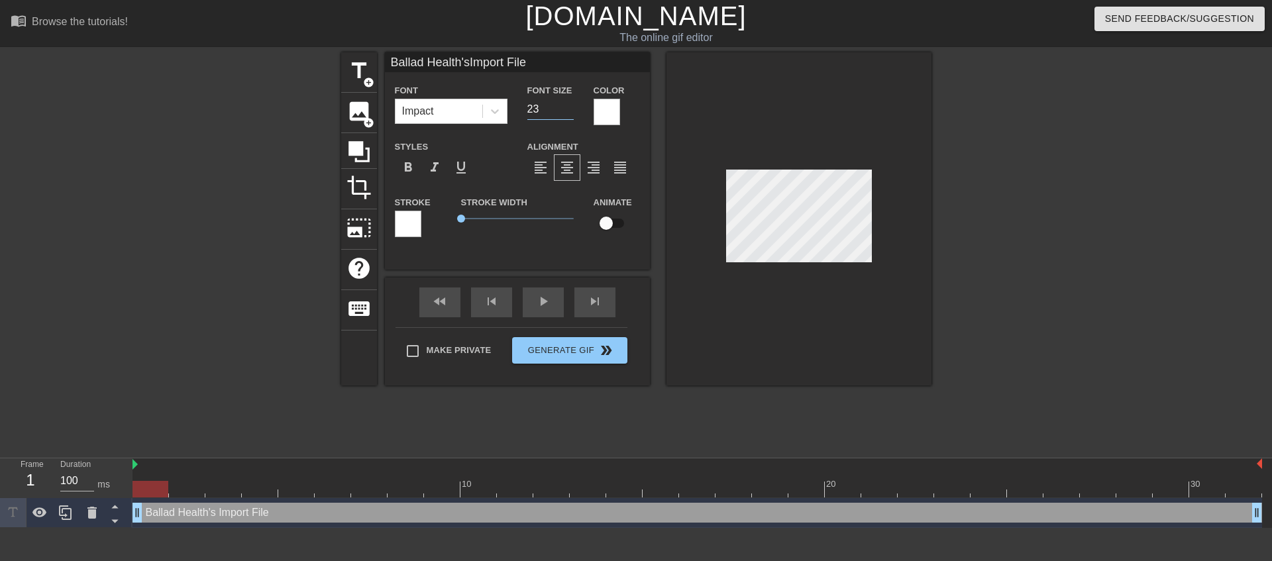
type input "22"
type input "Ballad Health'sImport File"
type input "21"
type input "Ballad Health'sImport File"
type input "20"
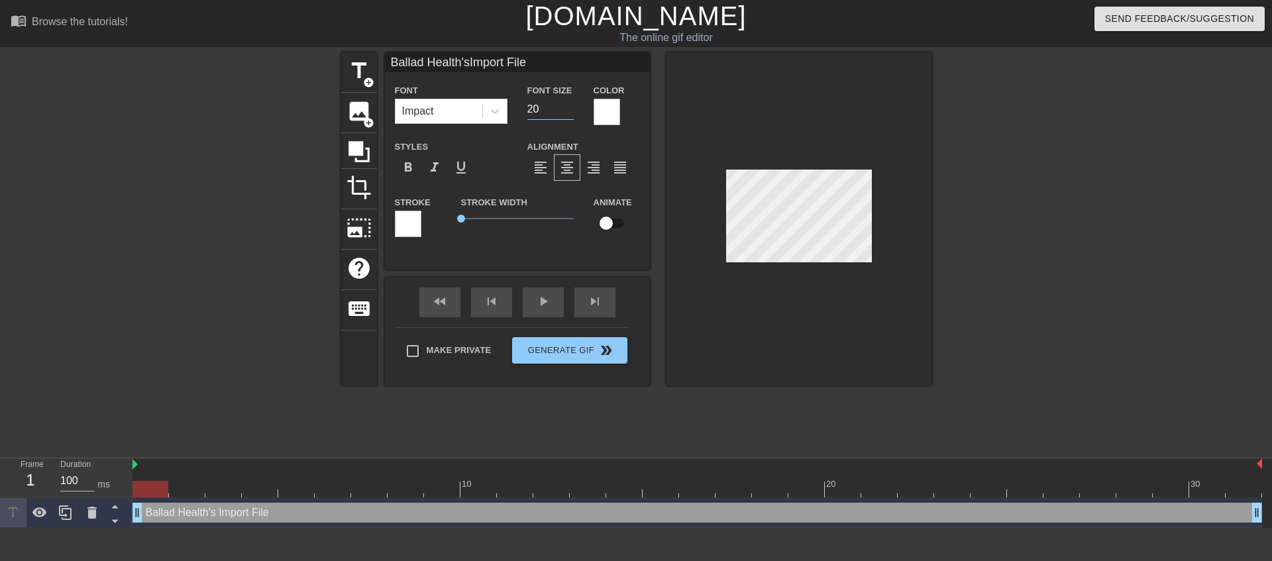
type input "Ballad Health'sImport File"
type input "19"
type input "Ballad Health'sImport File"
type input "18"
type input "Ballad Health'sImport File"
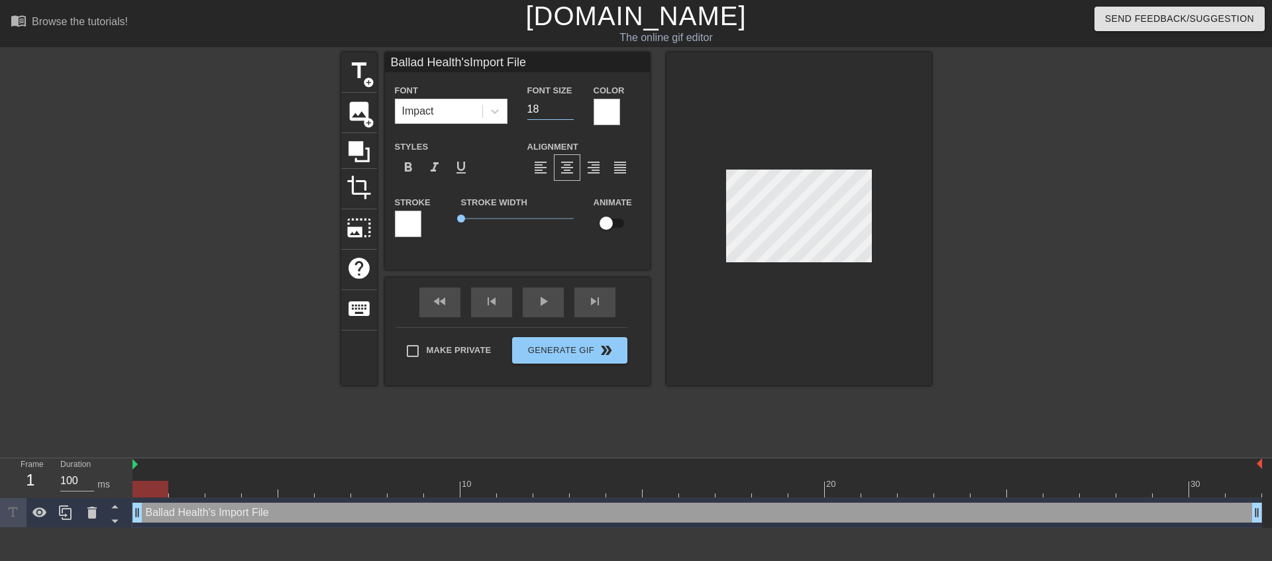
type input "17"
type input "Ballad Health'sImport File"
type input "15"
click at [570, 113] on input "15" at bounding box center [550, 109] width 46 height 21
type input "Ballad Health'sImport File"
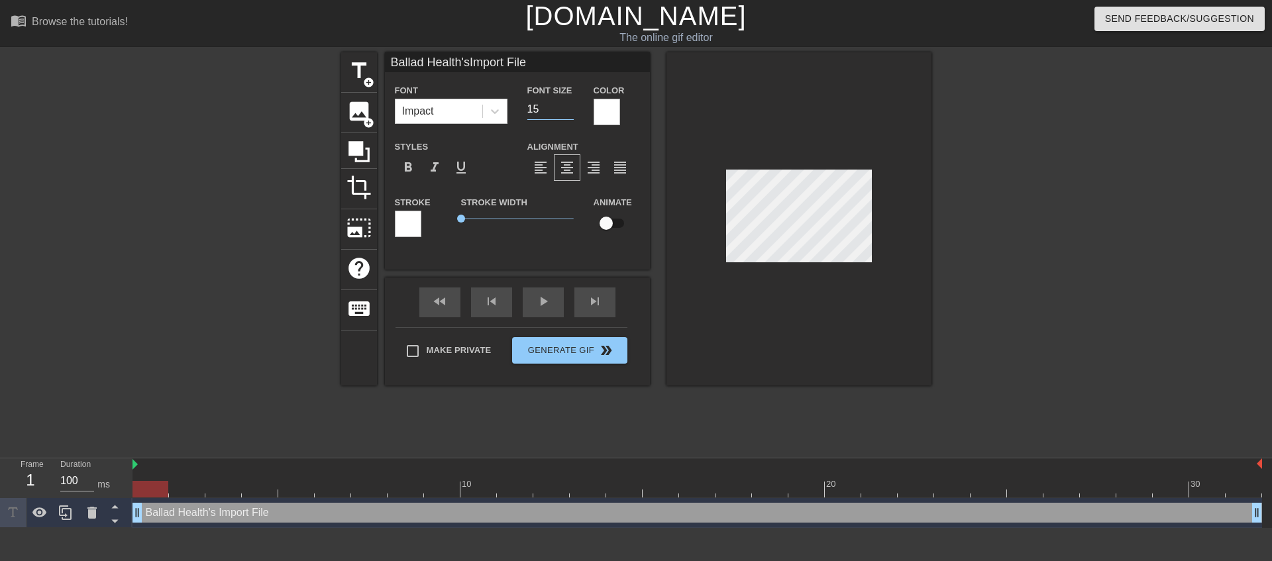
type input "16"
type input "Ballad Health'sImport File"
type input "17"
type input "Ballad Health'sImport File"
type input "18"
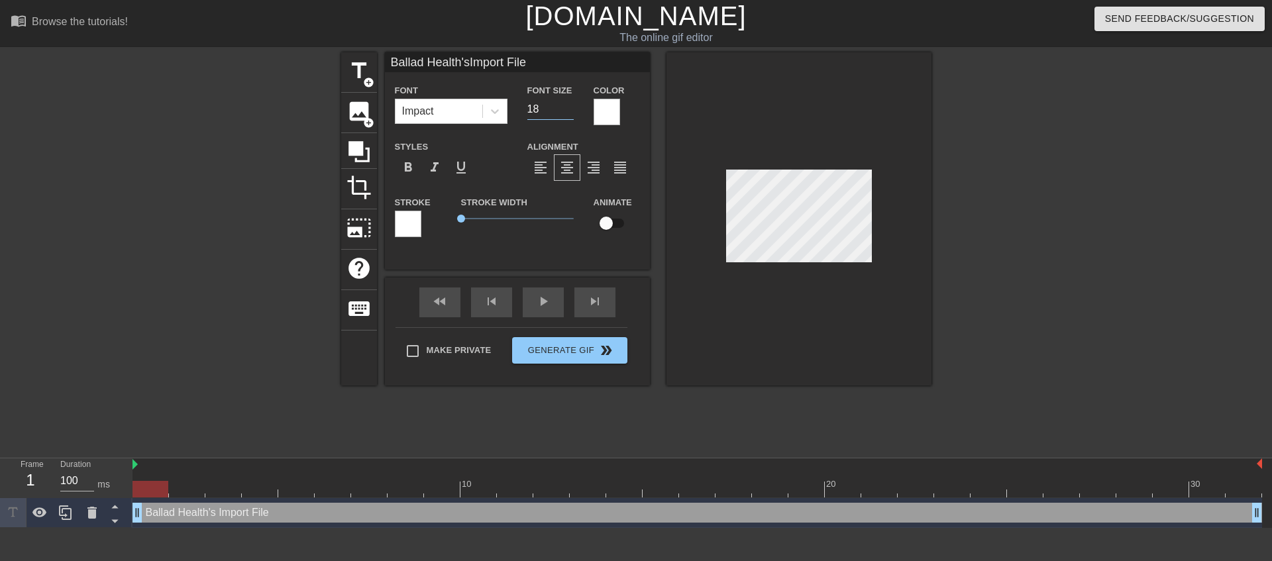
type input "Ballad Health'sImport File"
type input "19"
type input "Ballad Health'sImport File"
type input "20"
type input "Ballad Health'sImport File"
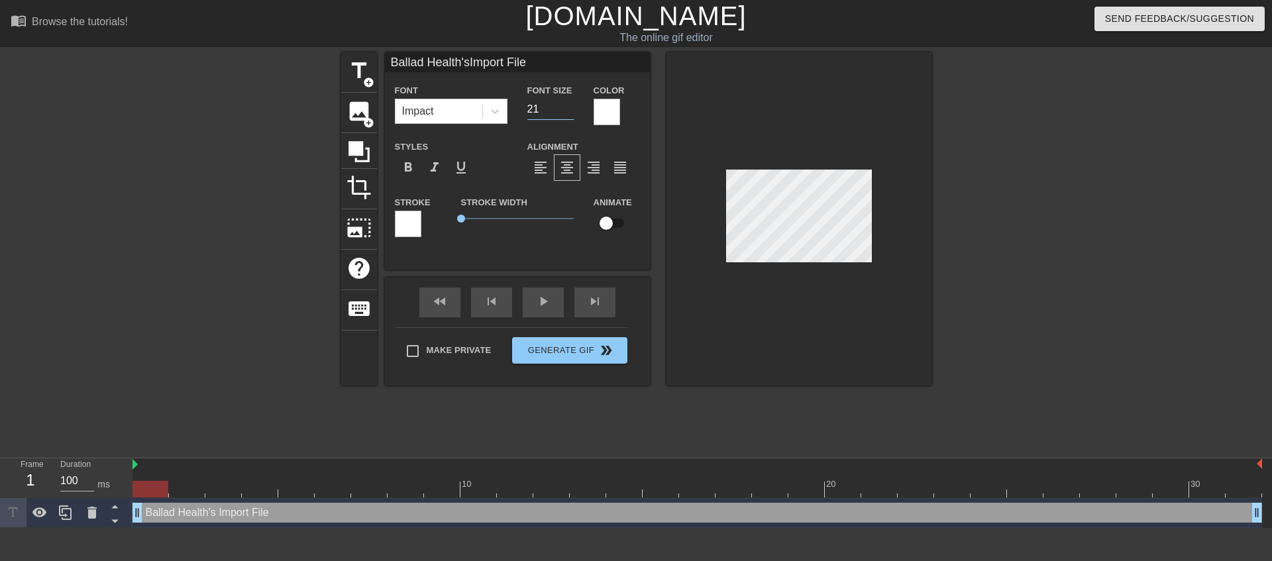
type input "21"
click at [568, 106] on input "21" at bounding box center [550, 109] width 46 height 21
click at [443, 243] on div "Stroke" at bounding box center [418, 221] width 66 height 55
click at [413, 227] on div at bounding box center [408, 224] width 27 height 27
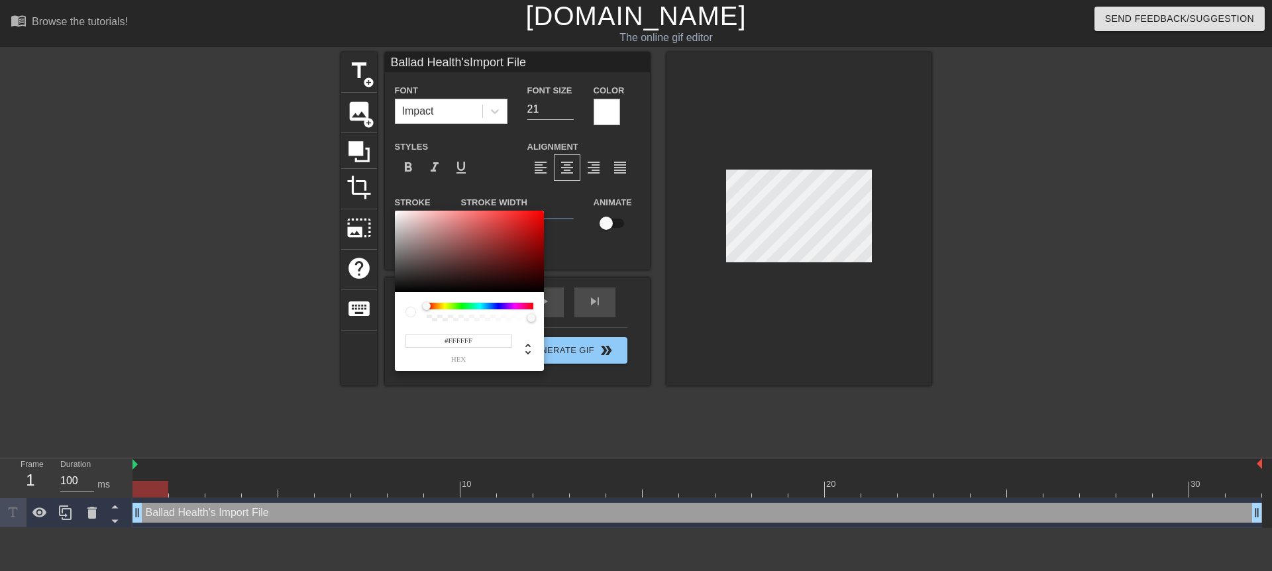
type input "Ballad Health'sImport File"
type input "#2A2626"
type input "Ballad Health'sImport File"
type input "#282525"
type input "Ballad Health'sImport File"
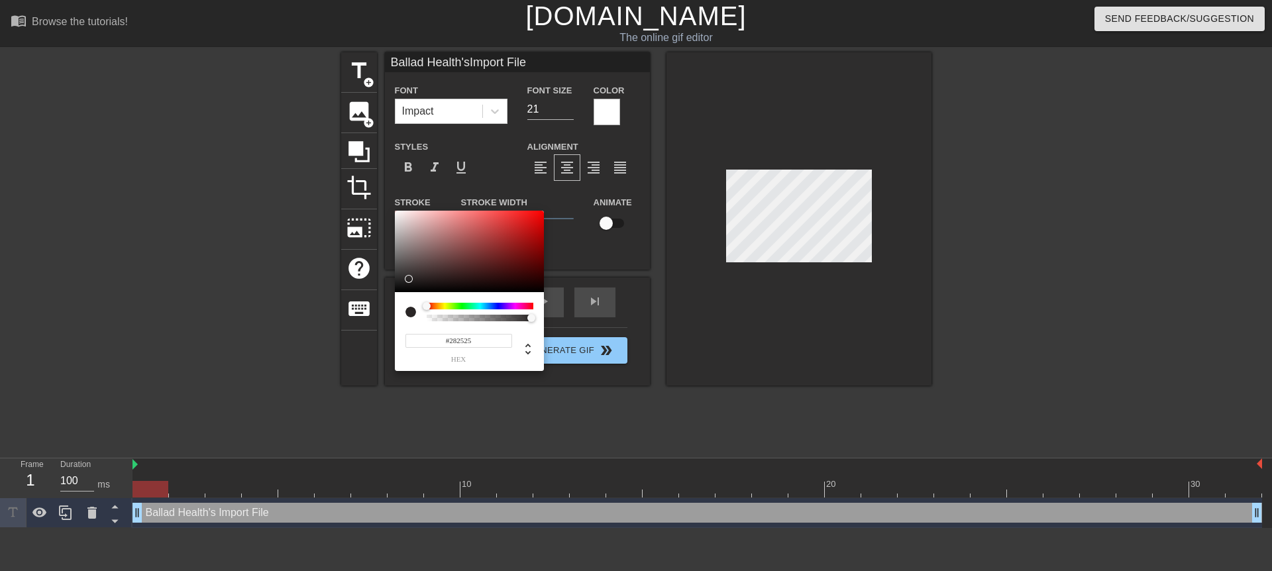
type input "#171616"
type input "Ballad Health'sImport File"
type input "#0F0E0E"
type input "Ballad Health'sImport File"
type input "#0D0C0C"
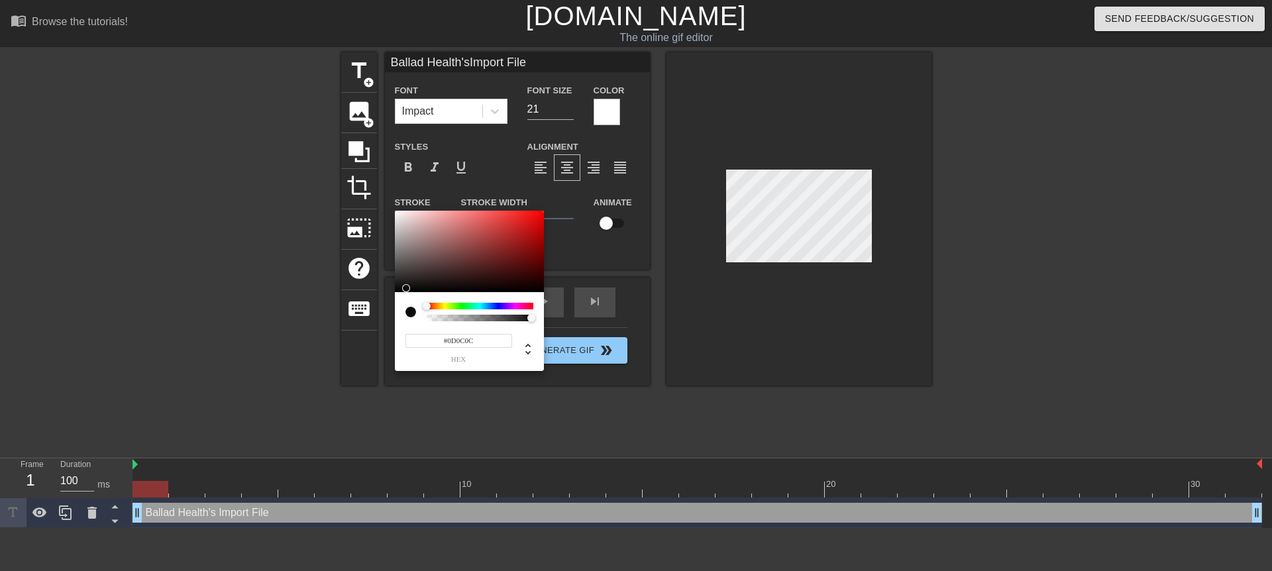
type input "Ballad Health'sImport File"
type input "#0B0A0A"
type input "Ballad Health'sImport File"
type input "#030303"
type input "Ballad Health'sImport File"
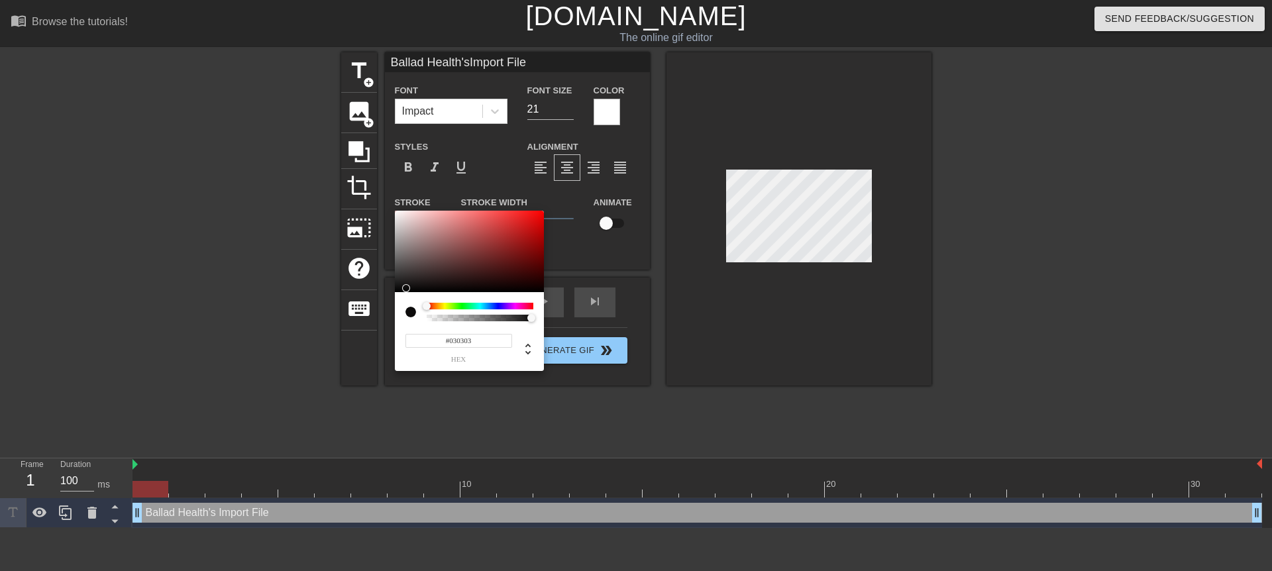
type input "#000000"
type input "Ballad Health'sImport File"
drag, startPoint x: 407, startPoint y: 279, endPoint x: 356, endPoint y: 305, distance: 57.2
click at [356, 305] on div "#000000 hex" at bounding box center [636, 285] width 1272 height 571
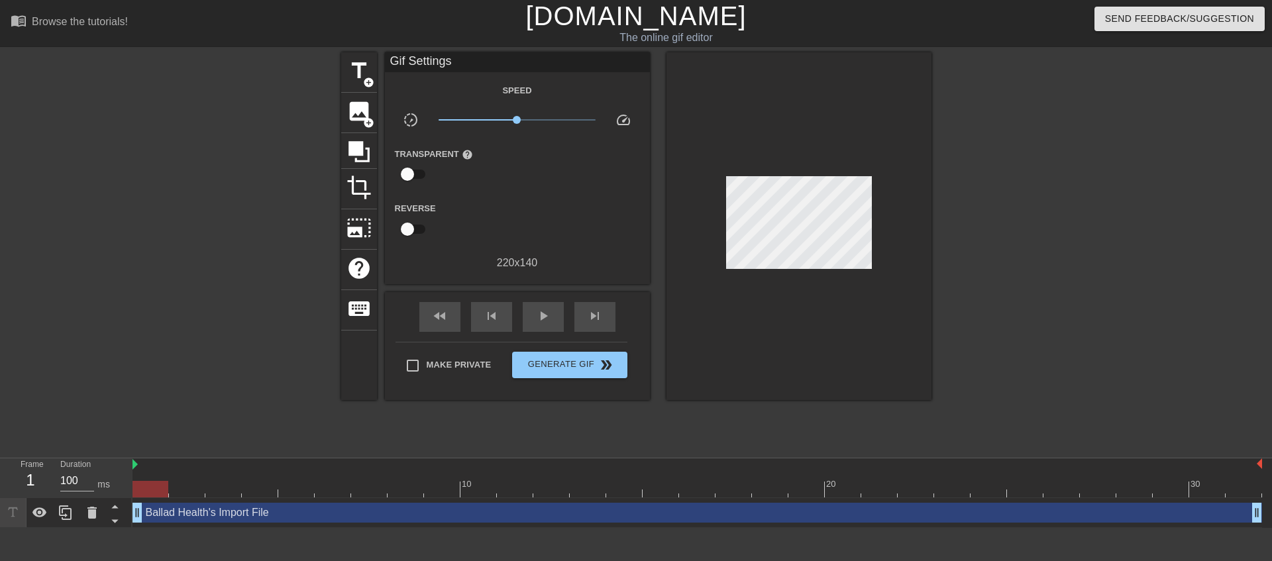
click at [278, 515] on div "Ballad Health's Import File drag_handle drag_handle" at bounding box center [698, 513] width 1130 height 20
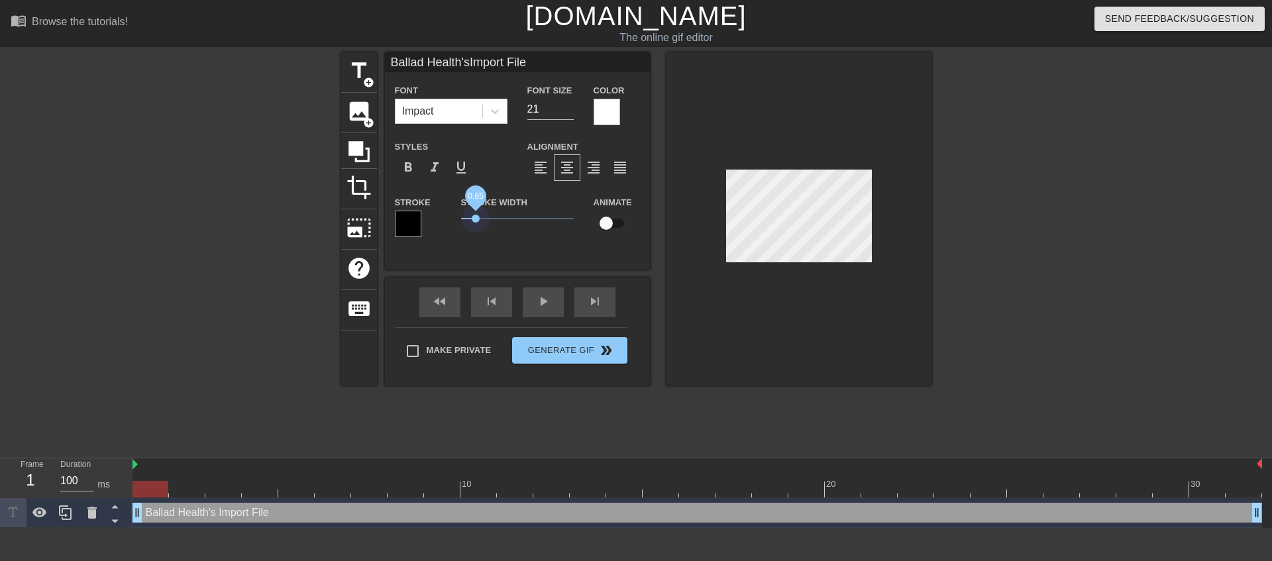
drag, startPoint x: 462, startPoint y: 223, endPoint x: 475, endPoint y: 225, distance: 13.5
click at [475, 225] on span "0.65" at bounding box center [517, 219] width 113 height 16
type input "Ballad Health'sImport File"
type input "22"
type input "Ballad Health'sImport File"
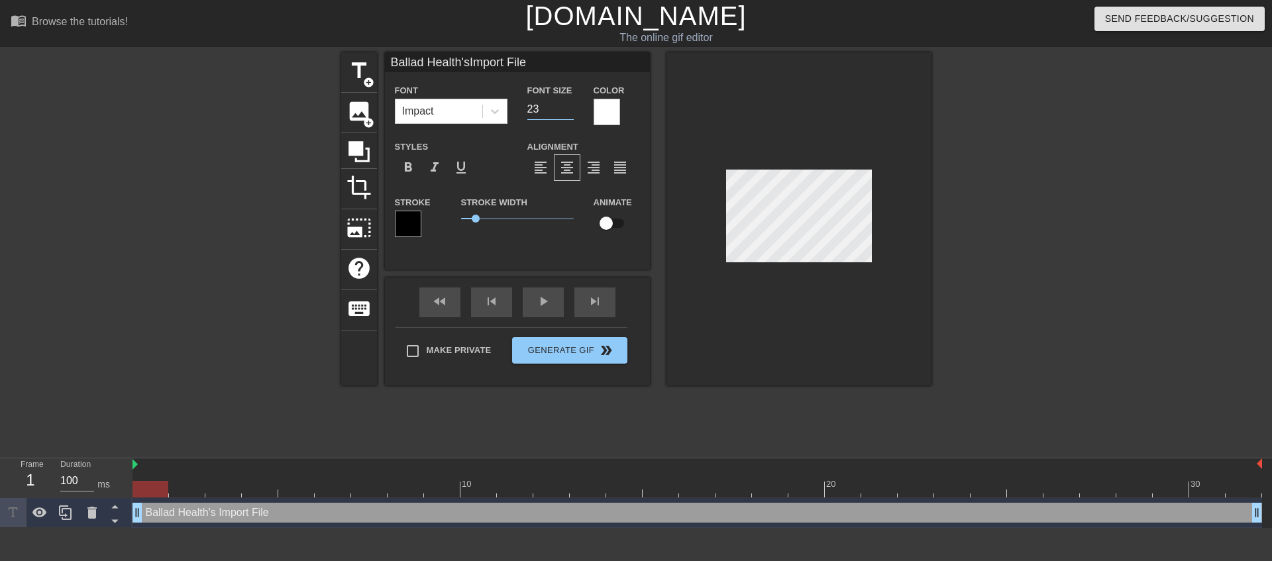
type input "23"
click at [567, 106] on input "23" at bounding box center [550, 109] width 46 height 21
type input "Ballad Health'sImport File"
type input "24"
click at [567, 106] on input "24" at bounding box center [550, 109] width 46 height 21
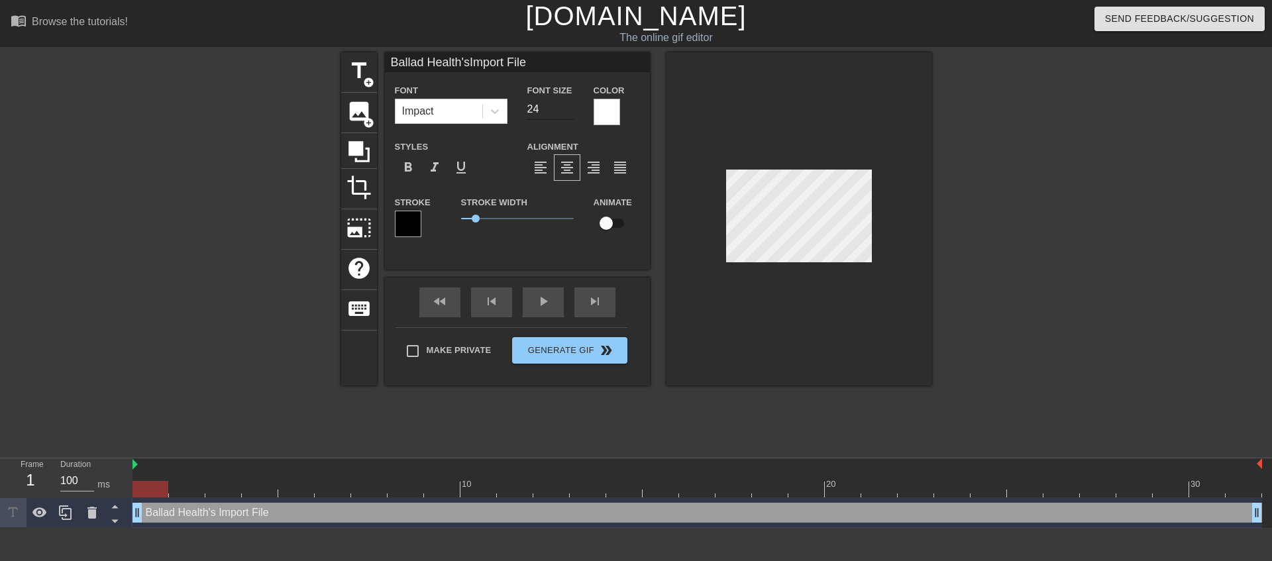
type input "Ballad Health'sImport File"
type input "25"
click at [570, 108] on input "25" at bounding box center [550, 109] width 46 height 21
type input "Ballad Health'sImport File"
type input "26"
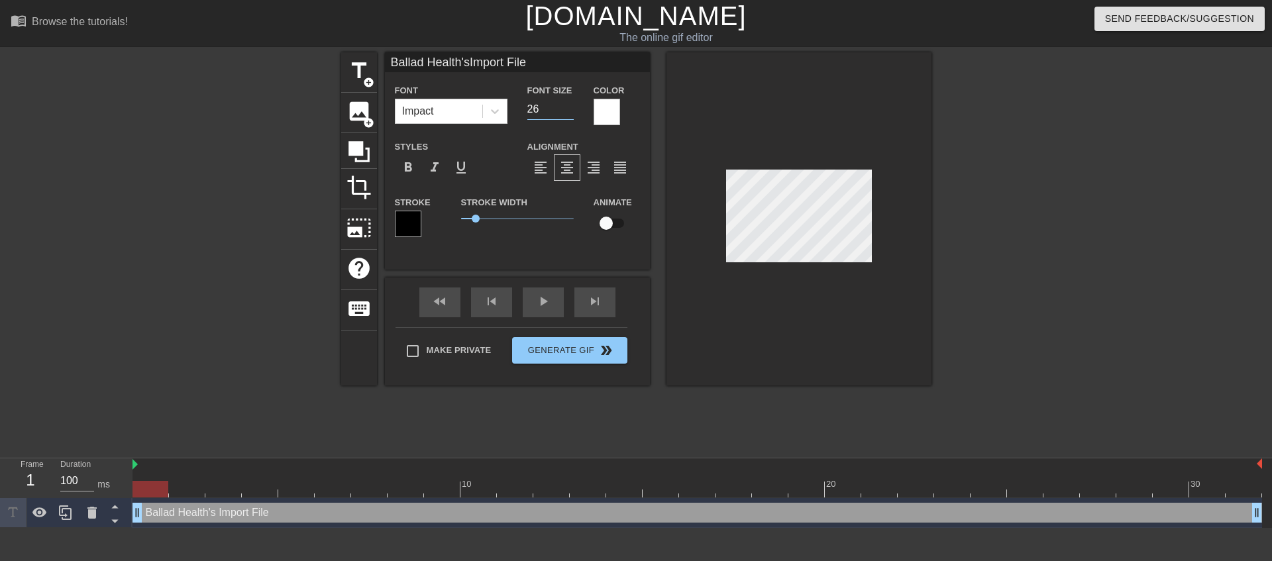
click at [570, 108] on input "26" at bounding box center [550, 109] width 46 height 21
type input "Ballad Health'sImport File"
type input "27"
click at [570, 108] on input "27" at bounding box center [550, 109] width 46 height 21
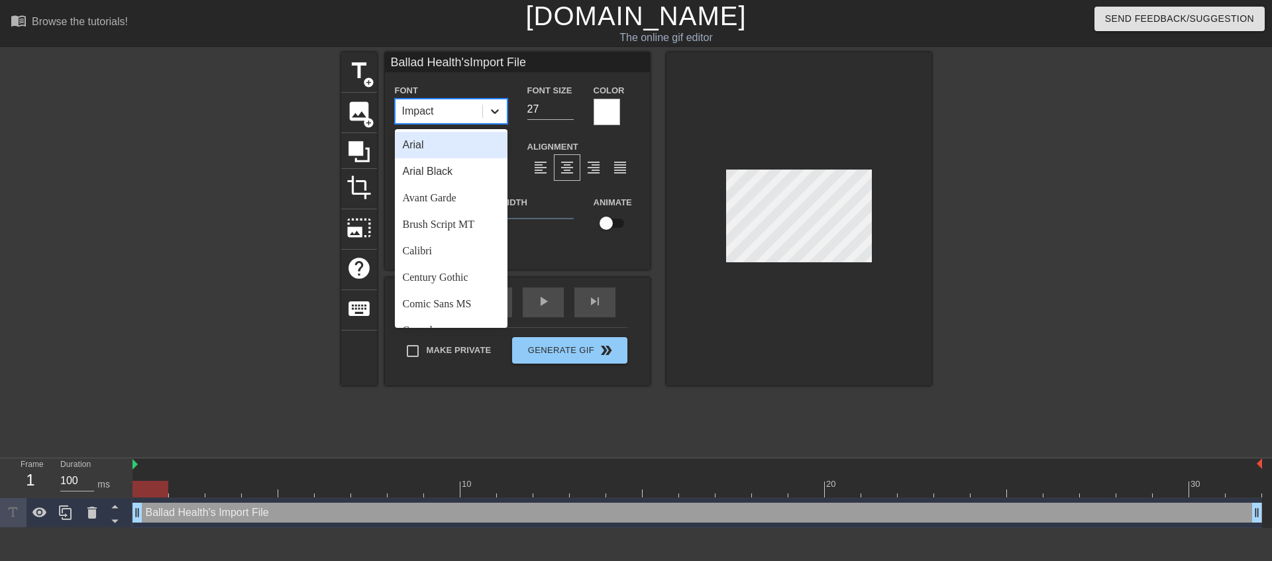
click at [488, 113] on icon at bounding box center [494, 111] width 13 height 13
click at [444, 150] on div "Arial" at bounding box center [451, 145] width 113 height 27
type input "Ballad Health'sImport File"
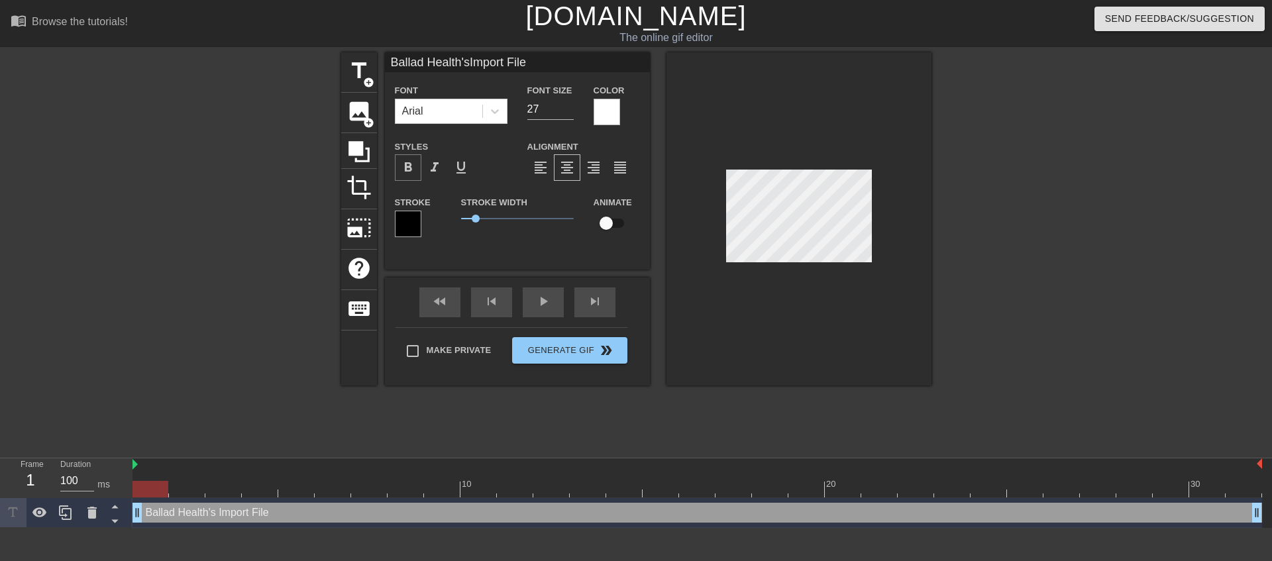
click at [411, 172] on span "format_bold" at bounding box center [408, 168] width 16 height 16
click at [608, 225] on input "checkbox" at bounding box center [606, 223] width 76 height 25
checkbox input "true"
type input "Ballad Health'sImport File"
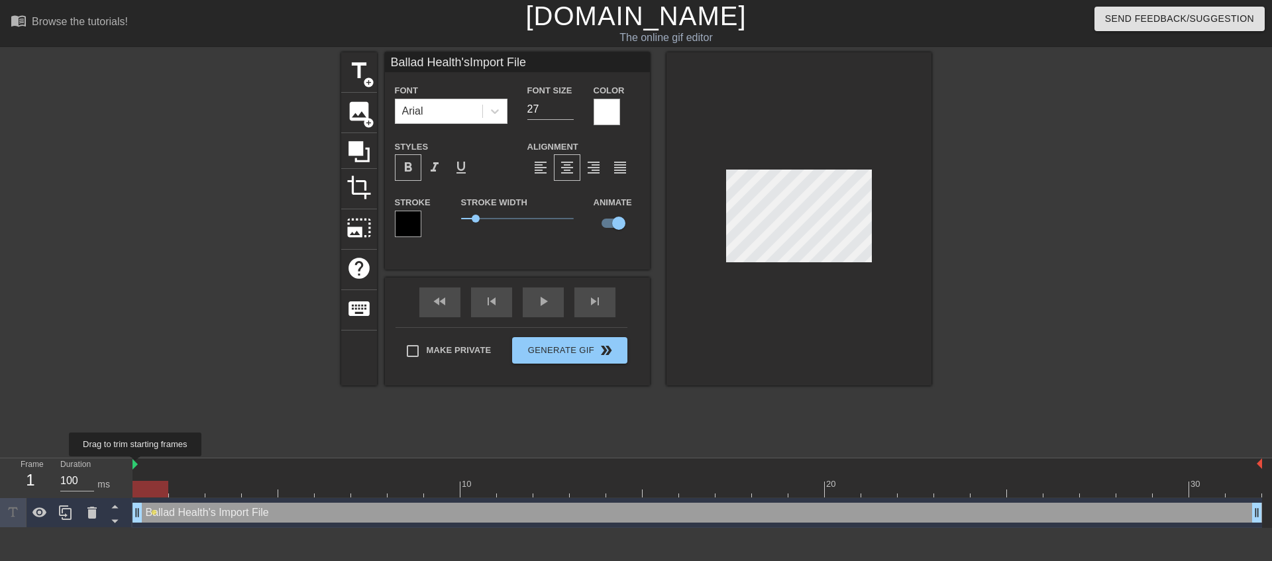
click at [136, 466] on img at bounding box center [135, 464] width 5 height 11
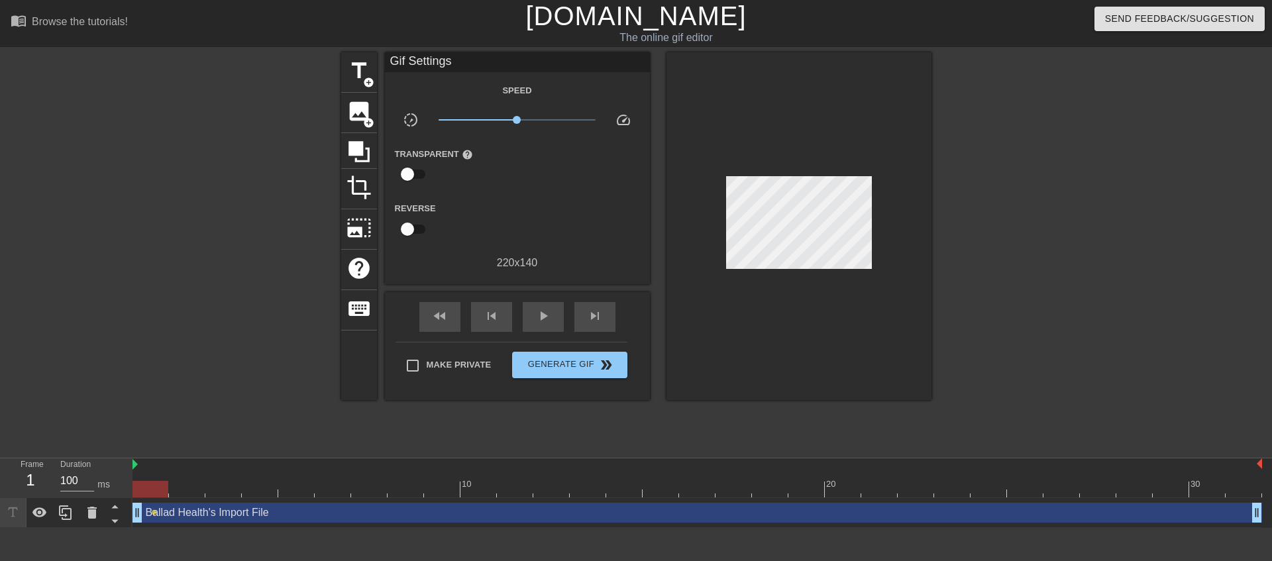
drag, startPoint x: 155, startPoint y: 514, endPoint x: 216, endPoint y: 521, distance: 61.4
click at [216, 521] on div "Ballad Health's Import File drag_handle drag_handle lens" at bounding box center [698, 513] width 1130 height 20
drag, startPoint x: 152, startPoint y: 514, endPoint x: 189, endPoint y: 516, distance: 36.5
click at [189, 516] on div "Ballad Health's Import File drag_handle drag_handle lens" at bounding box center [698, 513] width 1130 height 20
drag, startPoint x: 155, startPoint y: 514, endPoint x: 156, endPoint y: 505, distance: 8.6
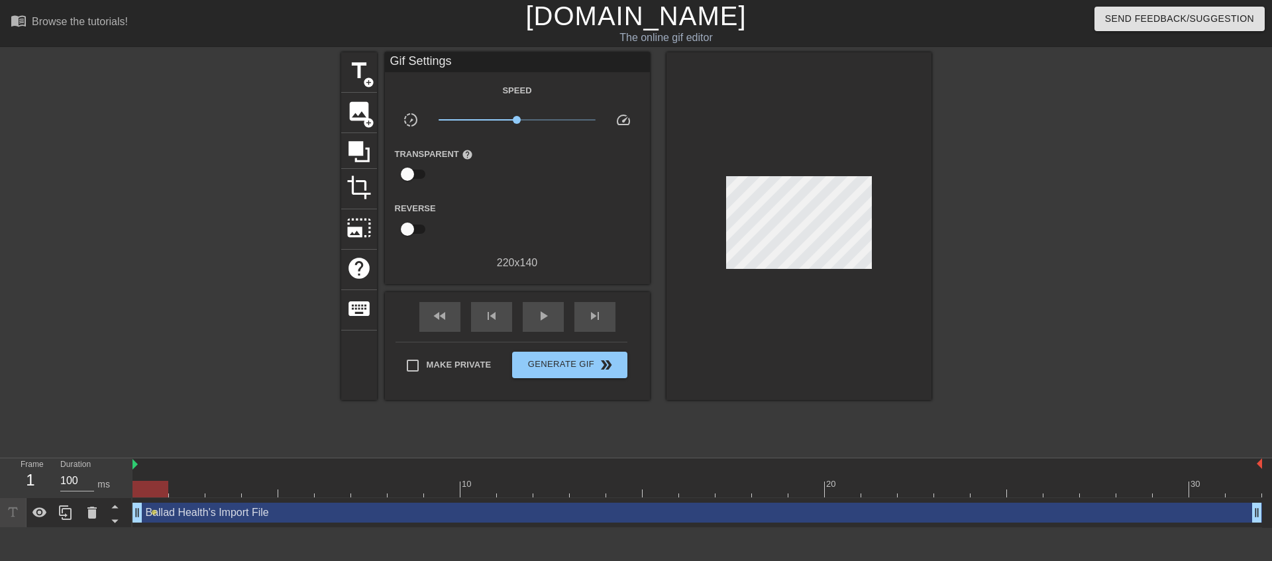
click at [156, 505] on div "Ballad Health's Import File drag_handle drag_handle lens" at bounding box center [698, 513] width 1130 height 20
drag, startPoint x: 155, startPoint y: 514, endPoint x: 156, endPoint y: 503, distance: 10.6
click at [156, 503] on div "Ballad Health's Import File drag_handle drag_handle lens" at bounding box center [698, 513] width 1130 height 20
drag, startPoint x: 153, startPoint y: 512, endPoint x: 169, endPoint y: 516, distance: 16.4
click at [169, 516] on div "Ballad Health's Import File drag_handle drag_handle lens" at bounding box center [698, 513] width 1130 height 20
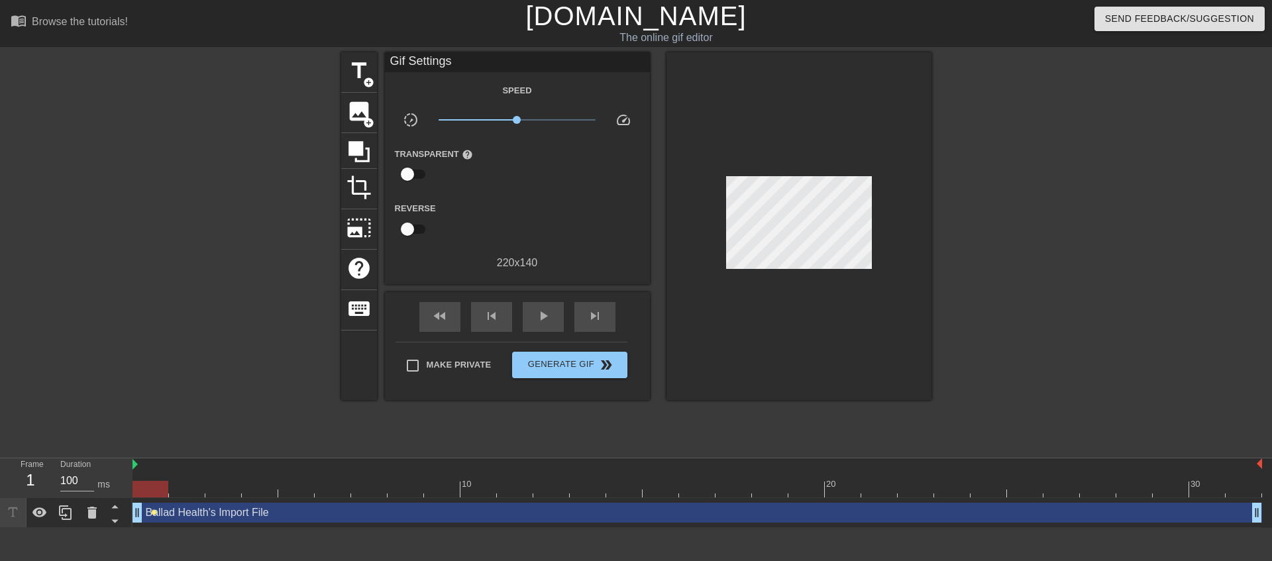
click at [153, 513] on span "lens" at bounding box center [154, 513] width 6 height 6
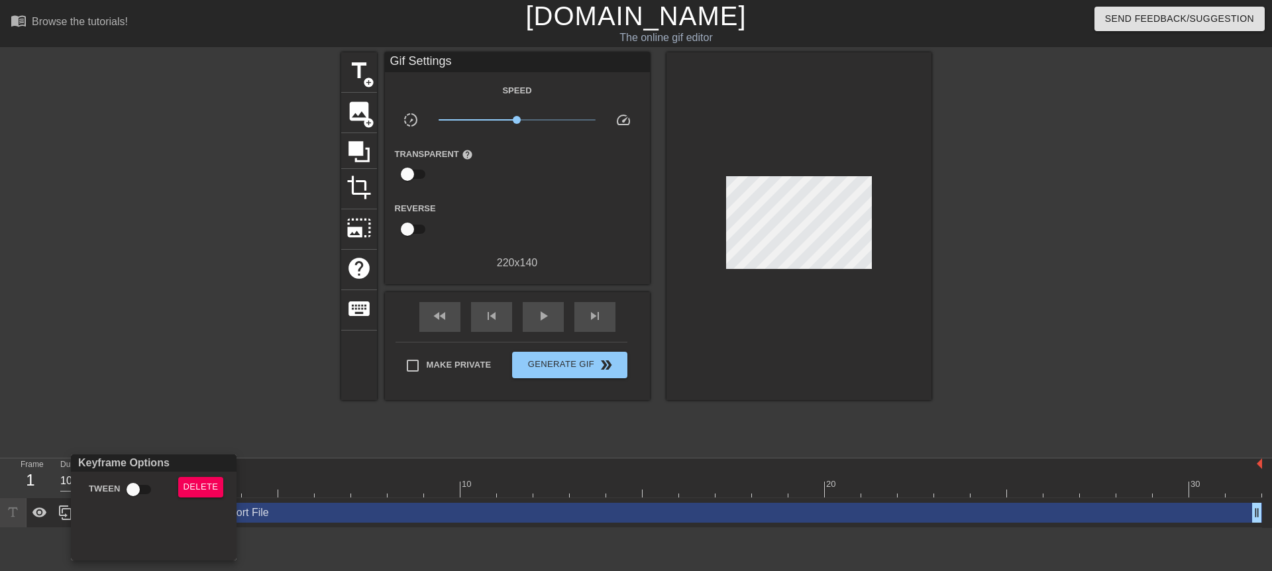
click at [201, 402] on div at bounding box center [636, 285] width 1272 height 571
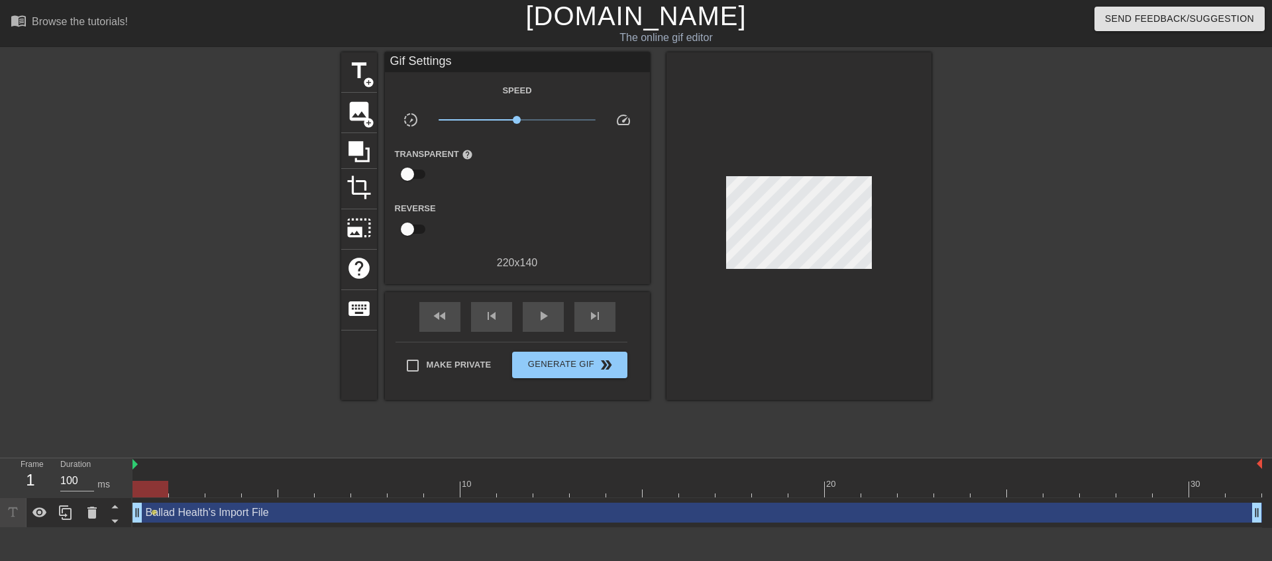
click at [223, 515] on div "Ballad Health's Import File drag_handle drag_handle" at bounding box center [698, 513] width 1130 height 20
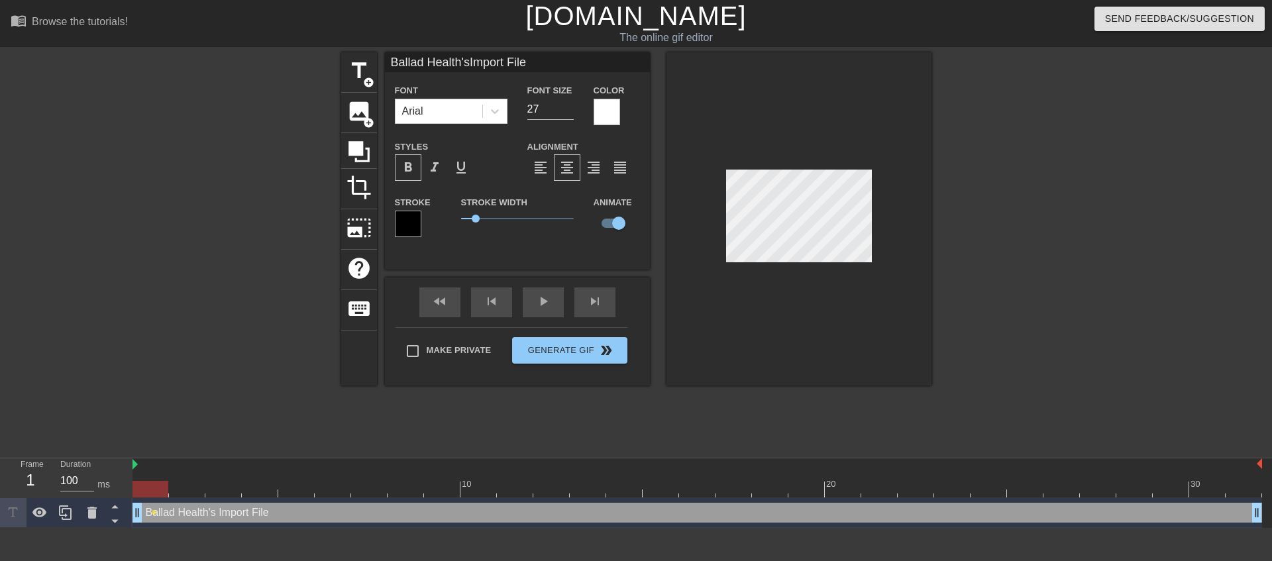
click at [132, 464] on div at bounding box center [132, 465] width 7 height 13
click at [470, 474] on div "10" at bounding box center [478, 480] width 36 height 17
click at [272, 483] on div at bounding box center [698, 489] width 1130 height 17
click at [300, 482] on div at bounding box center [698, 489] width 1130 height 17
click at [341, 481] on div at bounding box center [698, 489] width 1130 height 17
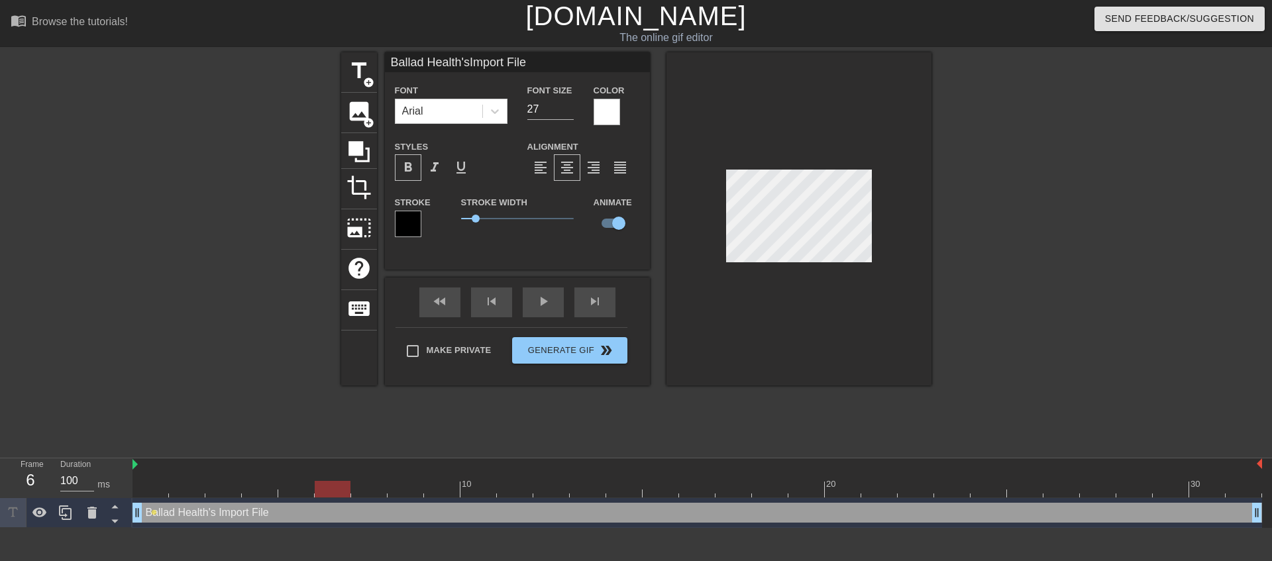
click at [374, 478] on div at bounding box center [369, 480] width 36 height 17
click at [176, 487] on div at bounding box center [698, 489] width 1130 height 17
click at [154, 488] on div at bounding box center [698, 489] width 1130 height 17
click at [187, 484] on div at bounding box center [698, 489] width 1130 height 17
click at [147, 485] on div at bounding box center [698, 489] width 1130 height 17
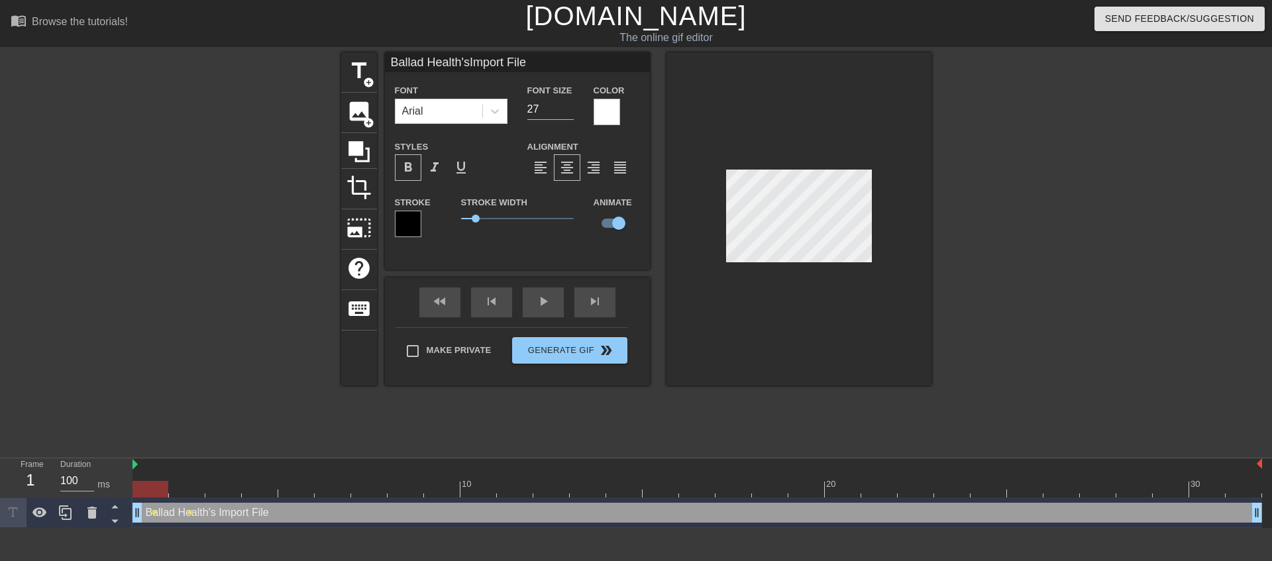
click at [189, 489] on div at bounding box center [698, 489] width 1130 height 17
click at [223, 492] on div at bounding box center [698, 489] width 1130 height 17
click at [259, 491] on div at bounding box center [698, 489] width 1130 height 17
click at [292, 492] on div at bounding box center [698, 489] width 1130 height 17
click at [332, 488] on div at bounding box center [698, 489] width 1130 height 17
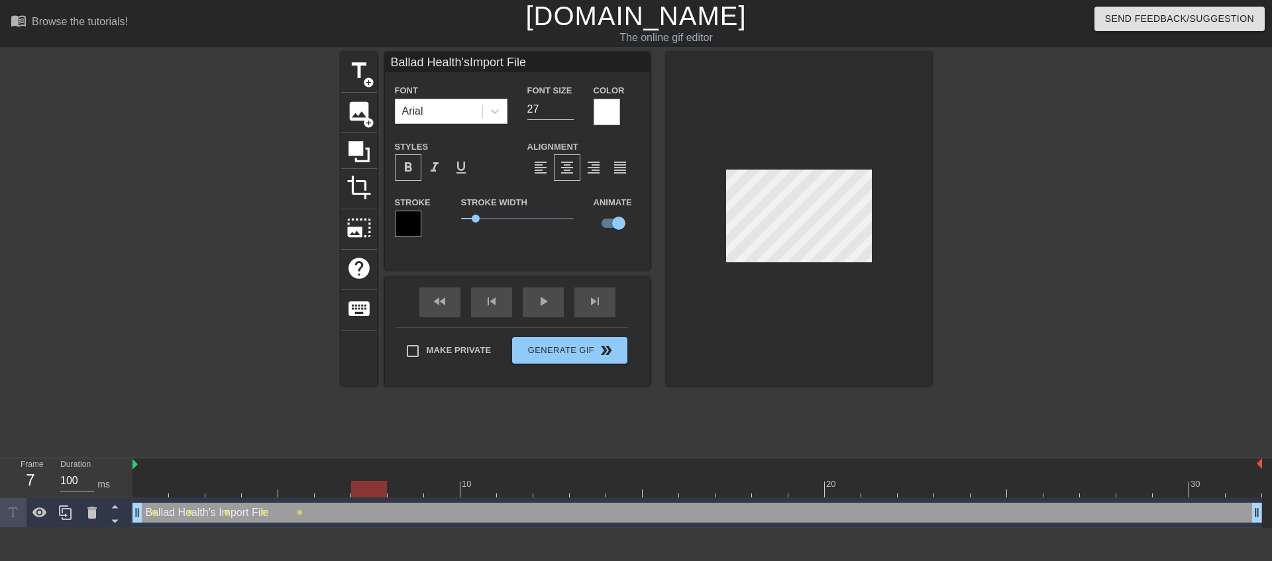
click at [365, 492] on div at bounding box center [698, 489] width 1130 height 17
click at [404, 487] on div at bounding box center [698, 489] width 1130 height 17
click at [438, 490] on div at bounding box center [698, 489] width 1130 height 17
click at [478, 484] on div at bounding box center [698, 489] width 1130 height 17
click at [517, 485] on div at bounding box center [698, 489] width 1130 height 17
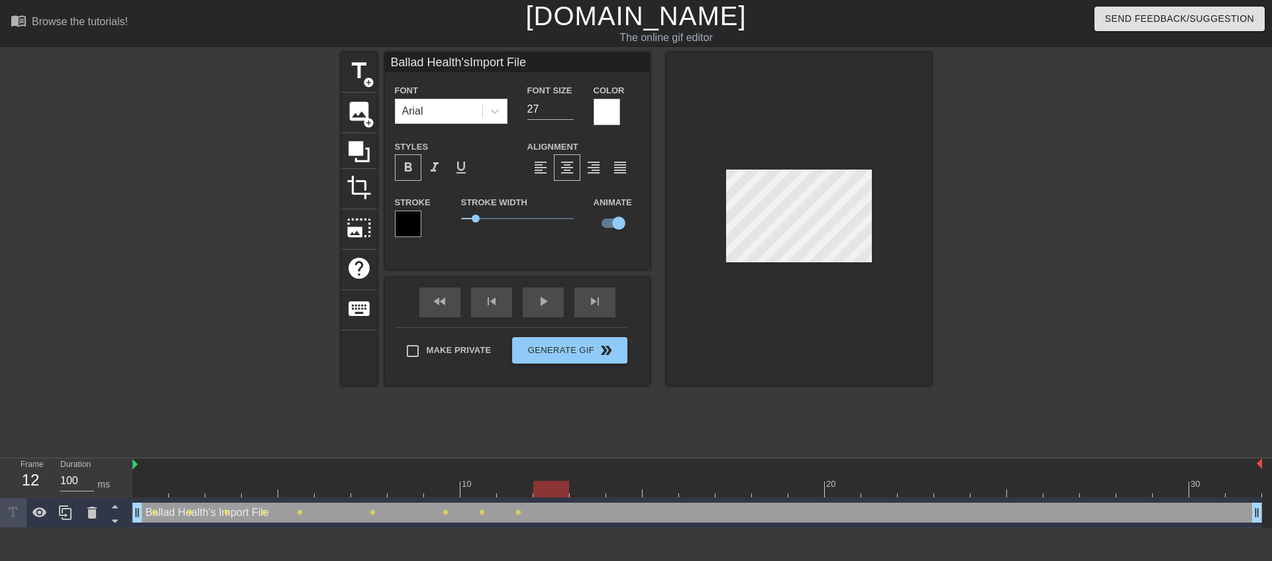
click at [553, 491] on div at bounding box center [698, 489] width 1130 height 17
click at [578, 487] on div at bounding box center [698, 489] width 1130 height 17
click at [629, 493] on div at bounding box center [698, 489] width 1130 height 17
click at [655, 490] on div at bounding box center [698, 489] width 1130 height 17
click at [702, 488] on div at bounding box center [698, 489] width 1130 height 17
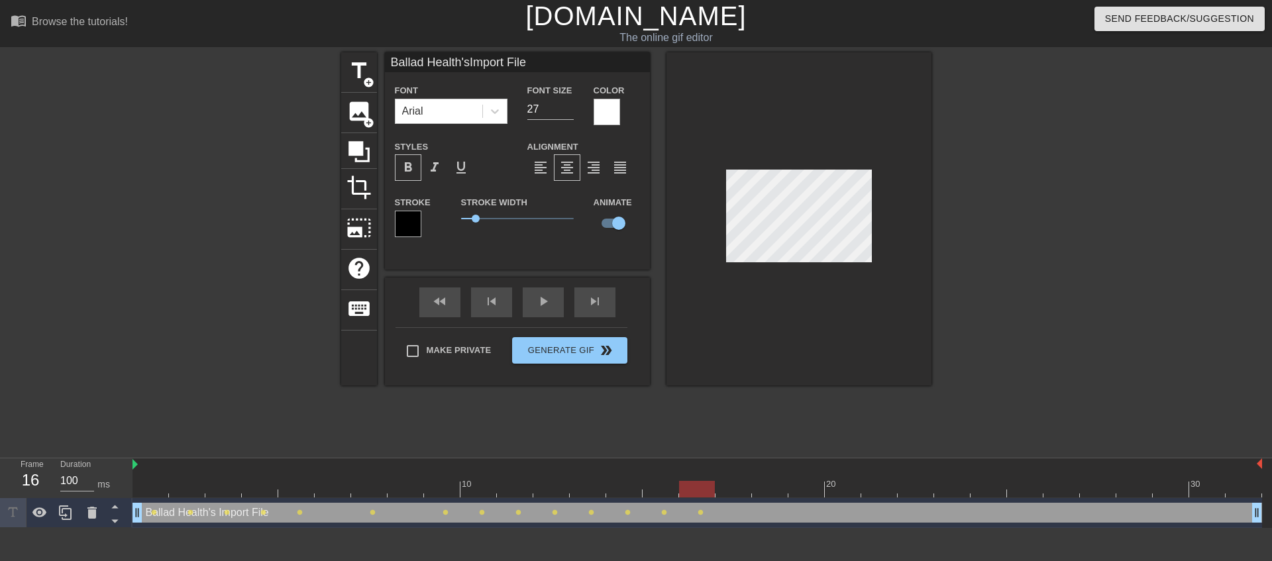
click at [734, 484] on div at bounding box center [698, 489] width 1130 height 17
click at [764, 486] on div at bounding box center [698, 489] width 1130 height 17
click at [801, 483] on div at bounding box center [698, 489] width 1130 height 17
click at [844, 489] on div at bounding box center [698, 489] width 1130 height 17
click at [878, 492] on div at bounding box center [698, 489] width 1130 height 17
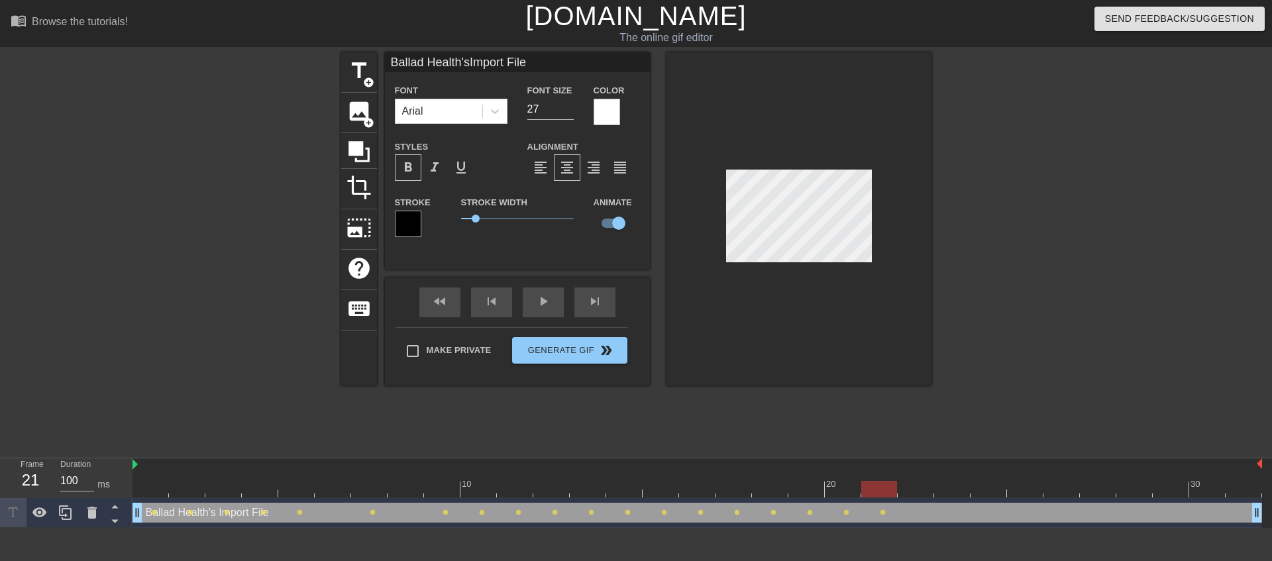
click at [908, 490] on div at bounding box center [698, 489] width 1130 height 17
click at [947, 485] on div at bounding box center [698, 489] width 1130 height 17
click at [993, 491] on div at bounding box center [698, 489] width 1130 height 17
click at [1025, 493] on div at bounding box center [698, 489] width 1130 height 17
click at [1048, 484] on div at bounding box center [698, 489] width 1130 height 17
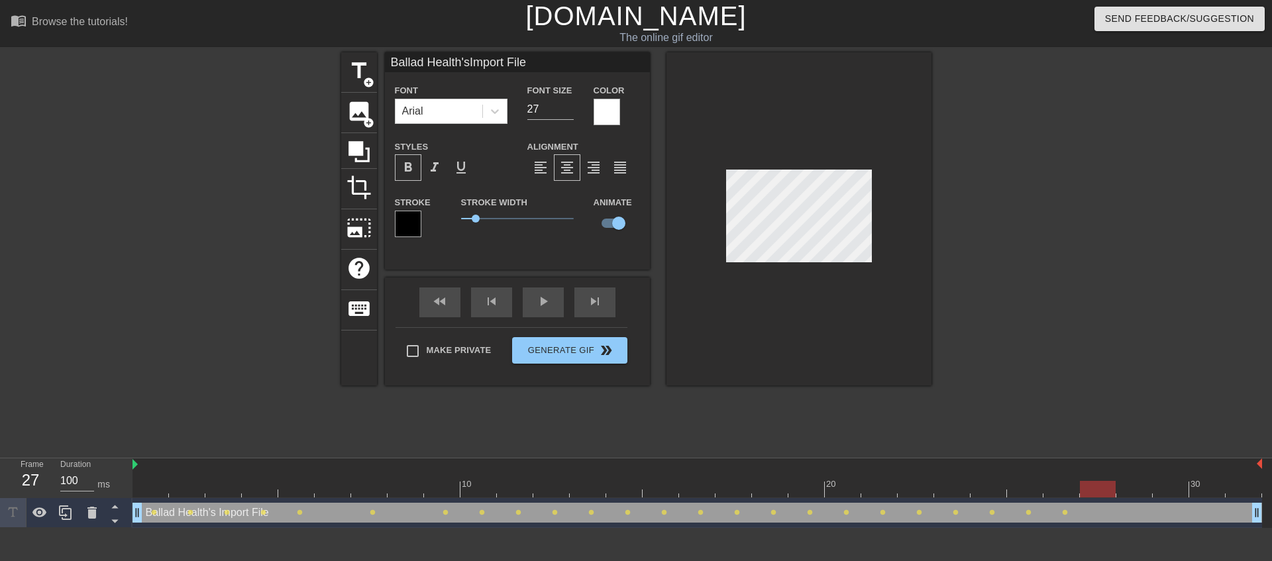
click at [1099, 490] on div at bounding box center [698, 489] width 1130 height 17
click at [1134, 487] on div at bounding box center [698, 489] width 1130 height 17
click at [1170, 491] on div at bounding box center [698, 489] width 1130 height 17
click at [1204, 488] on div at bounding box center [698, 489] width 1130 height 17
click at [1232, 483] on div at bounding box center [698, 489] width 1130 height 17
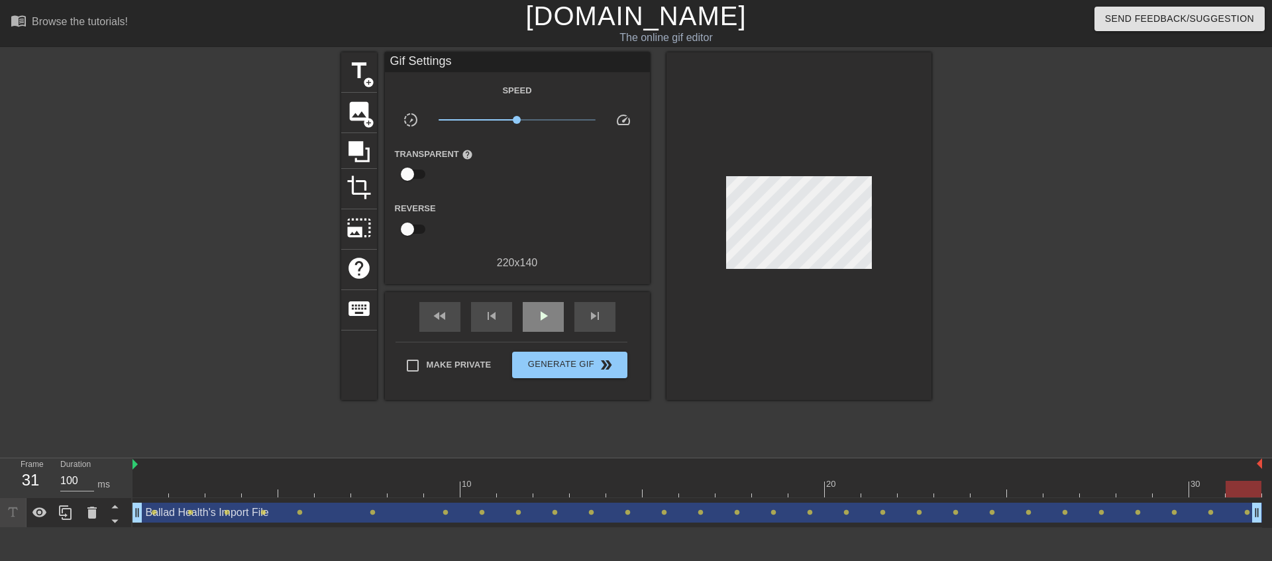
click at [542, 288] on div "Gif Settings Speed slow_motion_video x1.00 speed Transparent help Reverse 220 x…" at bounding box center [517, 226] width 265 height 348
click at [549, 325] on div "play_arrow" at bounding box center [543, 317] width 41 height 30
drag, startPoint x: 517, startPoint y: 119, endPoint x: 533, endPoint y: 122, distance: 16.1
click at [533, 122] on span "x1.58" at bounding box center [533, 120] width 8 height 8
drag, startPoint x: 531, startPoint y: 121, endPoint x: 519, endPoint y: 119, distance: 12.1
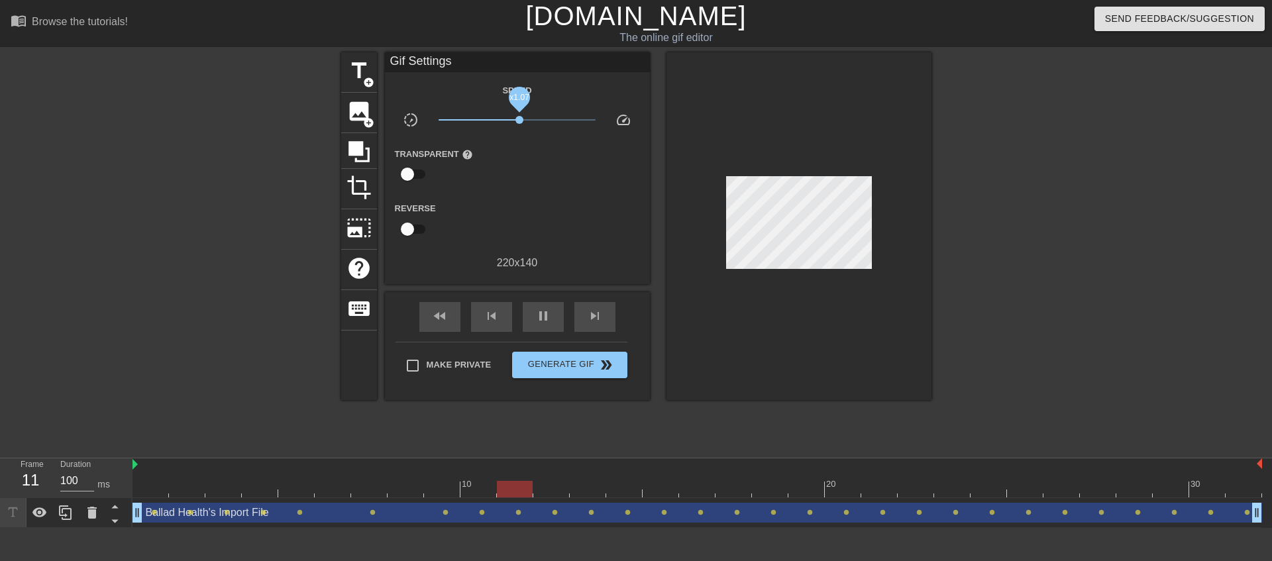
click at [519, 119] on span "x1.07" at bounding box center [519, 120] width 8 height 8
click at [574, 364] on span "Generate Gif double_arrow" at bounding box center [569, 365] width 104 height 16
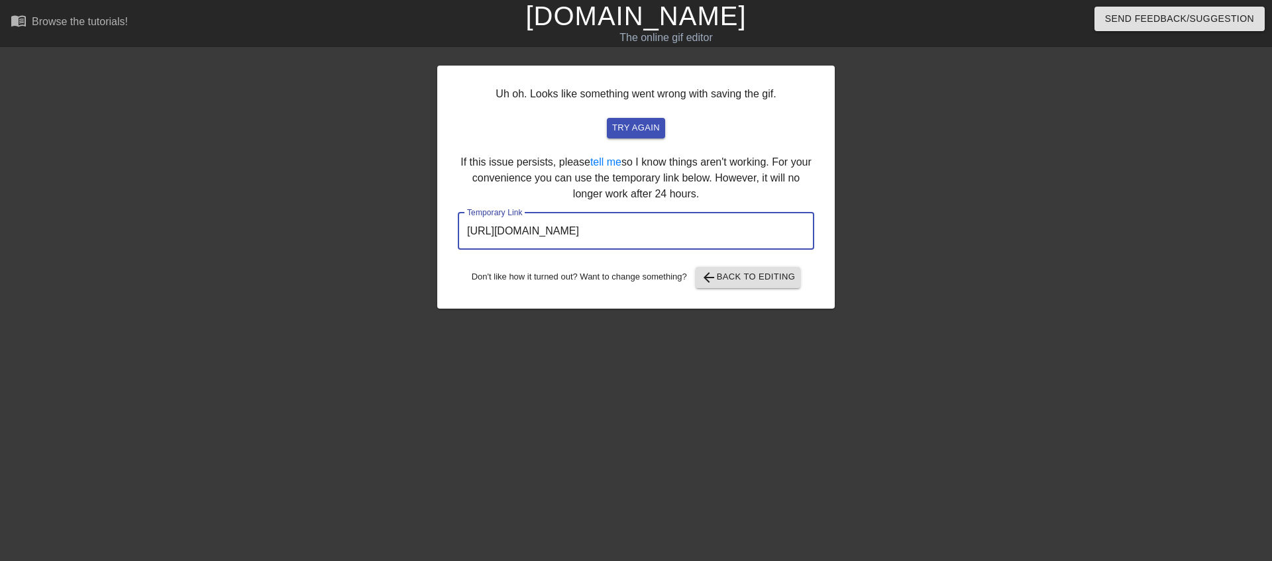
drag, startPoint x: 741, startPoint y: 232, endPoint x: 381, endPoint y: 225, distance: 359.8
click at [381, 225] on div "Uh oh. Looks like something went wrong with saving the gif. try again If this i…" at bounding box center [636, 251] width 1272 height 398
click at [642, 120] on button "try again" at bounding box center [636, 128] width 58 height 21
drag, startPoint x: 300, startPoint y: 151, endPoint x: 301, endPoint y: 144, distance: 7.3
